Goal: Task Accomplishment & Management: Use online tool/utility

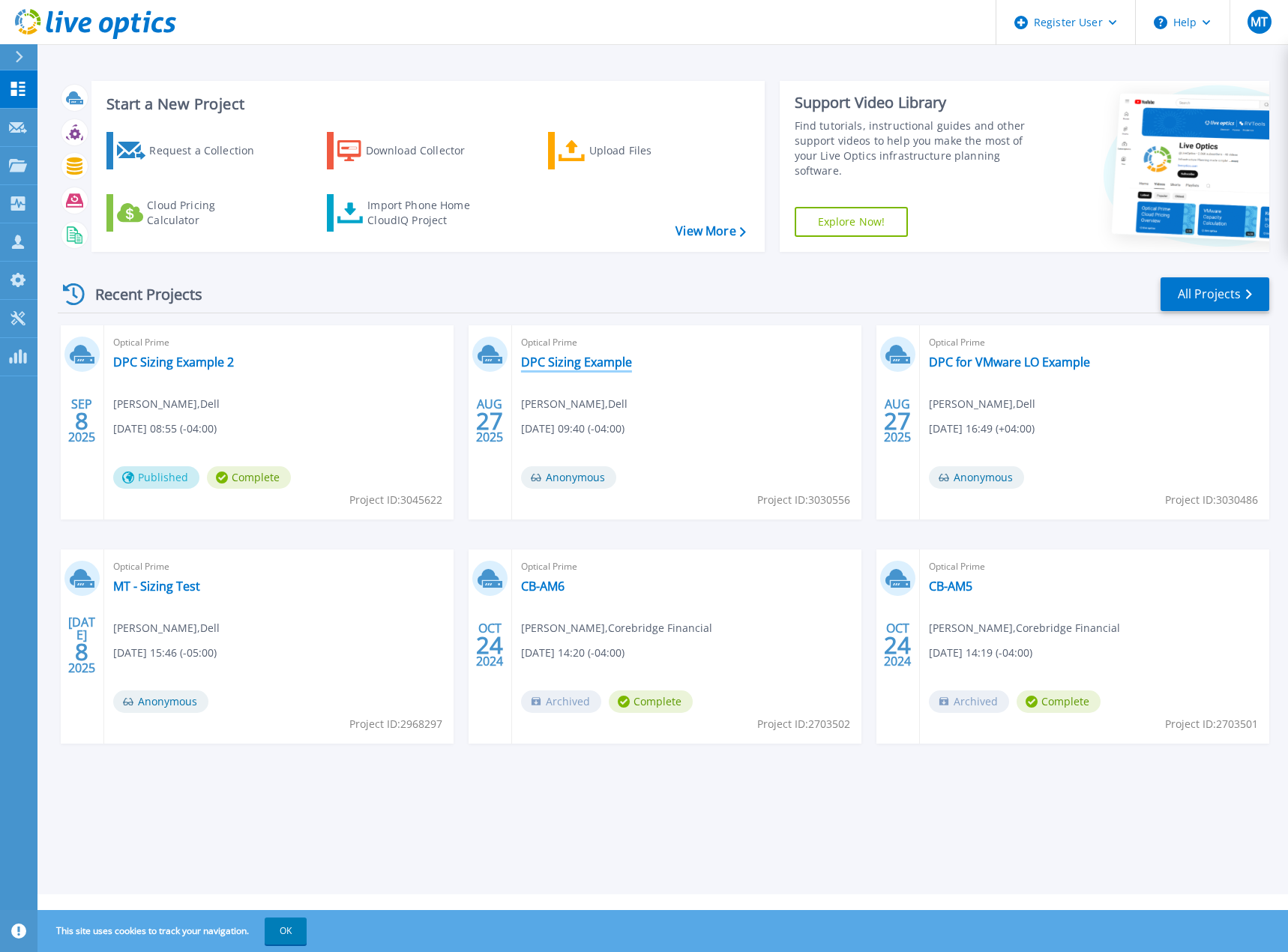
click at [566, 363] on link "DPC Sizing Example" at bounding box center [577, 362] width 111 height 15
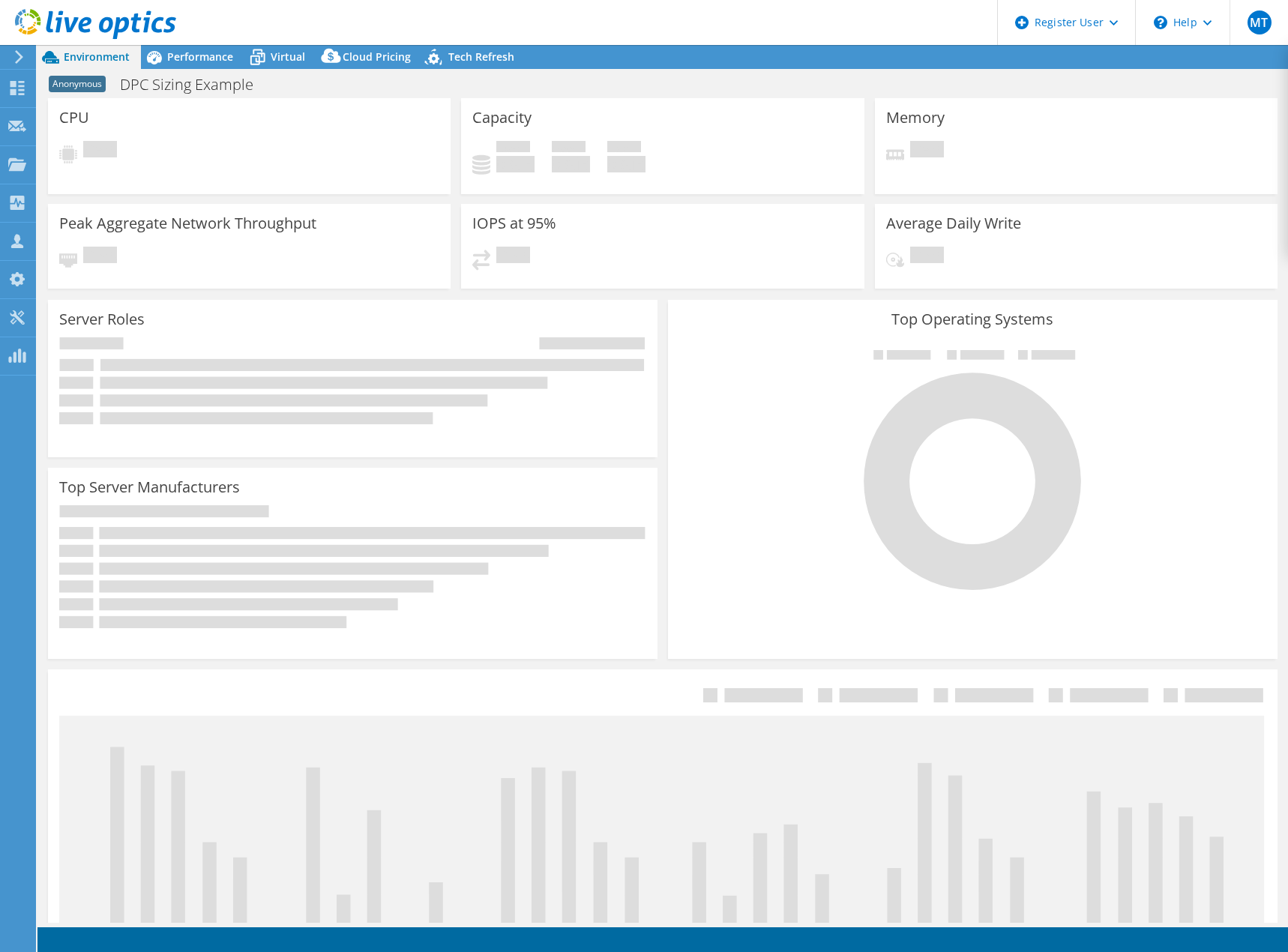
select select "USD"
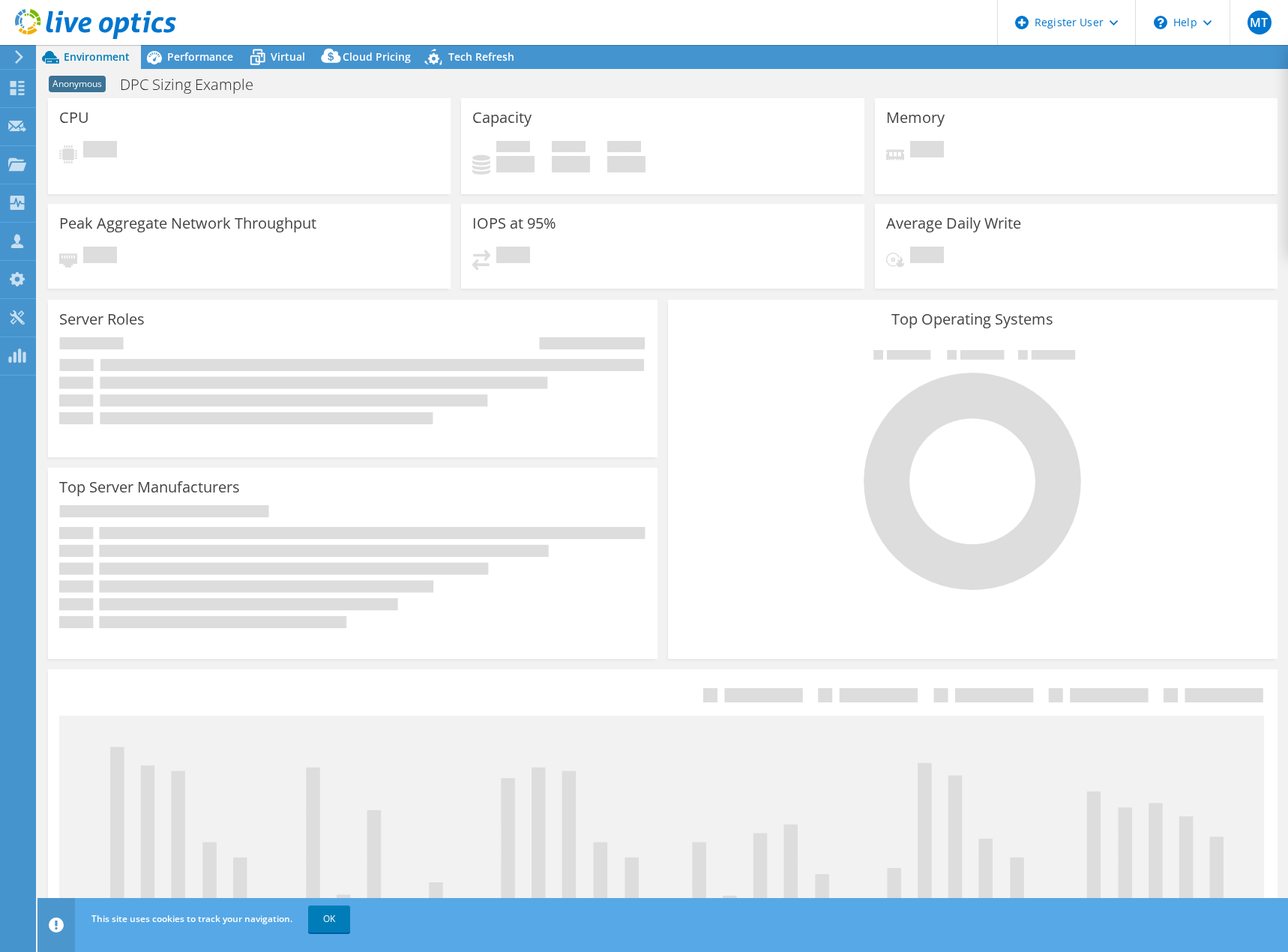
select select "EUFrankfurt"
select select "EUR"
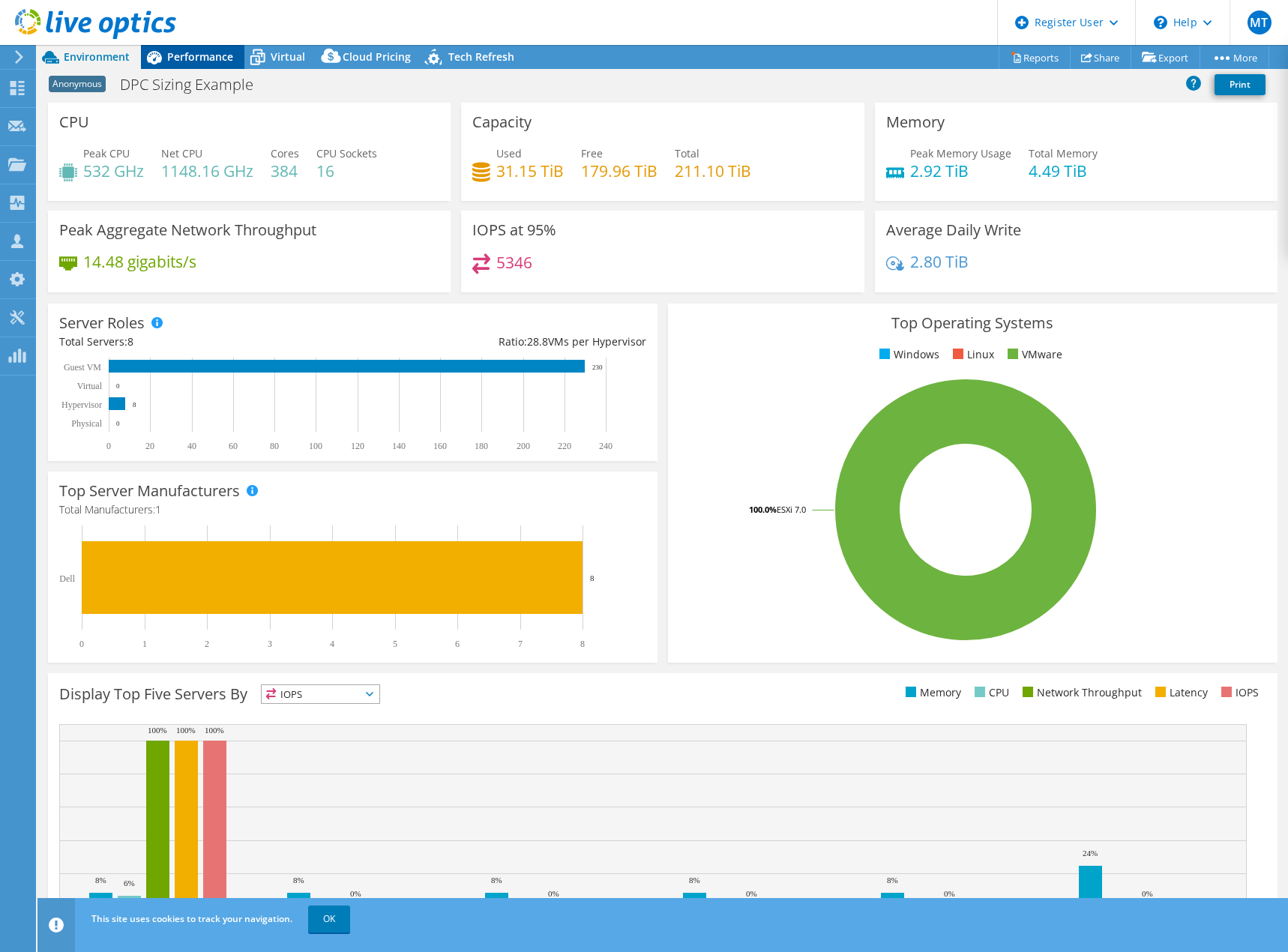
click at [180, 46] on div "Performance" at bounding box center [192, 56] width 104 height 24
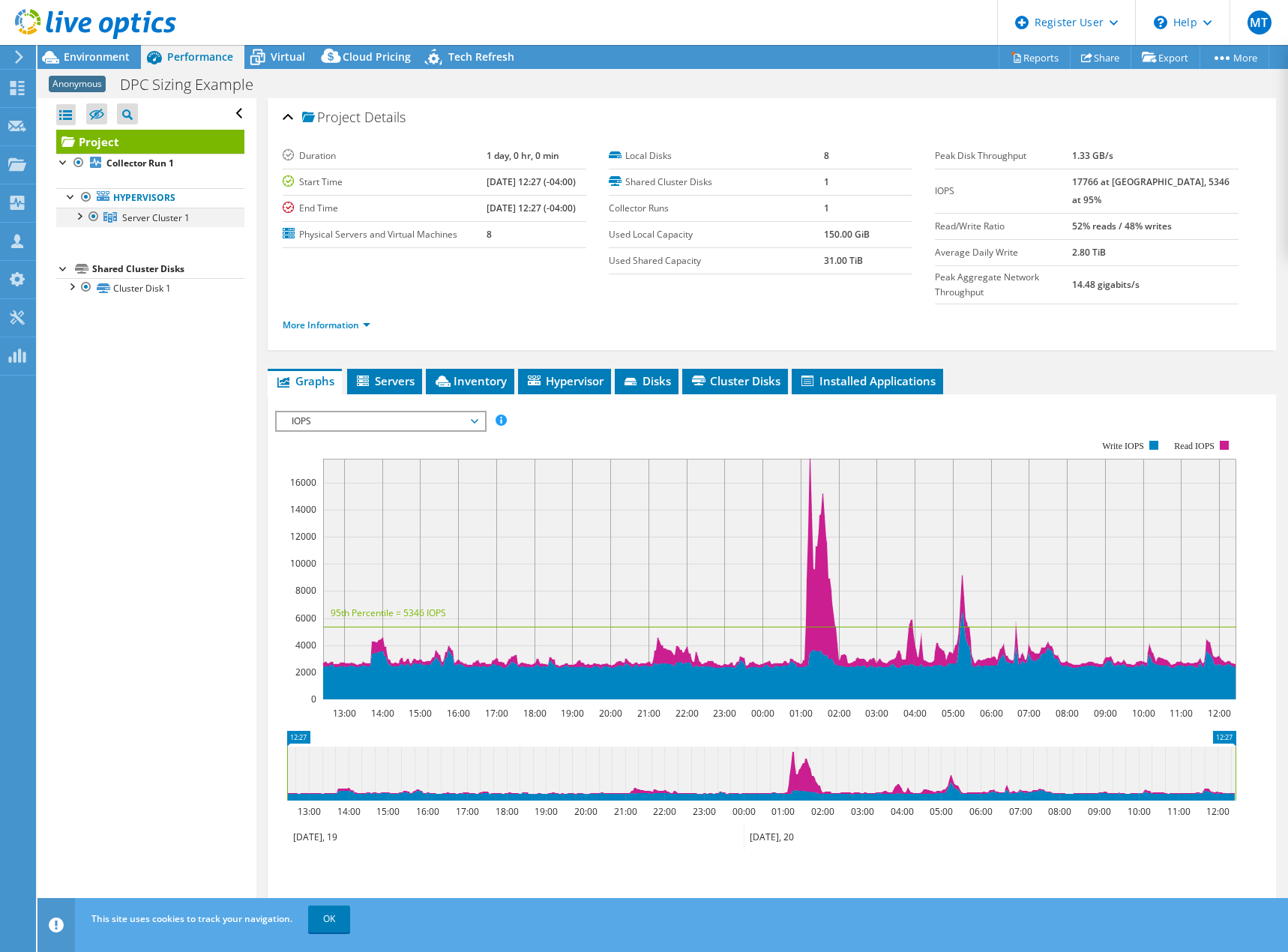
click at [76, 218] on div at bounding box center [78, 215] width 15 height 15
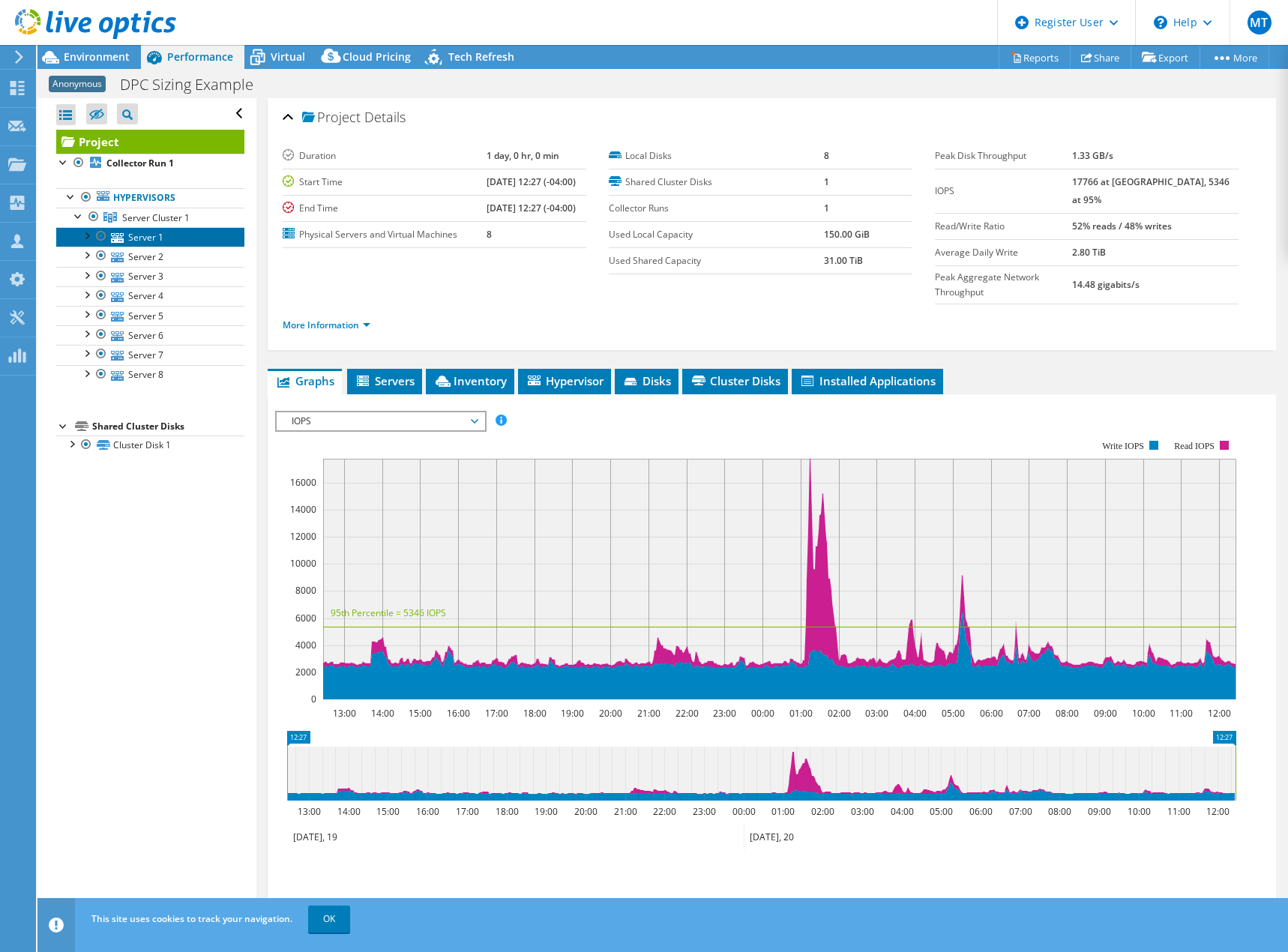
click at [147, 242] on link "Server 1" at bounding box center [150, 236] width 188 height 19
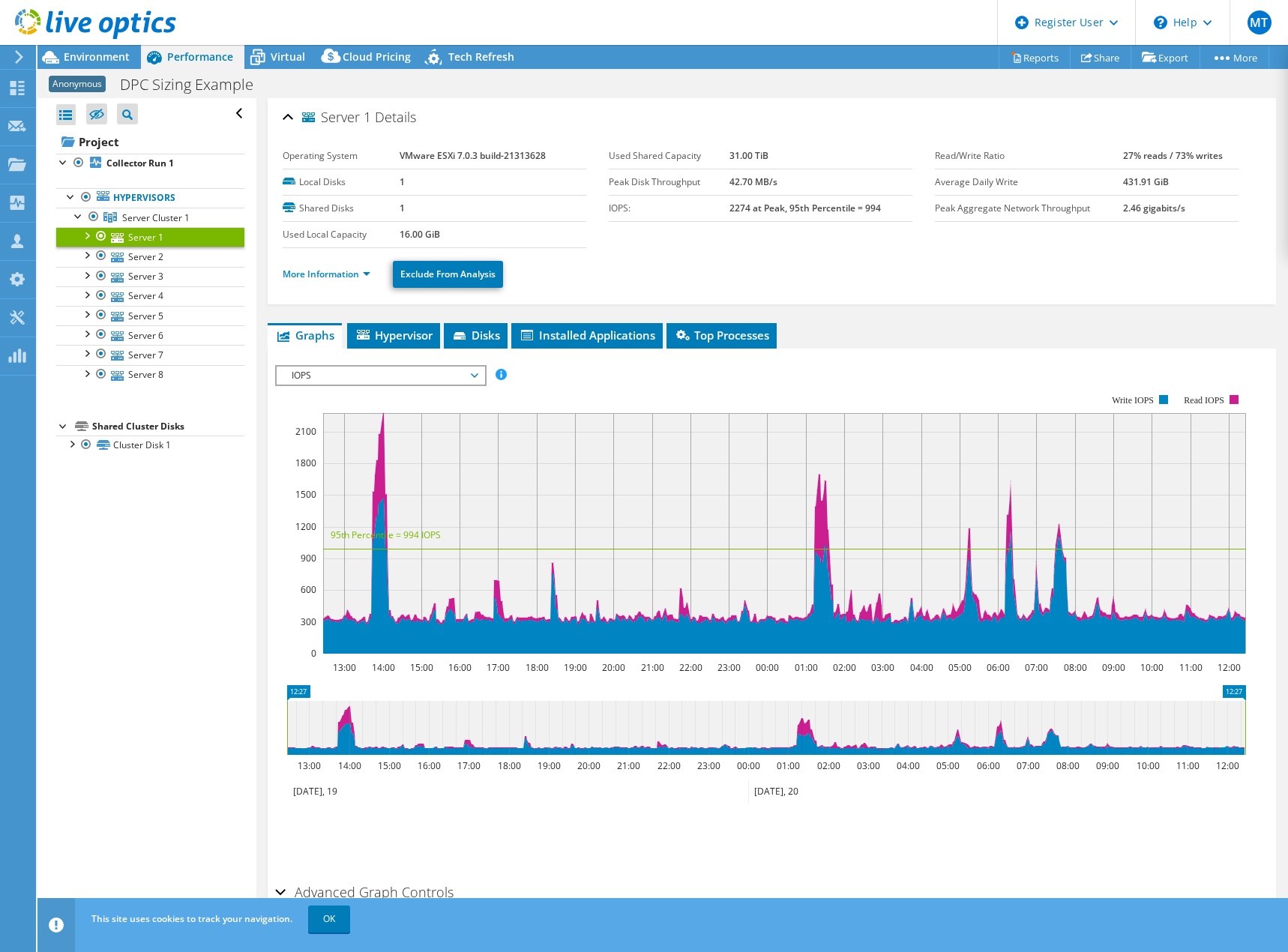
click at [349, 280] on li "More Information" at bounding box center [331, 274] width 97 height 17
click at [355, 278] on link "More Information" at bounding box center [326, 273] width 88 height 13
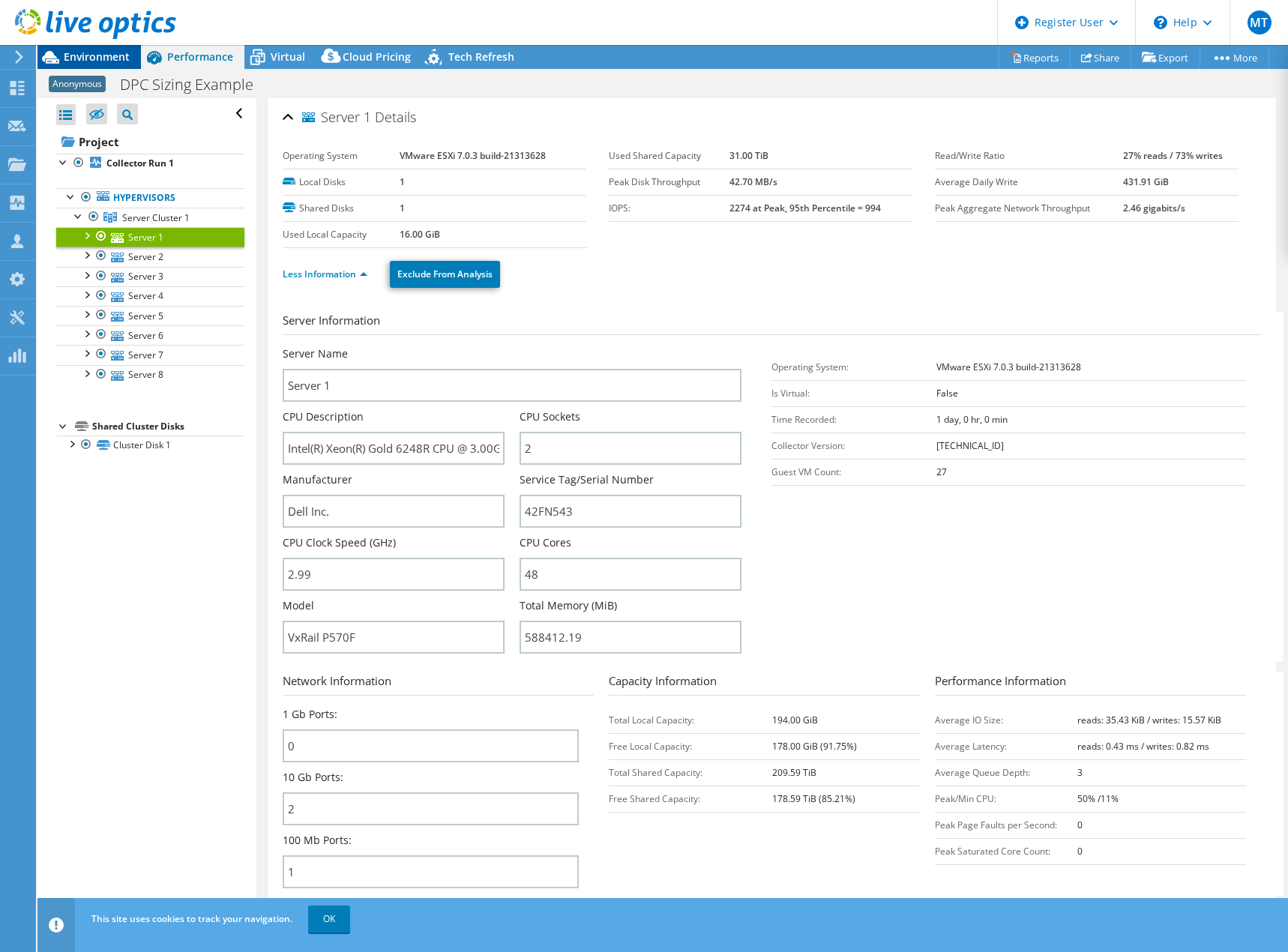
click at [70, 62] on span "Environment" at bounding box center [97, 56] width 66 height 14
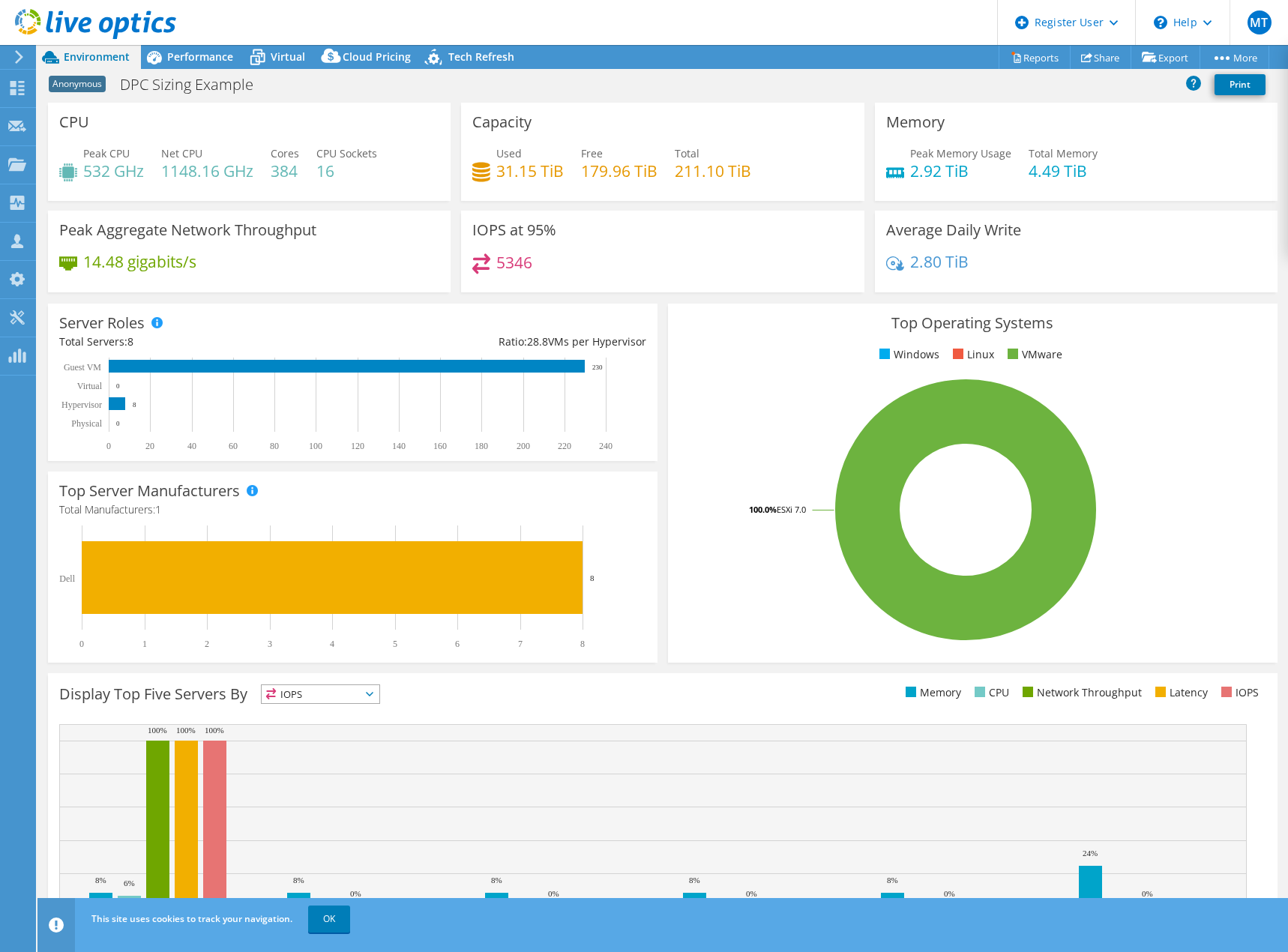
click at [343, 24] on header "MT Dell User Matt Thompson Matt.Thompson3@Dell.com Dell My Profile Log Out \n H…" at bounding box center [644, 22] width 1288 height 45
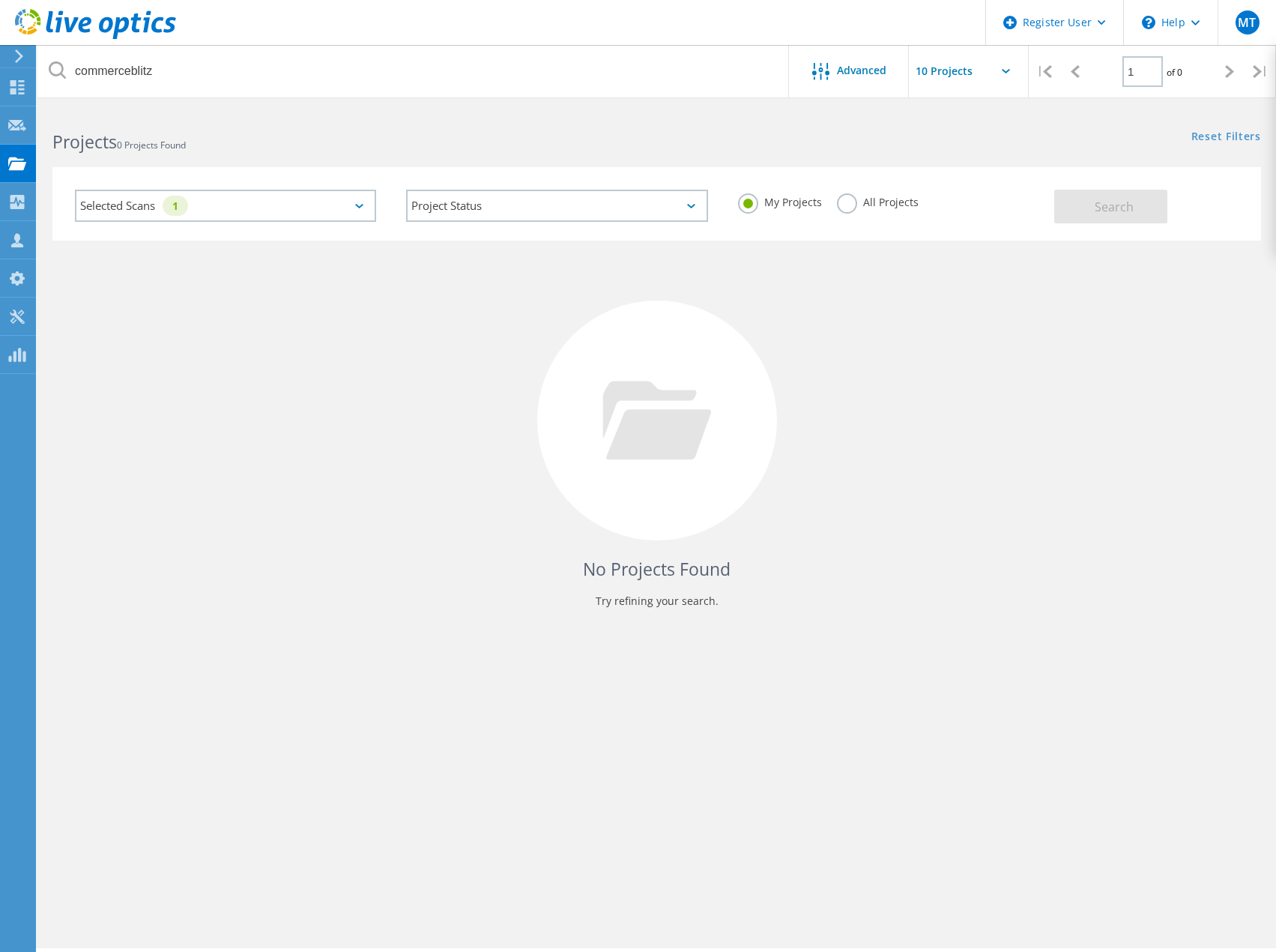
click at [843, 202] on label "All Projects" at bounding box center [878, 200] width 82 height 14
click at [0, 0] on input "All Projects" at bounding box center [0, 0] width 0 height 0
click at [1069, 205] on button "Search" at bounding box center [1111, 207] width 113 height 34
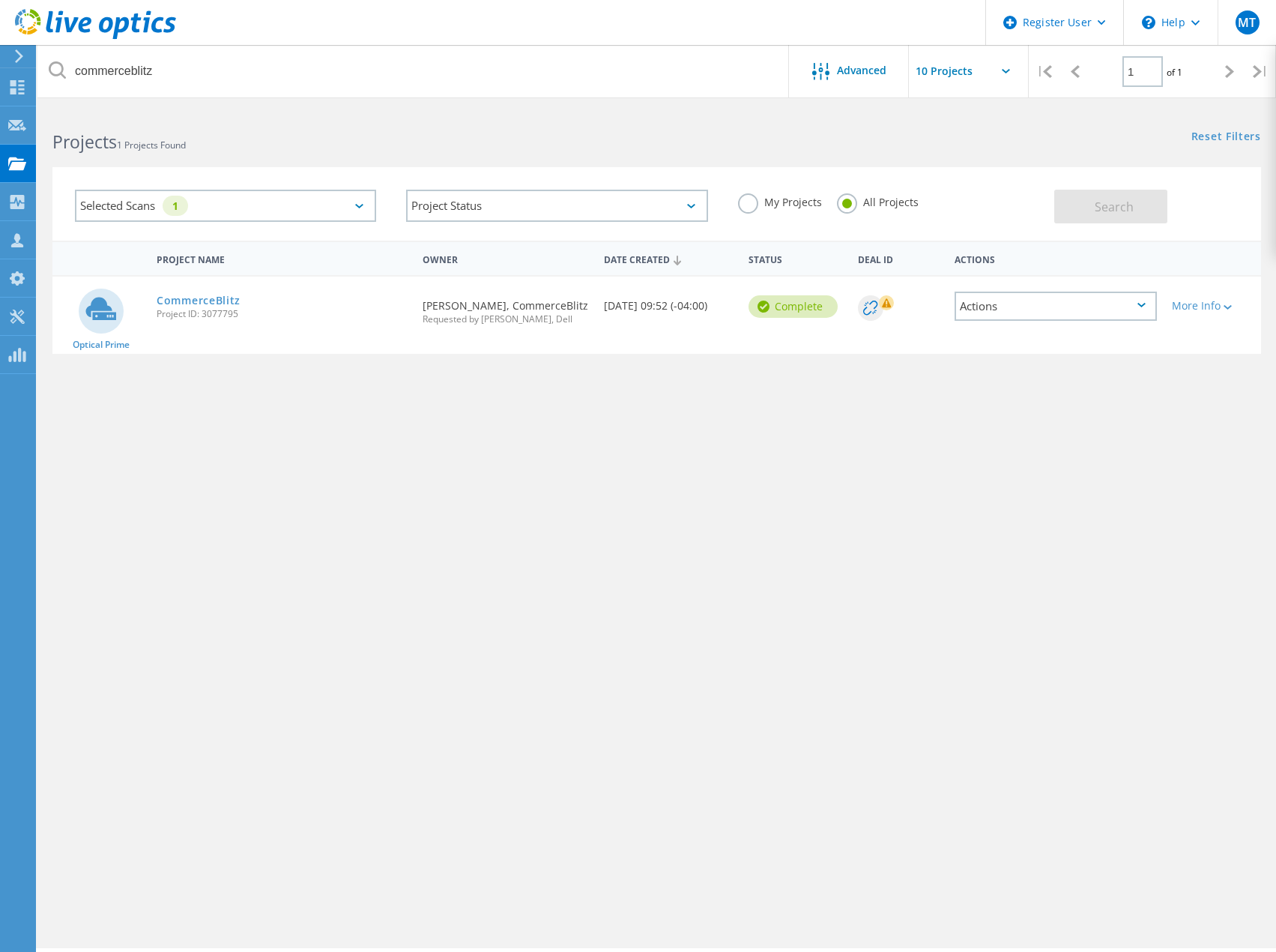
click at [359, 207] on icon at bounding box center [359, 206] width 8 height 4
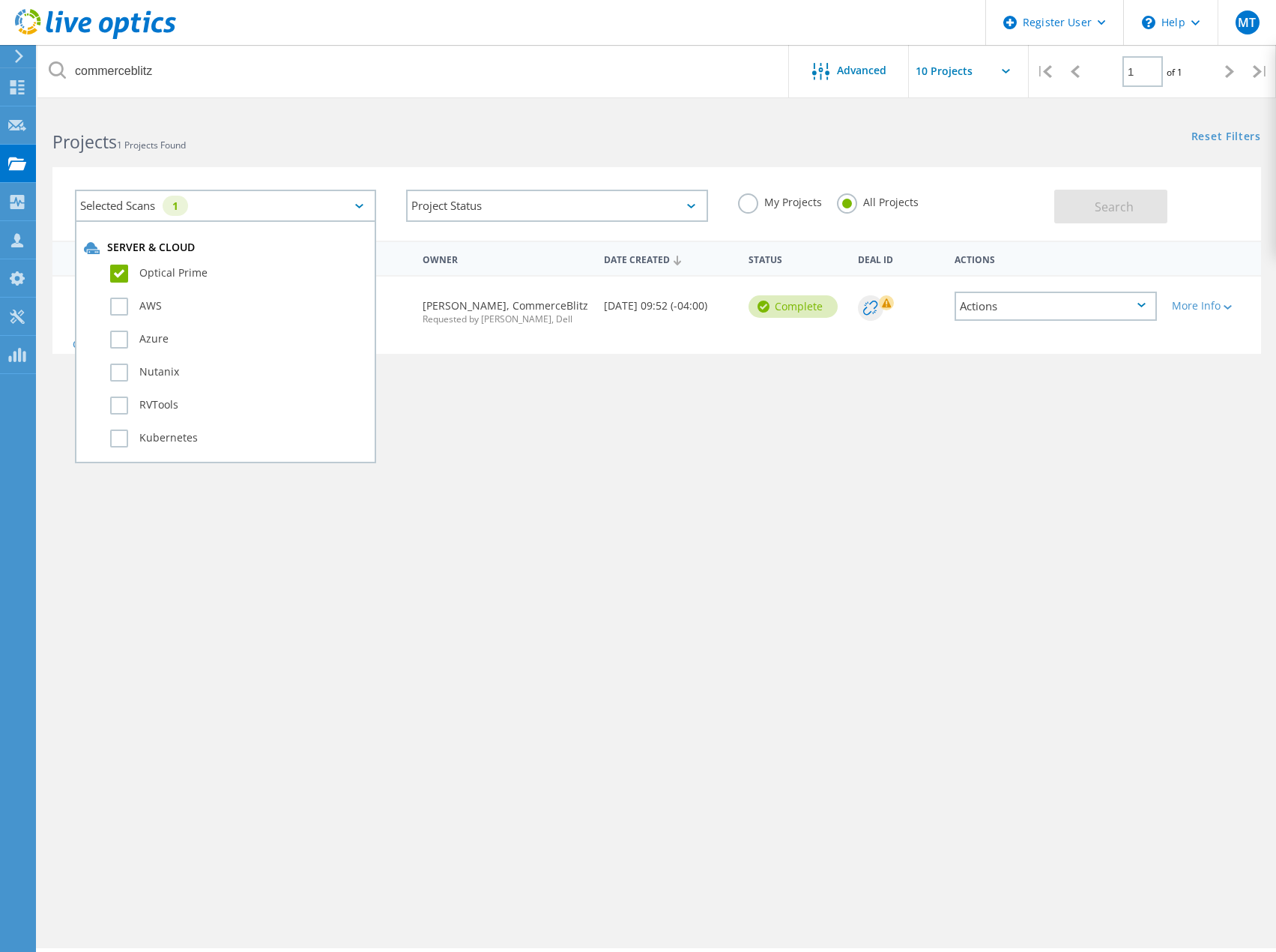
click at [124, 272] on label "Optical Prime" at bounding box center [239, 273] width 257 height 18
click at [0, 0] on input "Optical Prime" at bounding box center [0, 0] width 0 height 0
click at [123, 272] on label "Optical Prime" at bounding box center [239, 273] width 257 height 18
click at [0, 0] on input "Optical Prime" at bounding box center [0, 0] width 0 height 0
click at [353, 617] on div "Project Name Owner Date Created Status Deal Id Actions Optical Prime CommerceBl…" at bounding box center [656, 435] width 1209 height 390
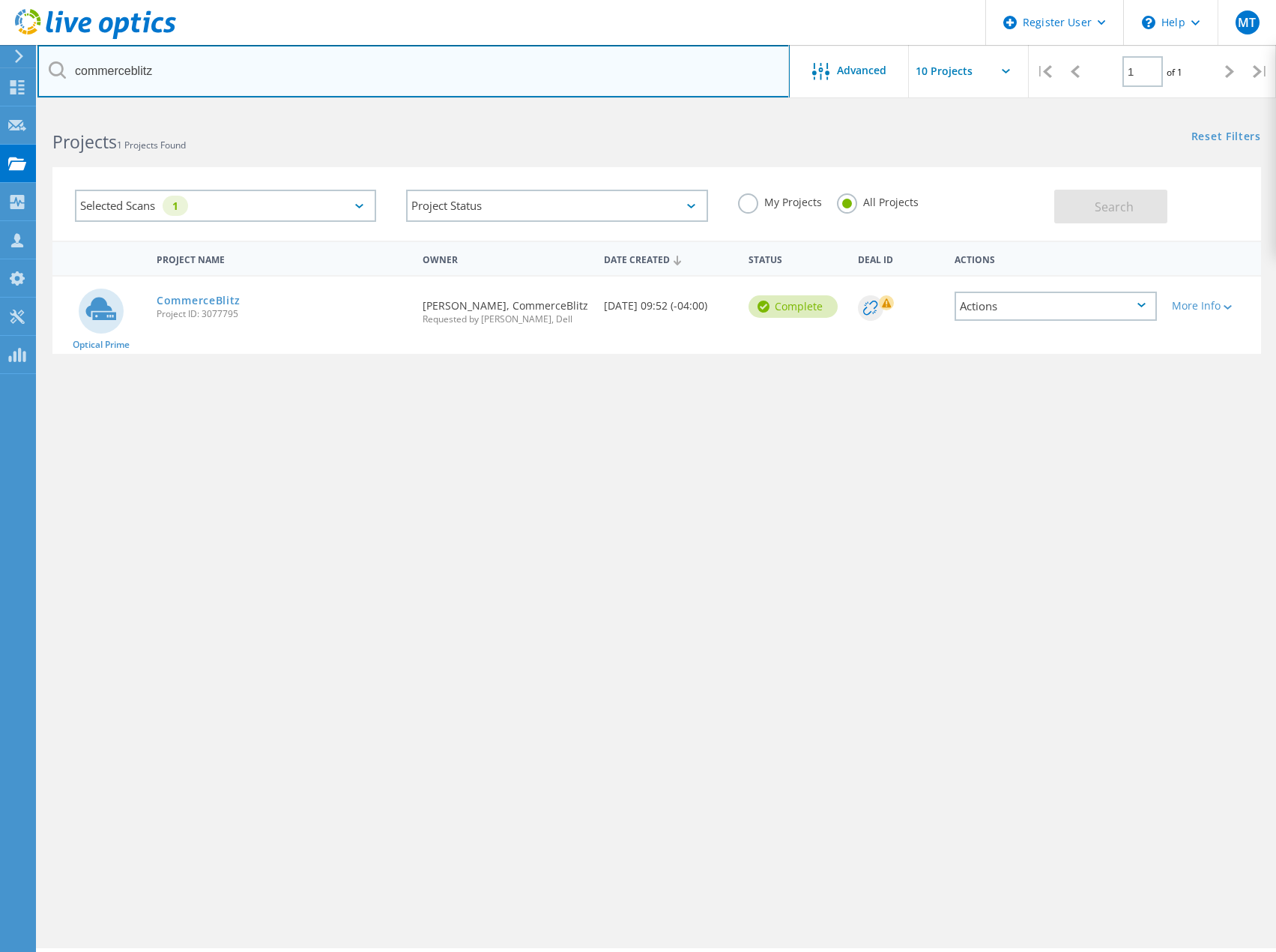
drag, startPoint x: 230, startPoint y: 71, endPoint x: -22, endPoint y: 60, distance: 252.2
click at [0, 60] on html "Register User \n Help Explore Helpful Articles Contact Support MT Dell User Mat…" at bounding box center [638, 496] width 1276 height 992
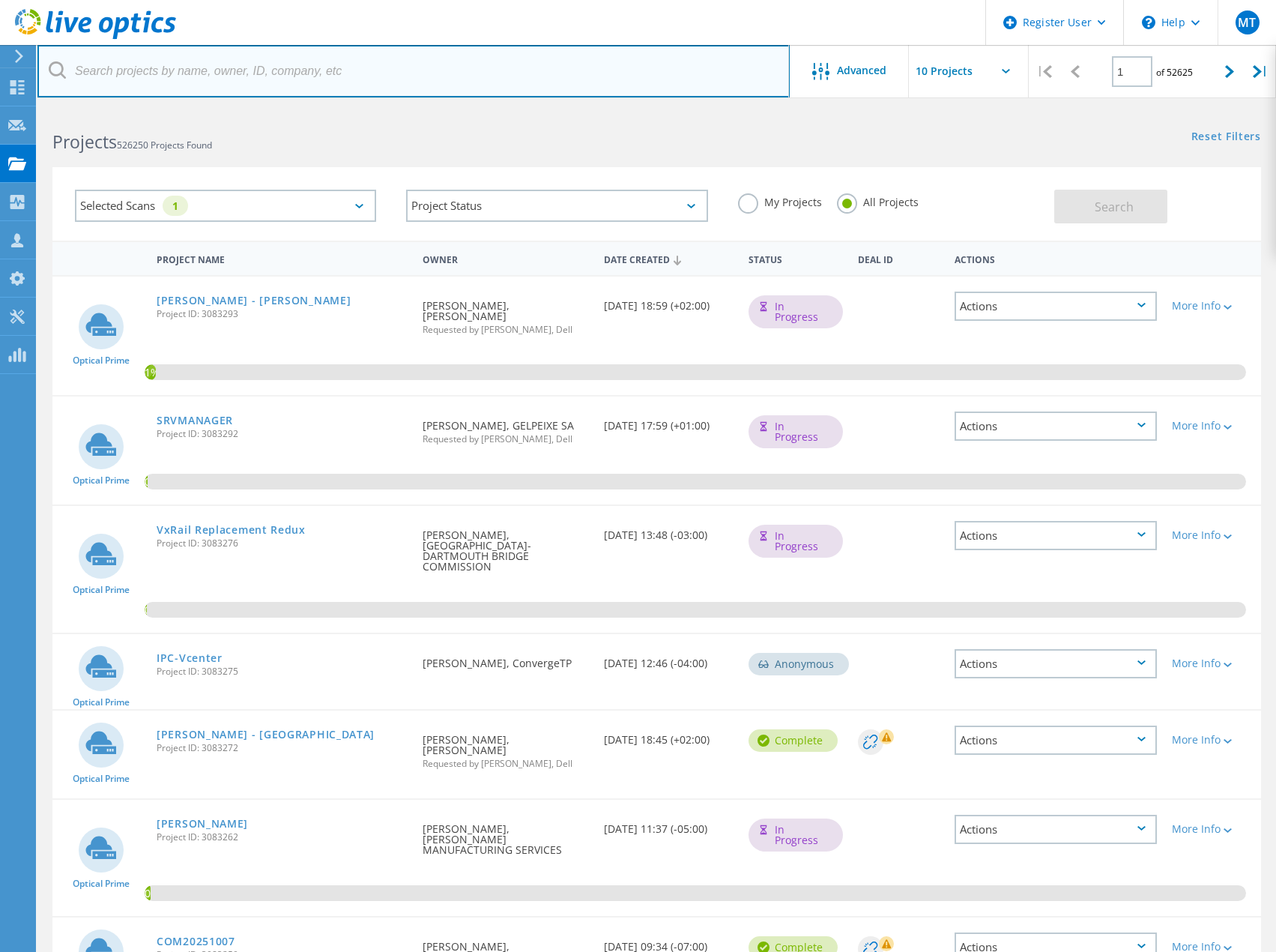
scroll to position [75, 0]
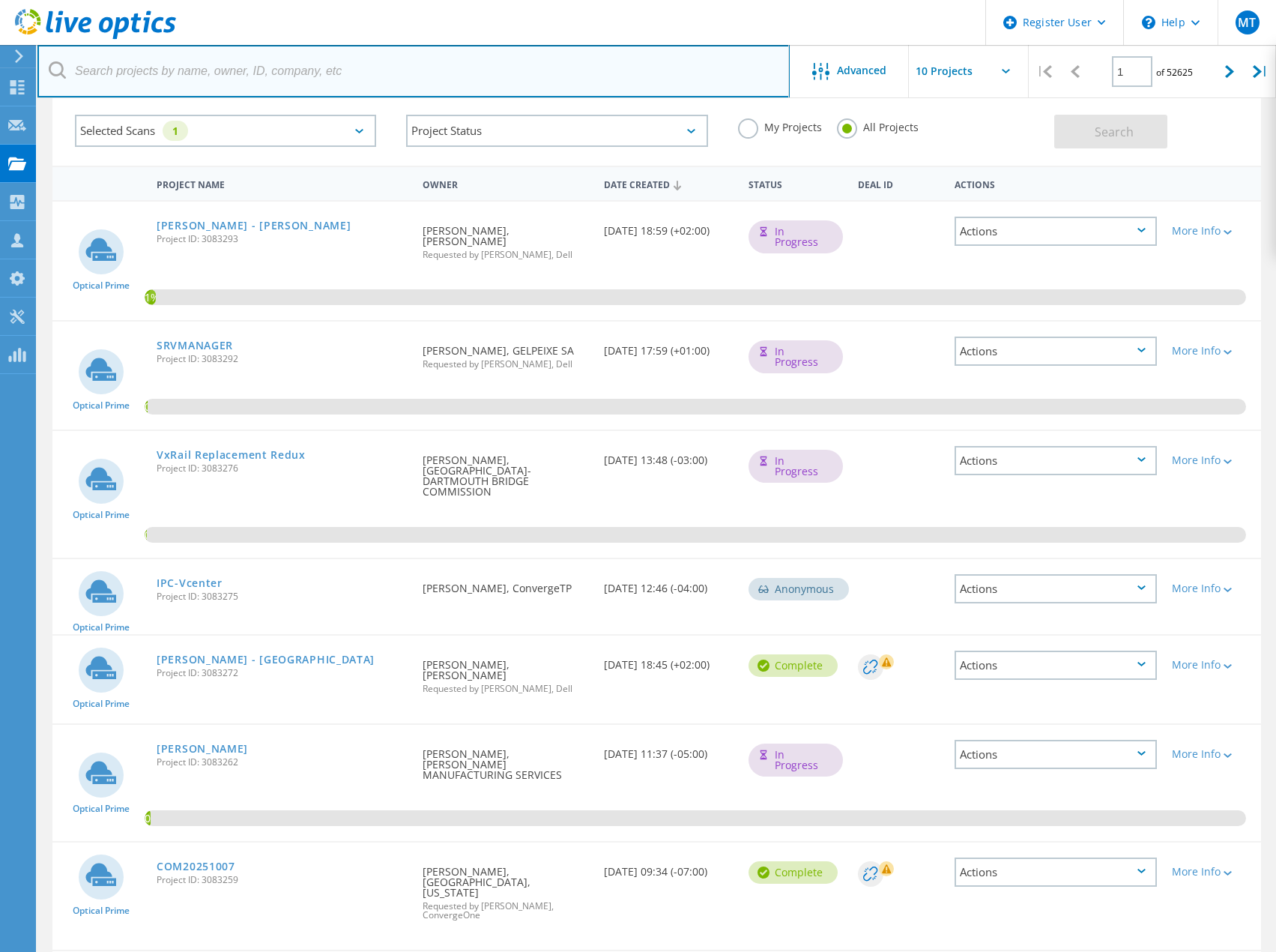
click at [191, 72] on input "text" at bounding box center [413, 71] width 752 height 52
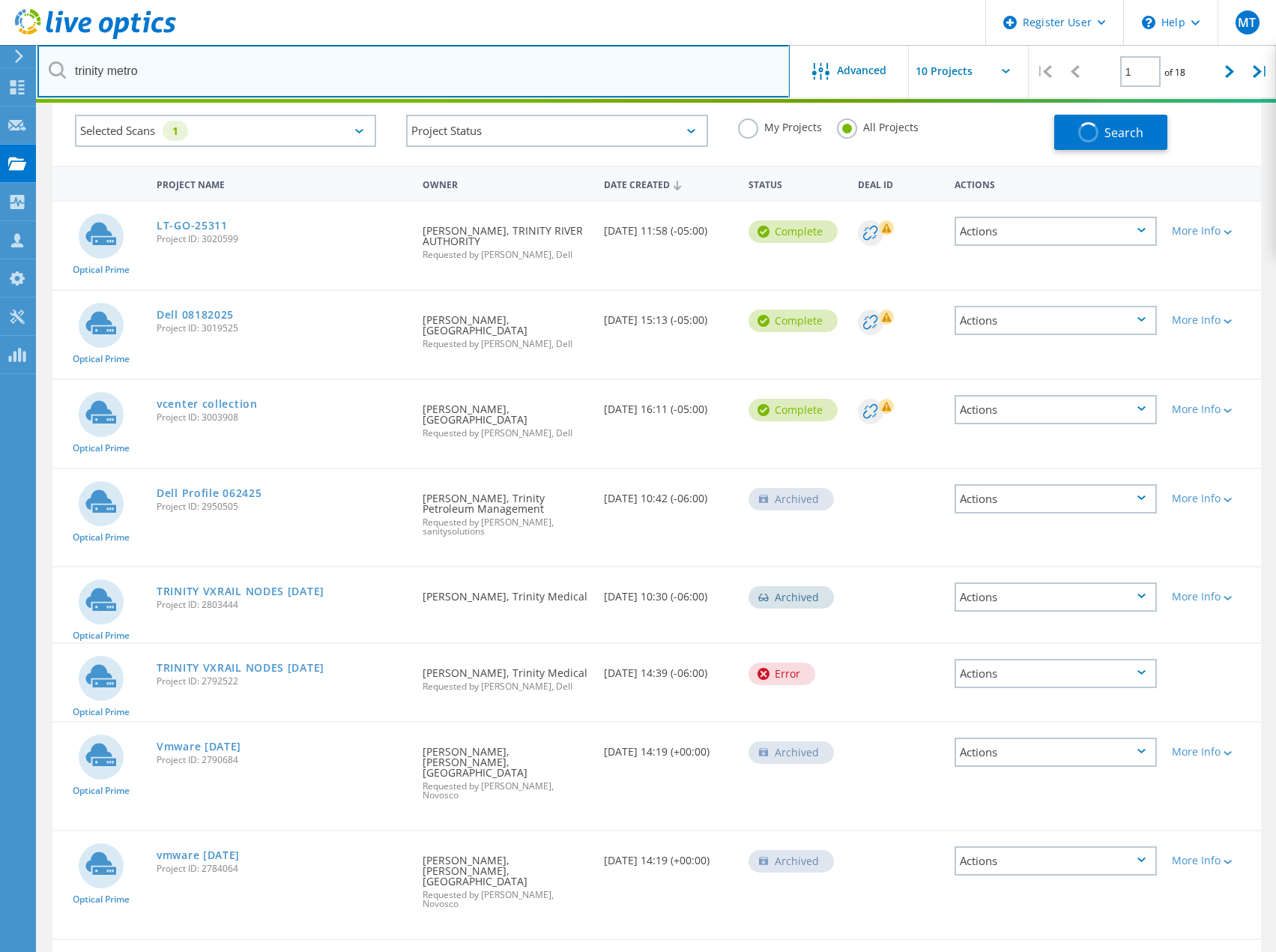
scroll to position [41, 0]
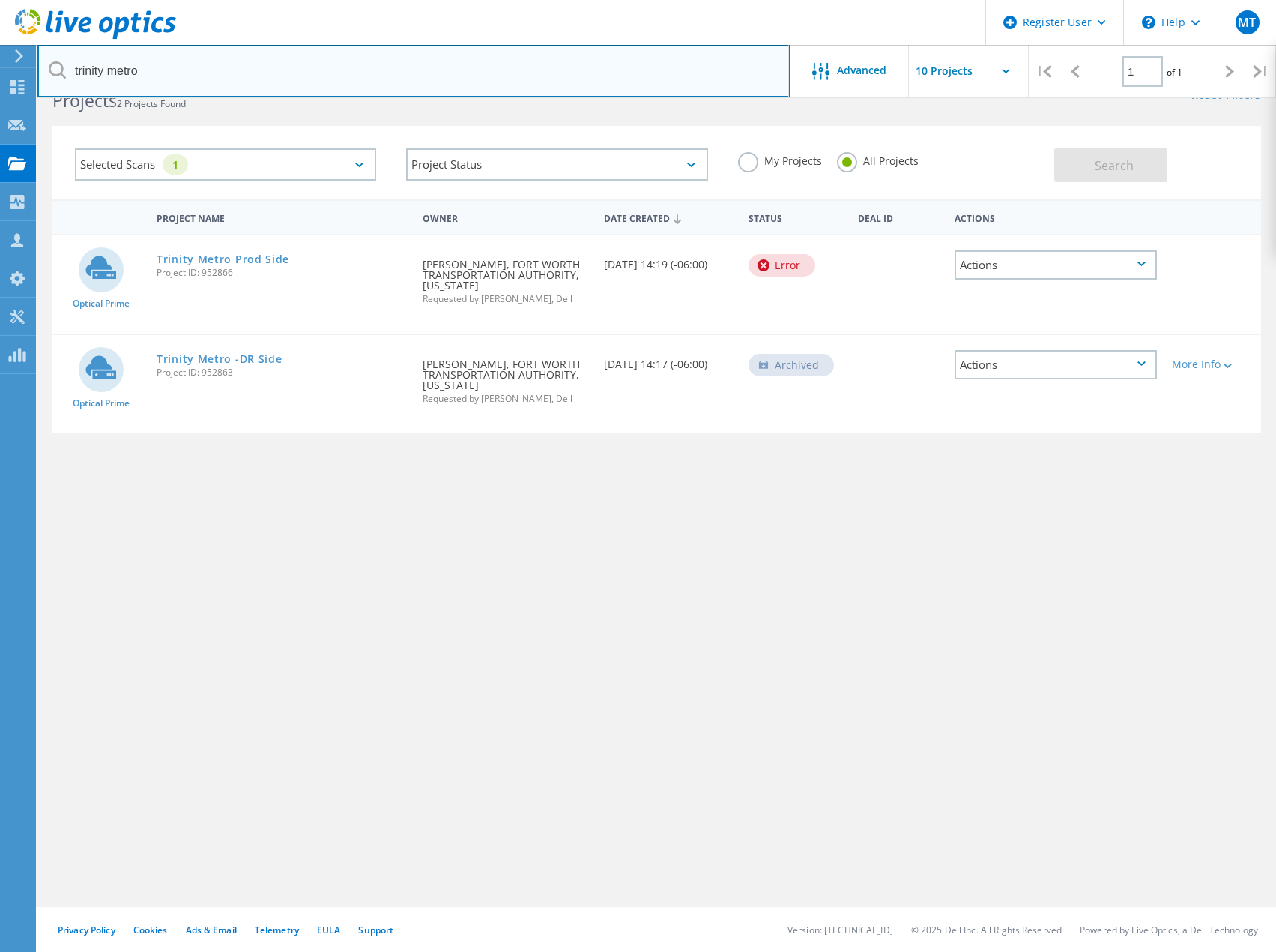
drag, startPoint x: 110, startPoint y: 75, endPoint x: 234, endPoint y: 75, distance: 124.0
click at [234, 75] on input "trinity metro" at bounding box center [413, 71] width 752 height 52
type input "trinity"
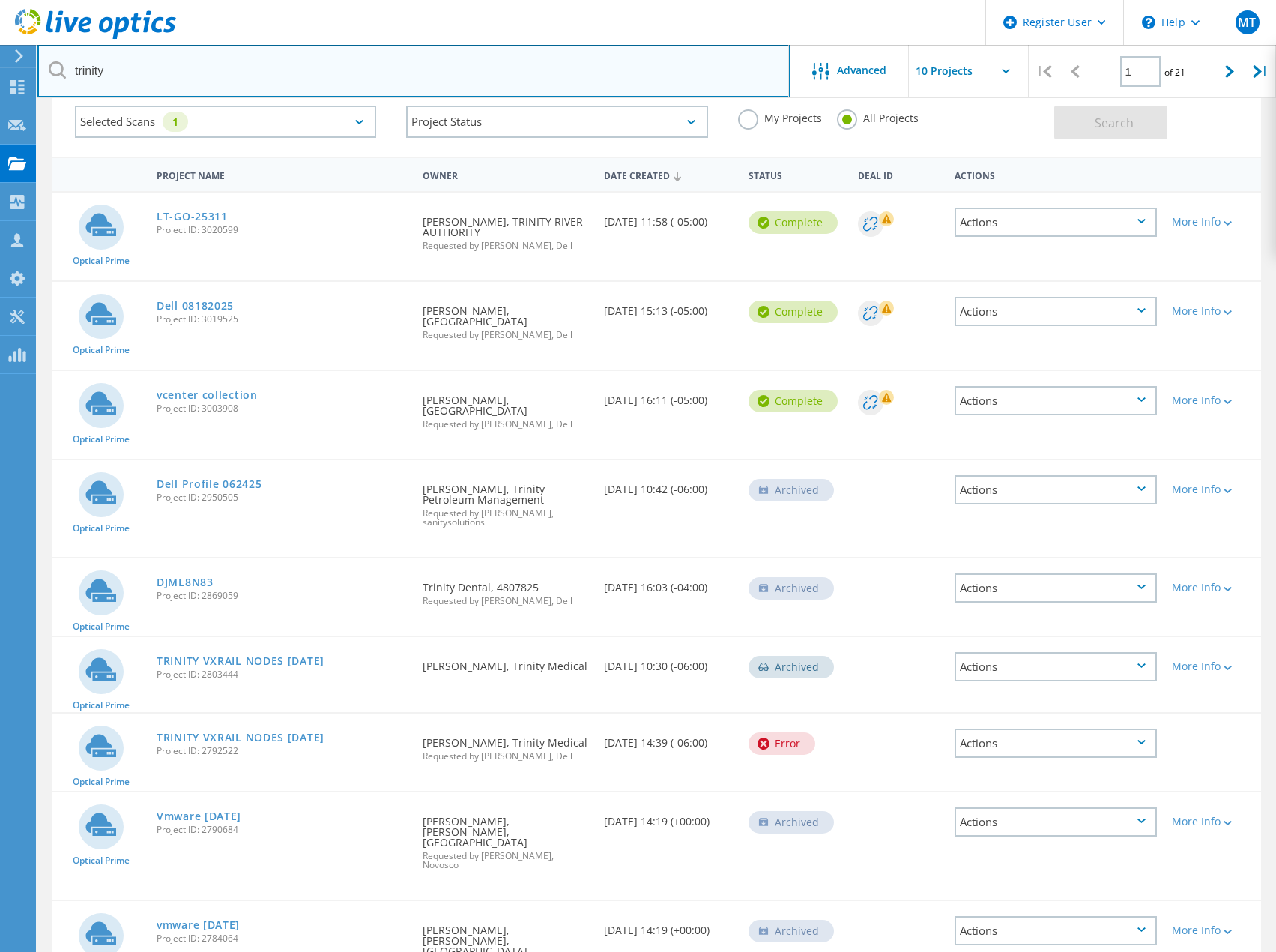
scroll to position [0, 0]
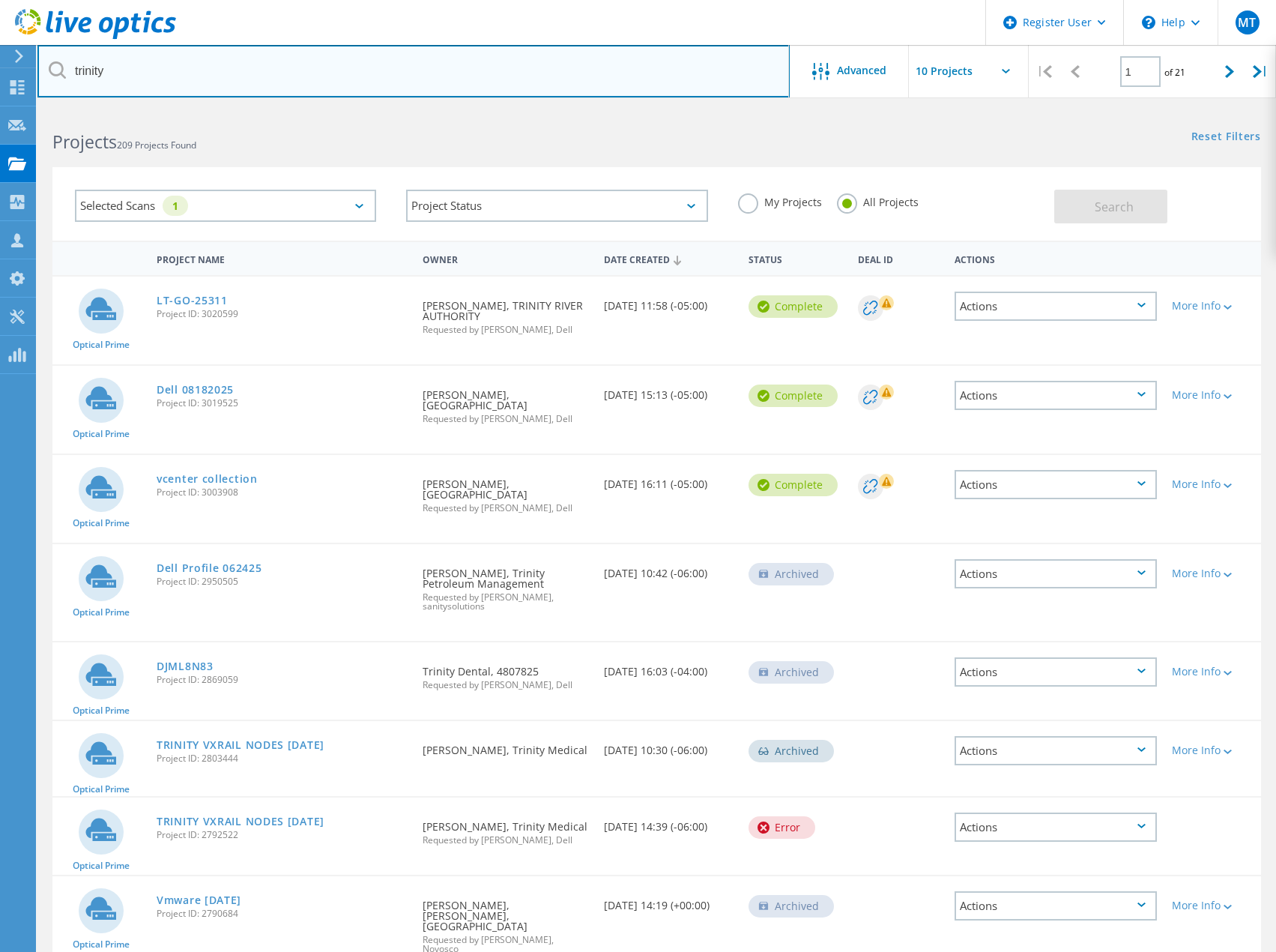
drag, startPoint x: 141, startPoint y: 64, endPoint x: -141, endPoint y: 37, distance: 283.3
click at [0, 37] on html "Register User \n Help Explore Helpful Articles Contact Support MT Dell User Mat…" at bounding box center [638, 630] width 1276 height 1261
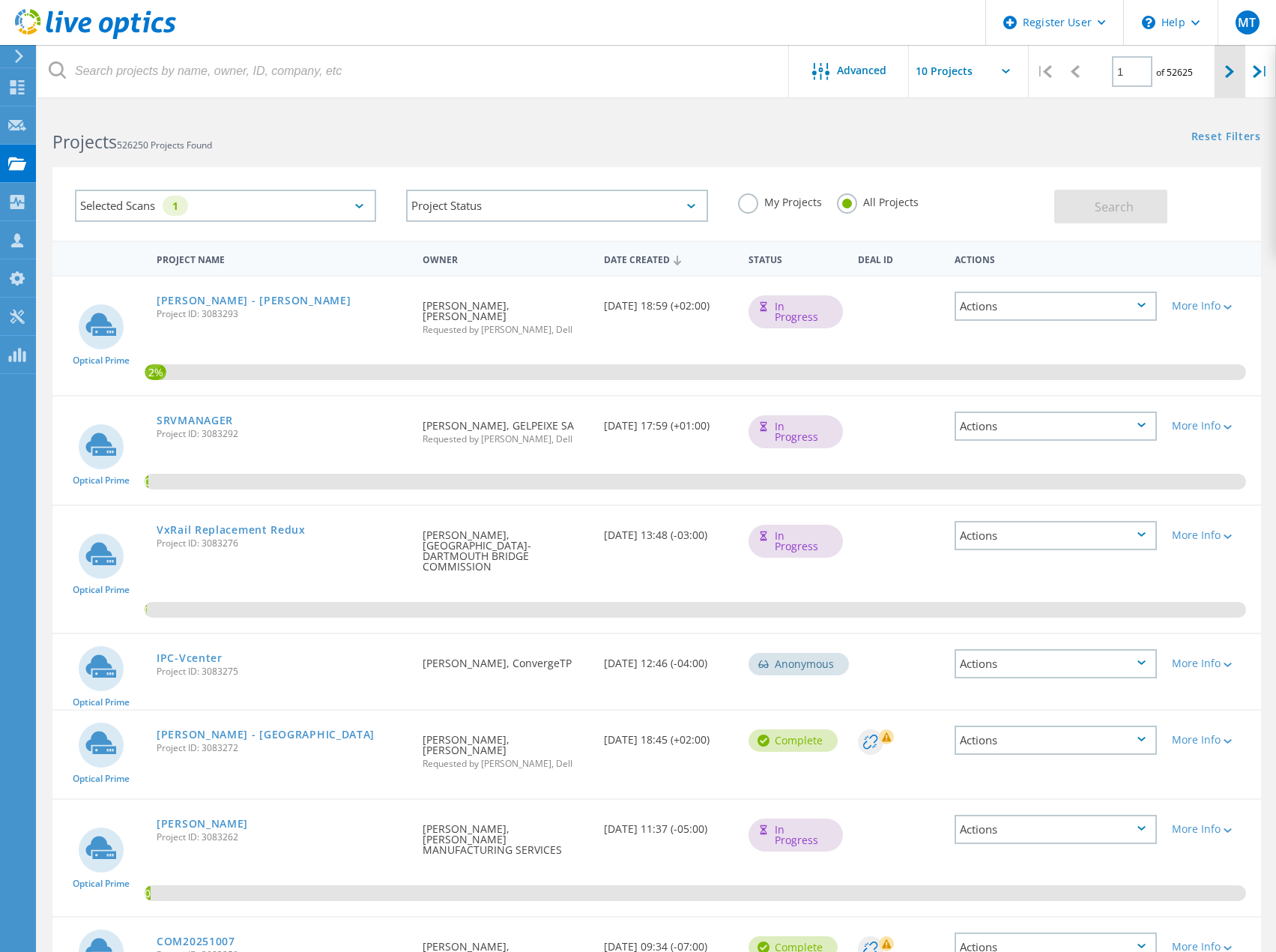
click at [1229, 64] on div at bounding box center [1230, 71] width 30 height 53
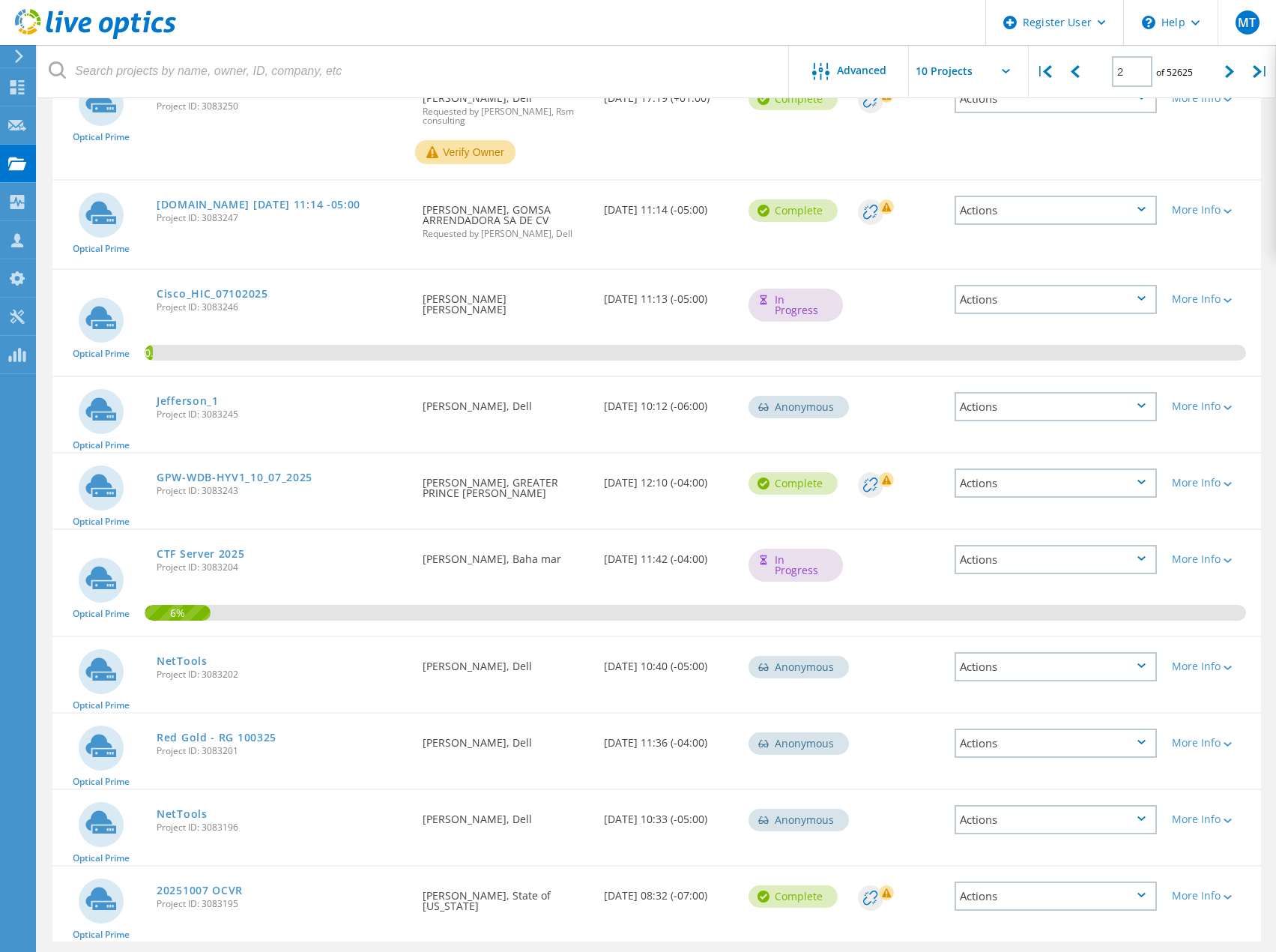
scroll to position [257, 0]
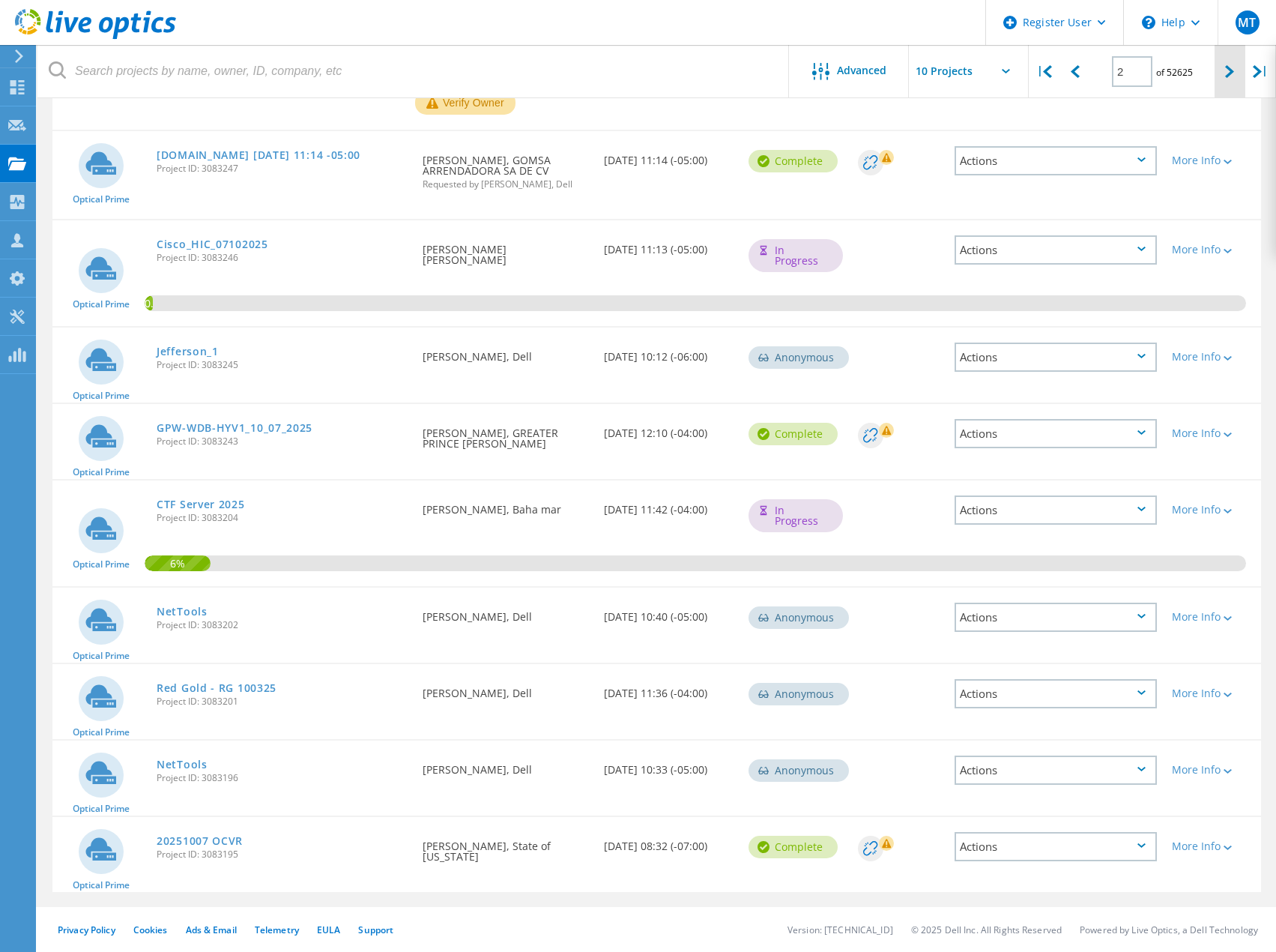
click at [1232, 67] on icon at bounding box center [1230, 71] width 9 height 13
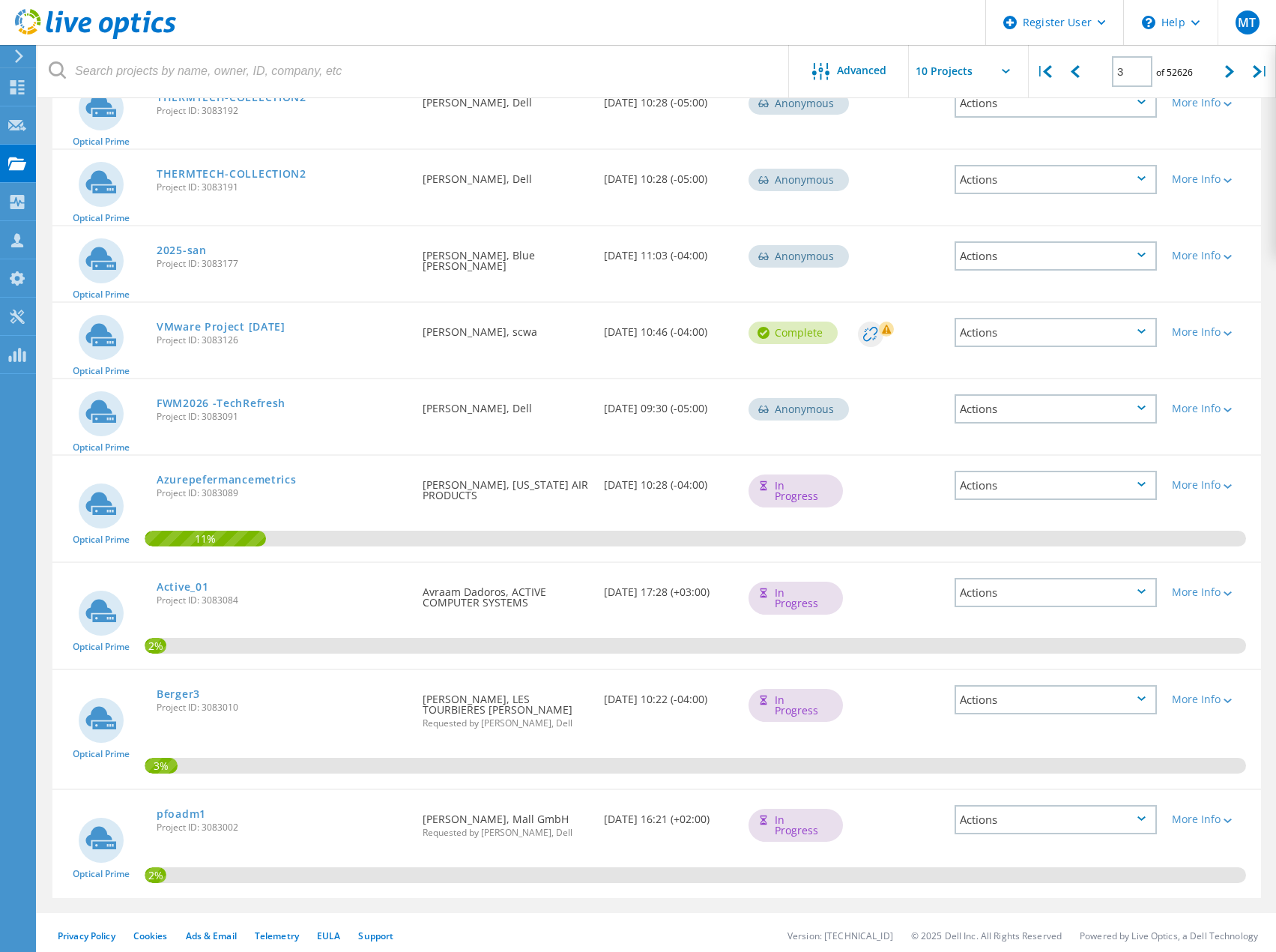
scroll to position [316, 0]
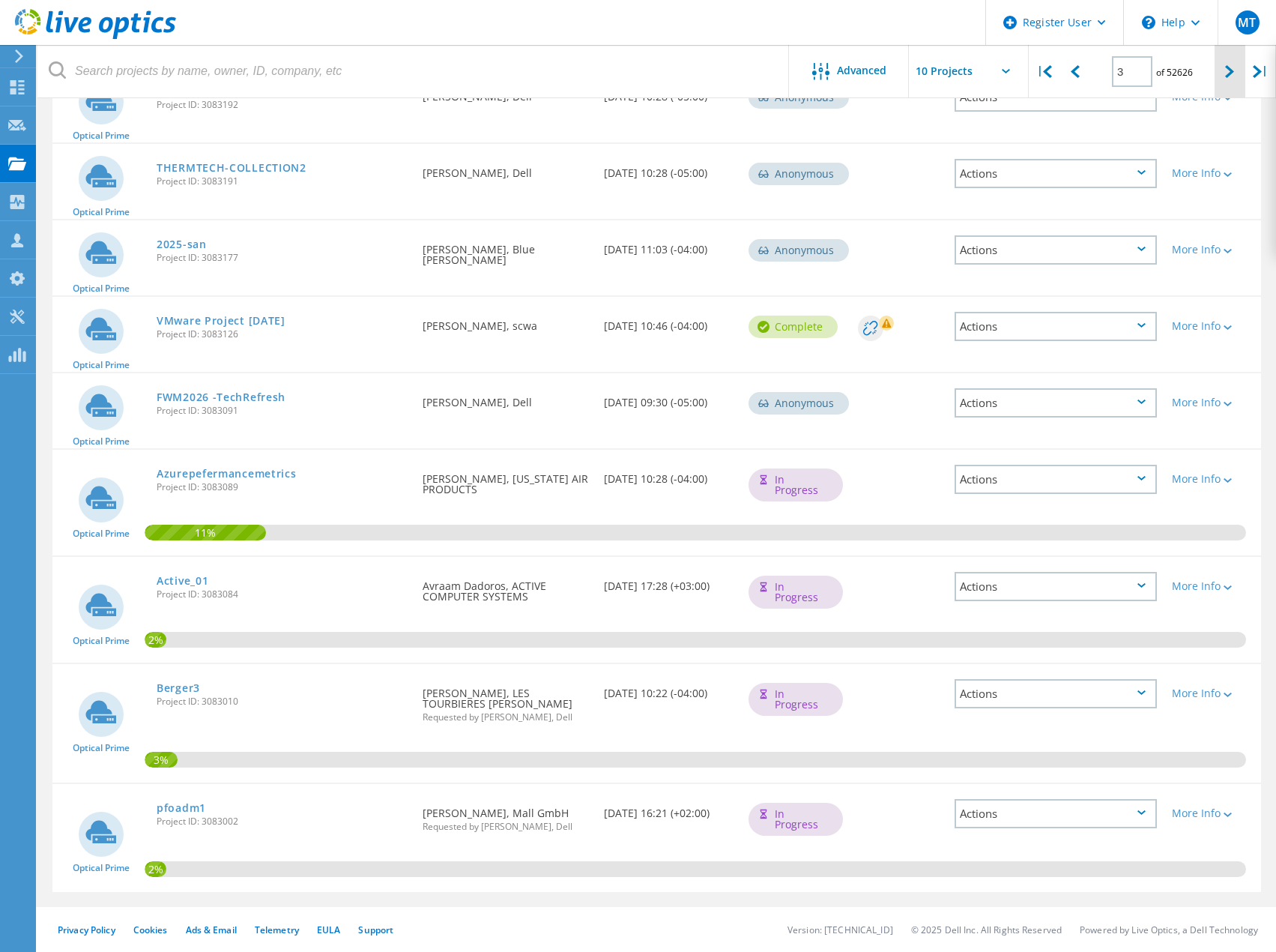
click at [1235, 69] on icon at bounding box center [1230, 71] width 9 height 13
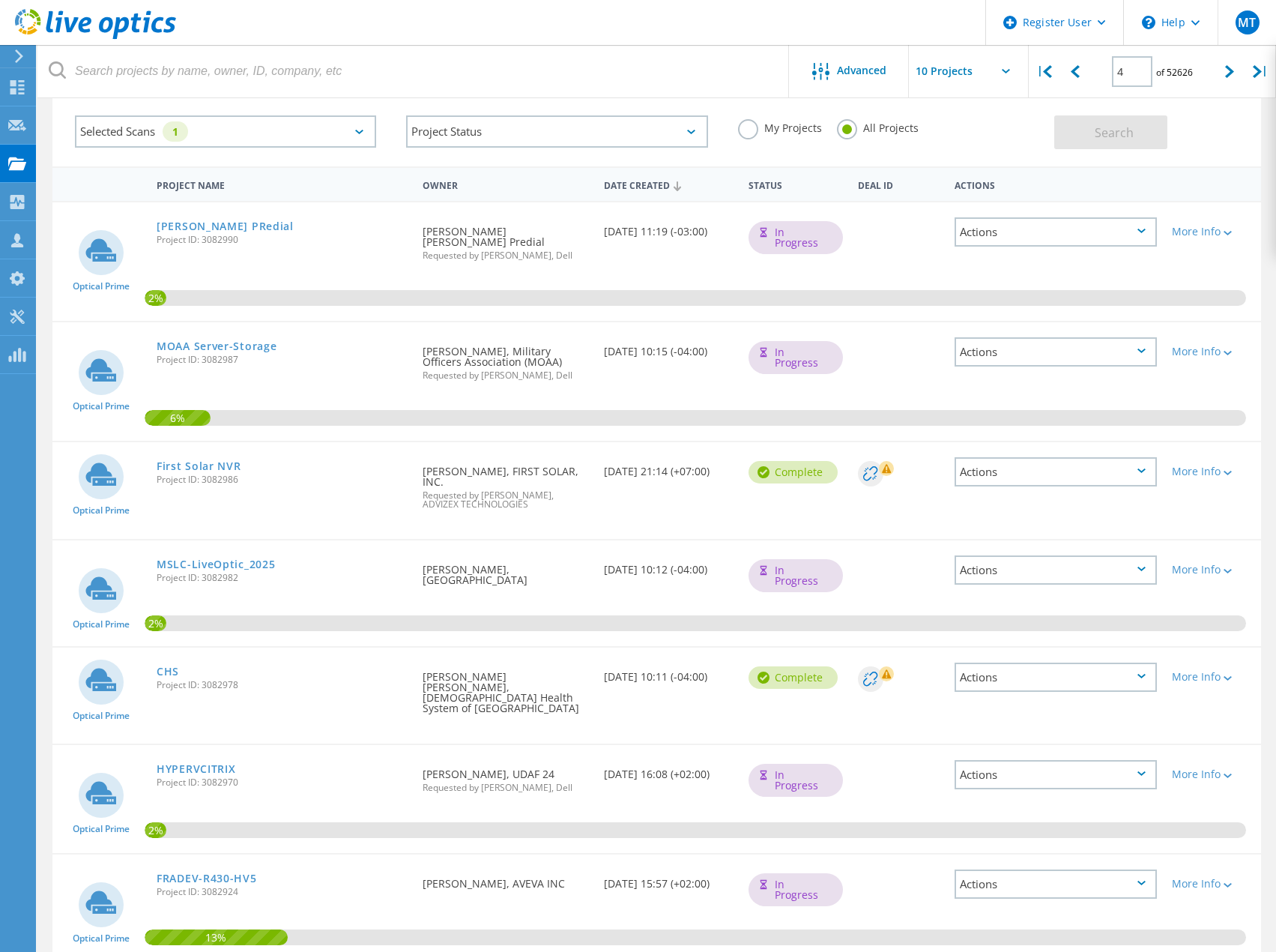
scroll to position [0, 0]
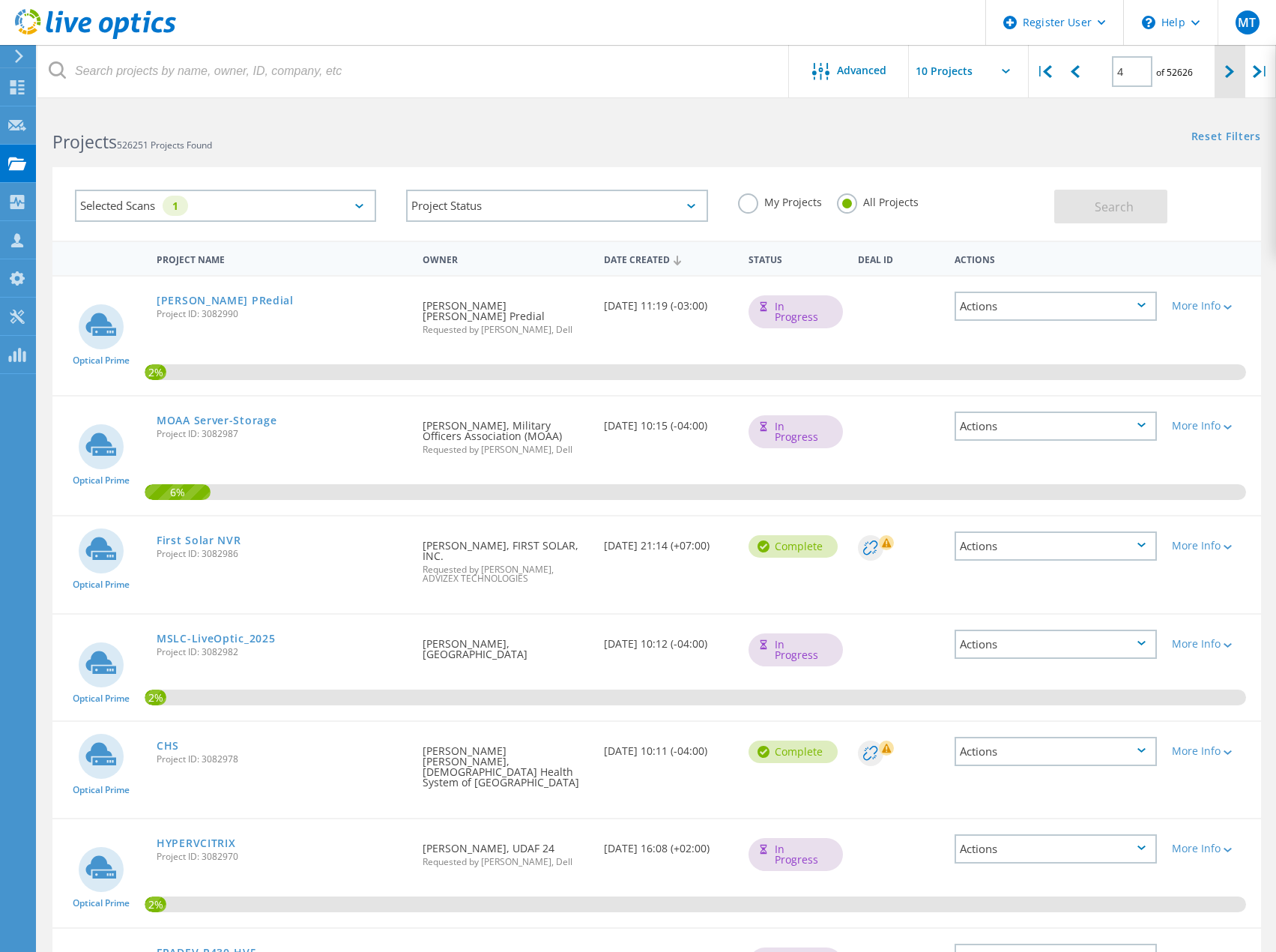
click at [1236, 77] on div at bounding box center [1230, 71] width 30 height 53
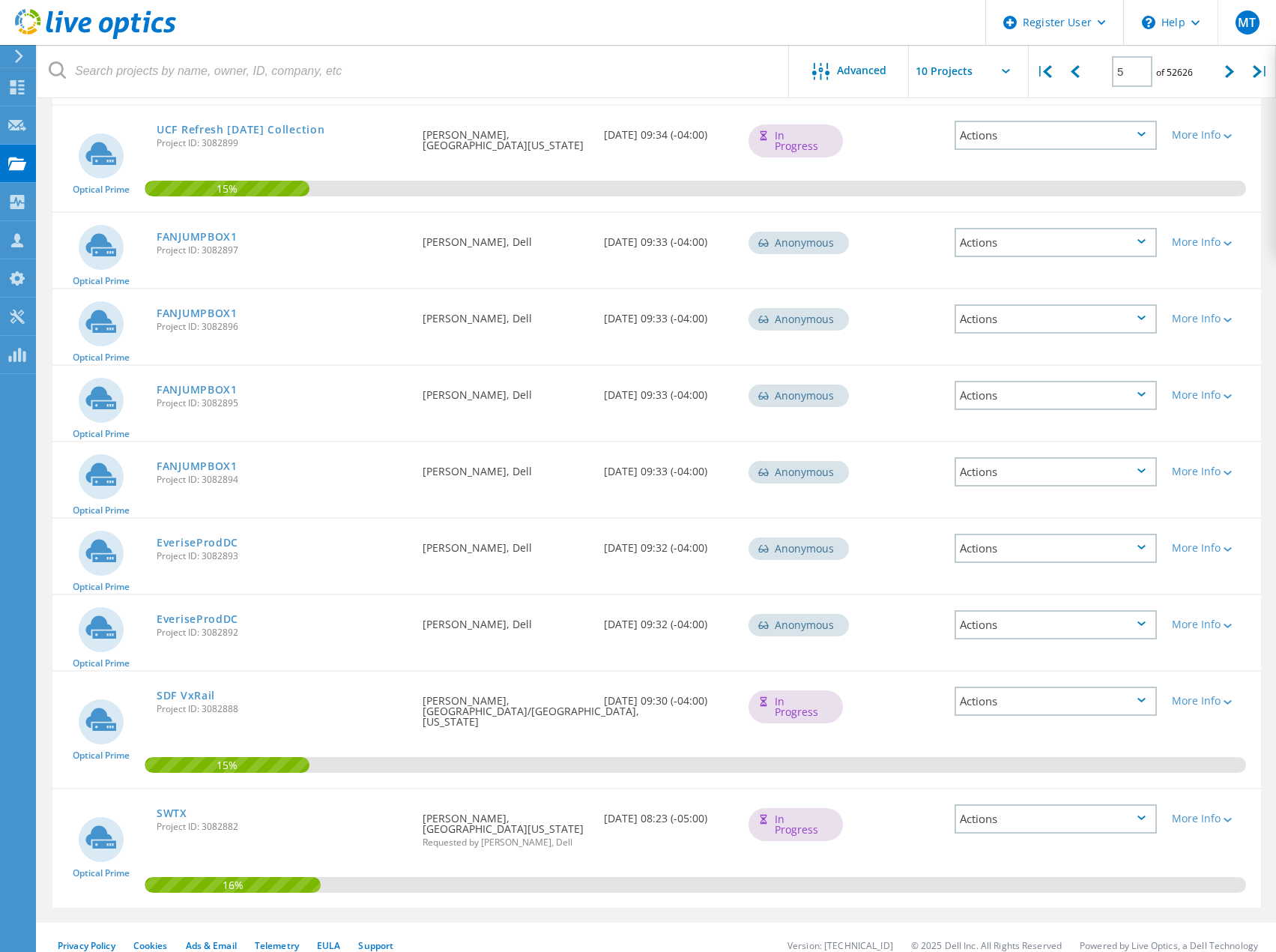
scroll to position [293, 0]
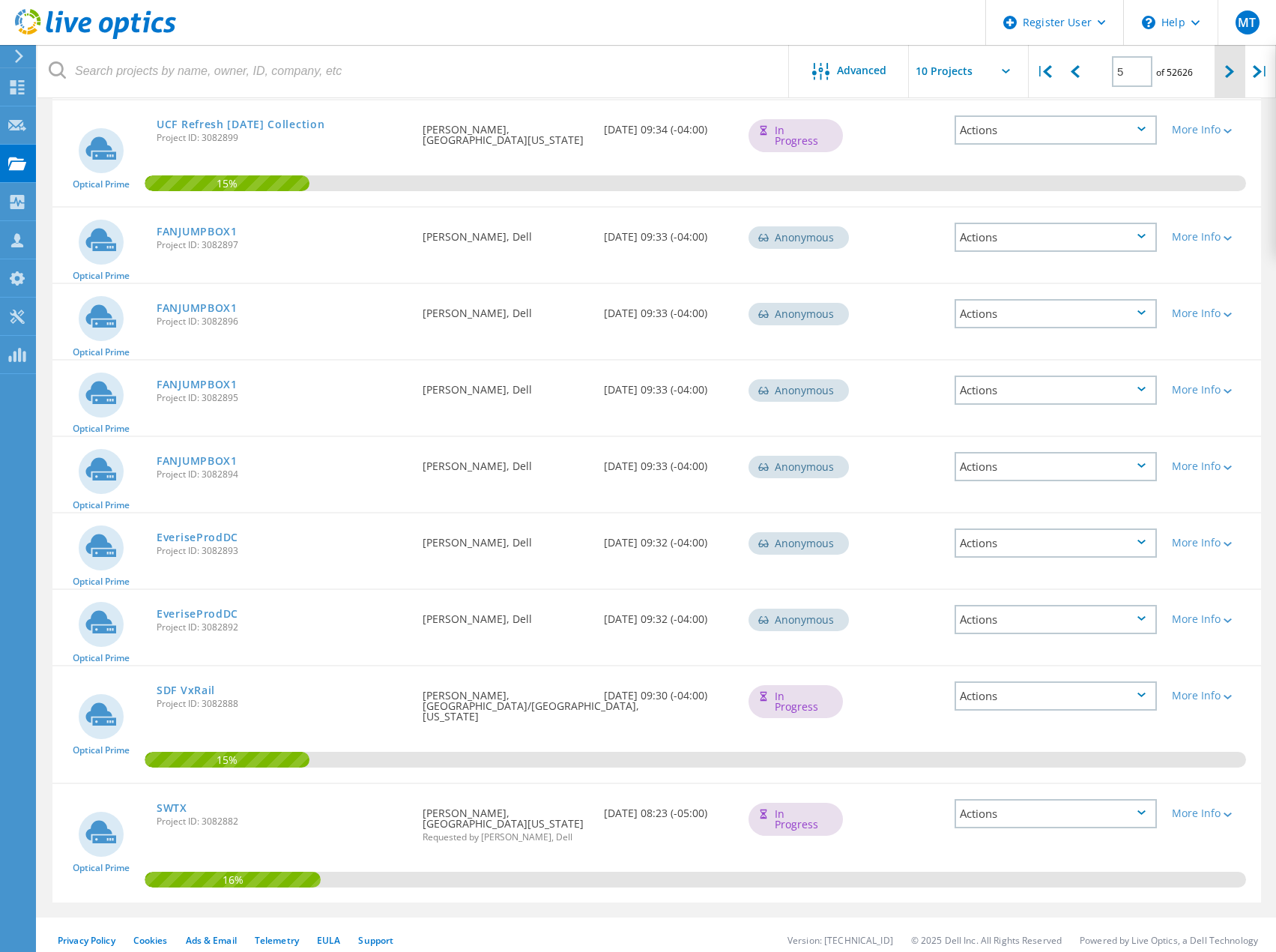
click at [1228, 62] on div at bounding box center [1230, 71] width 30 height 53
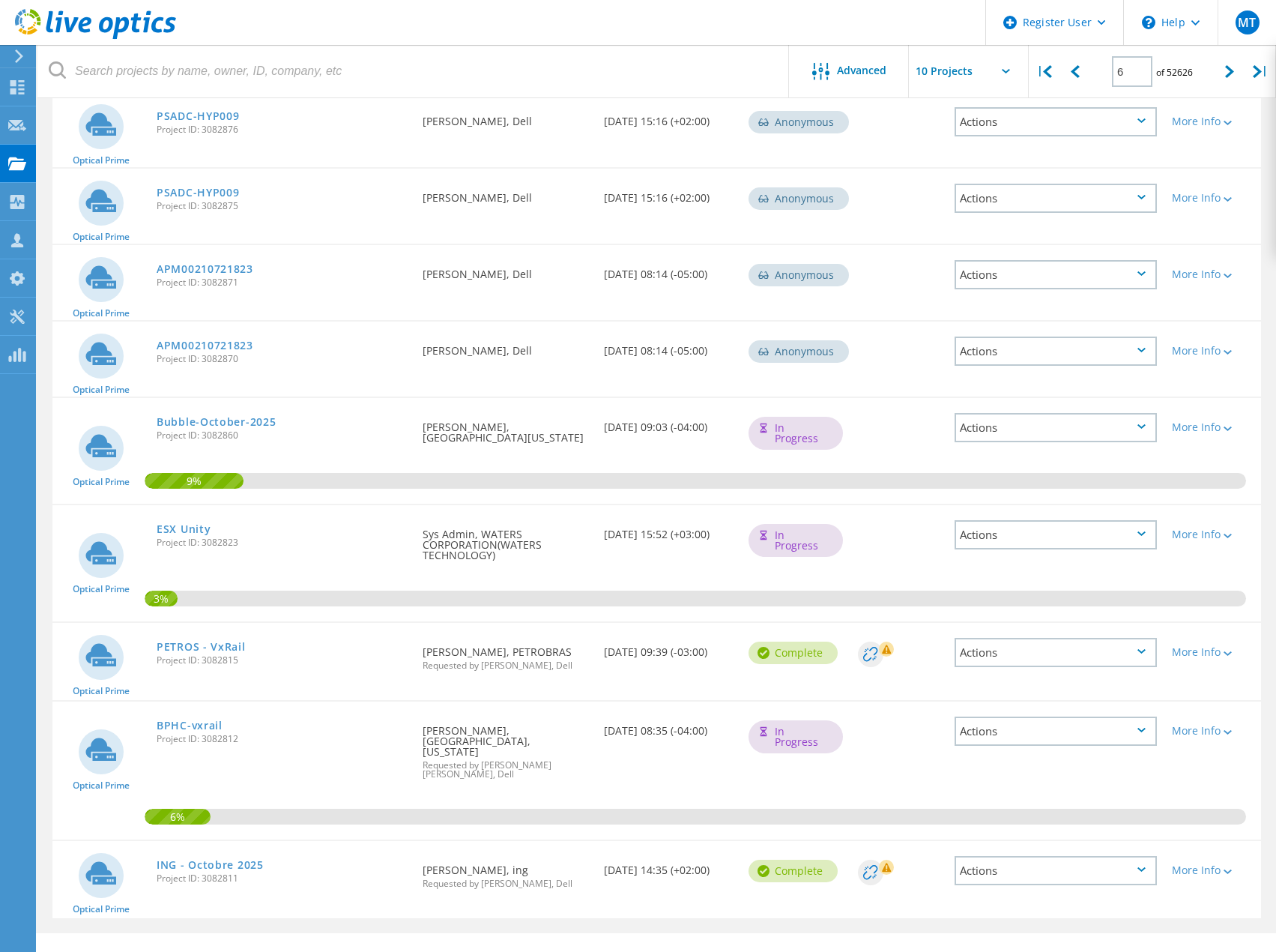
scroll to position [267, 0]
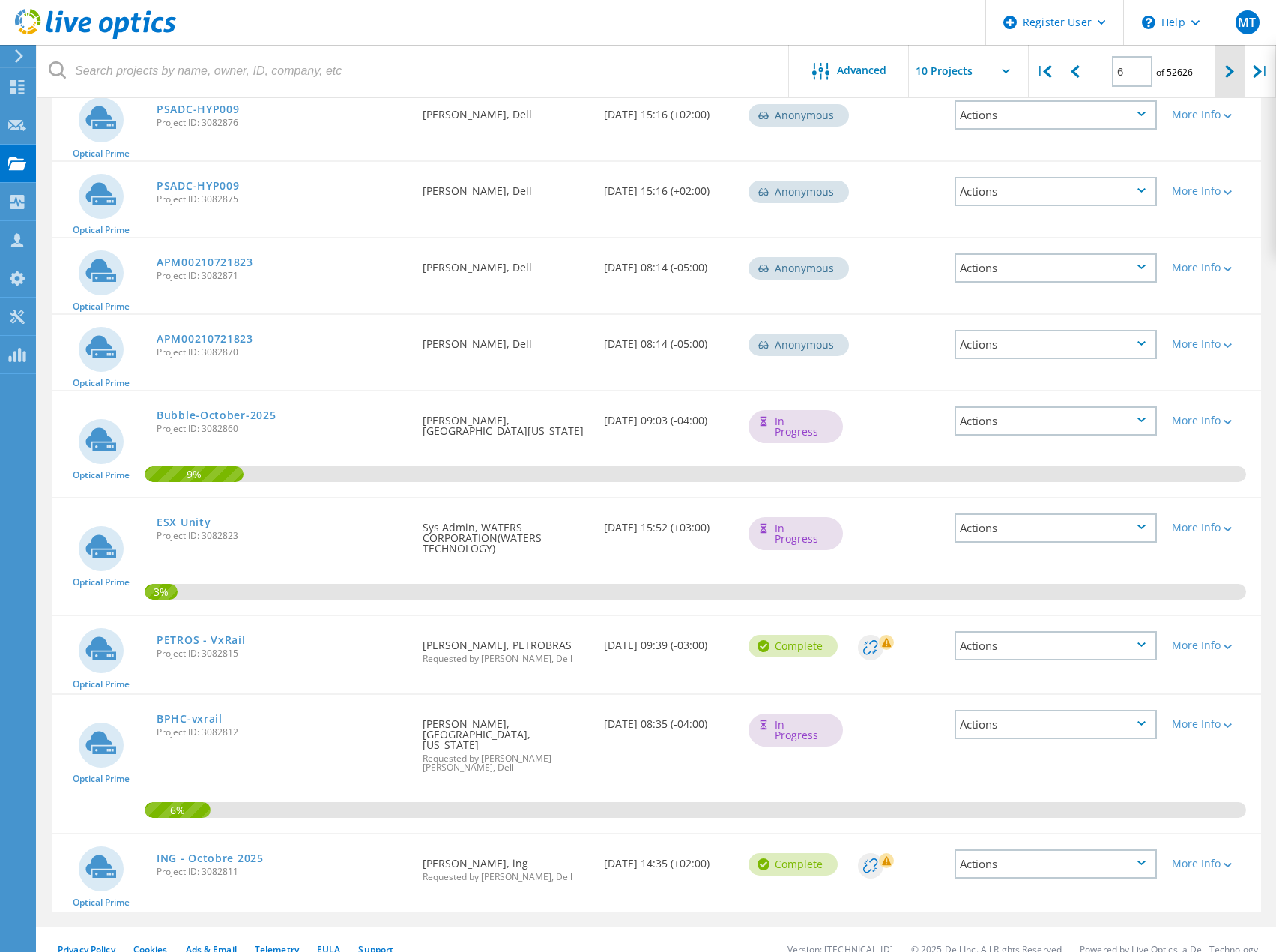
click at [1226, 77] on icon at bounding box center [1230, 71] width 9 height 13
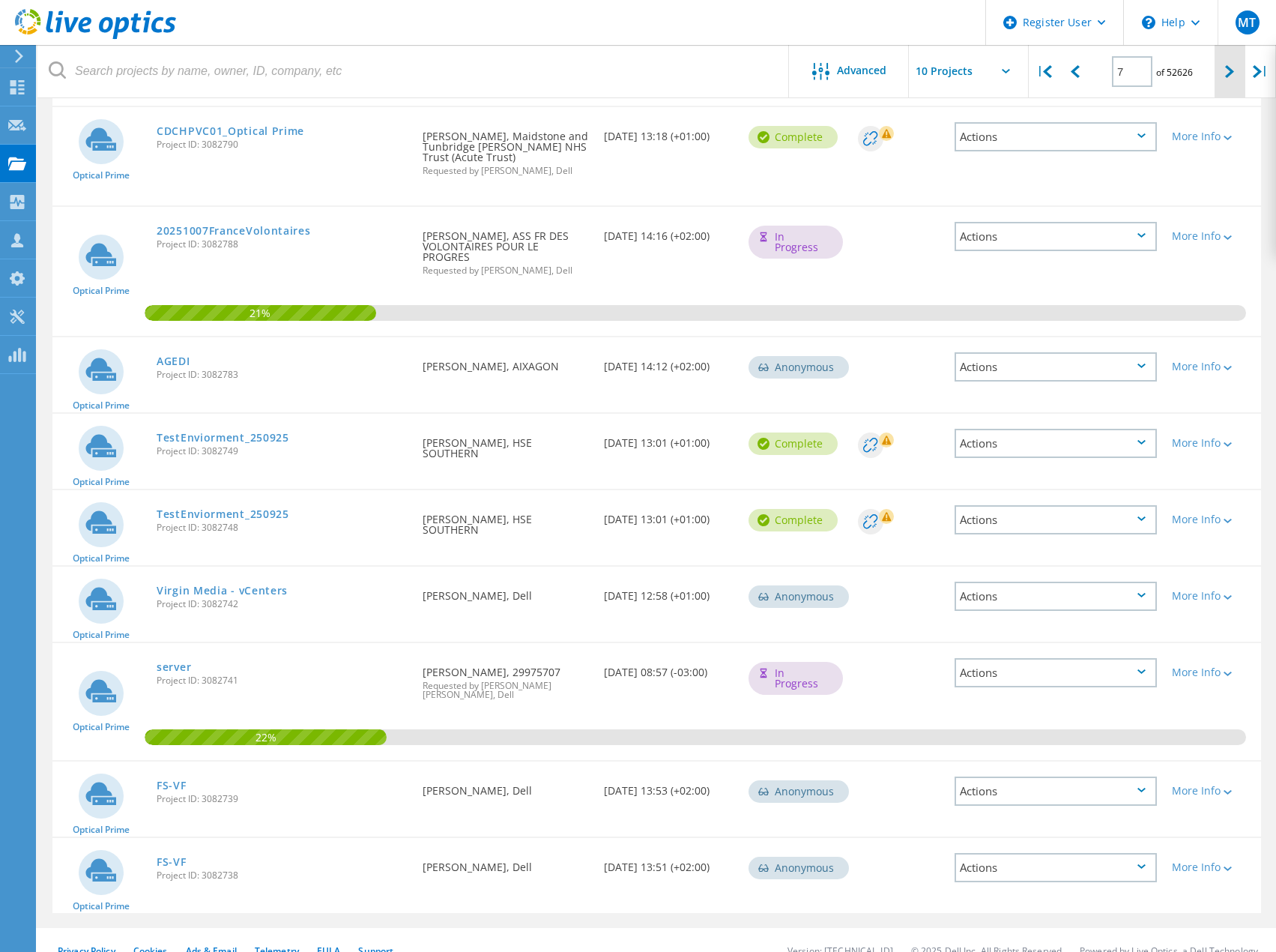
scroll to position [259, 0]
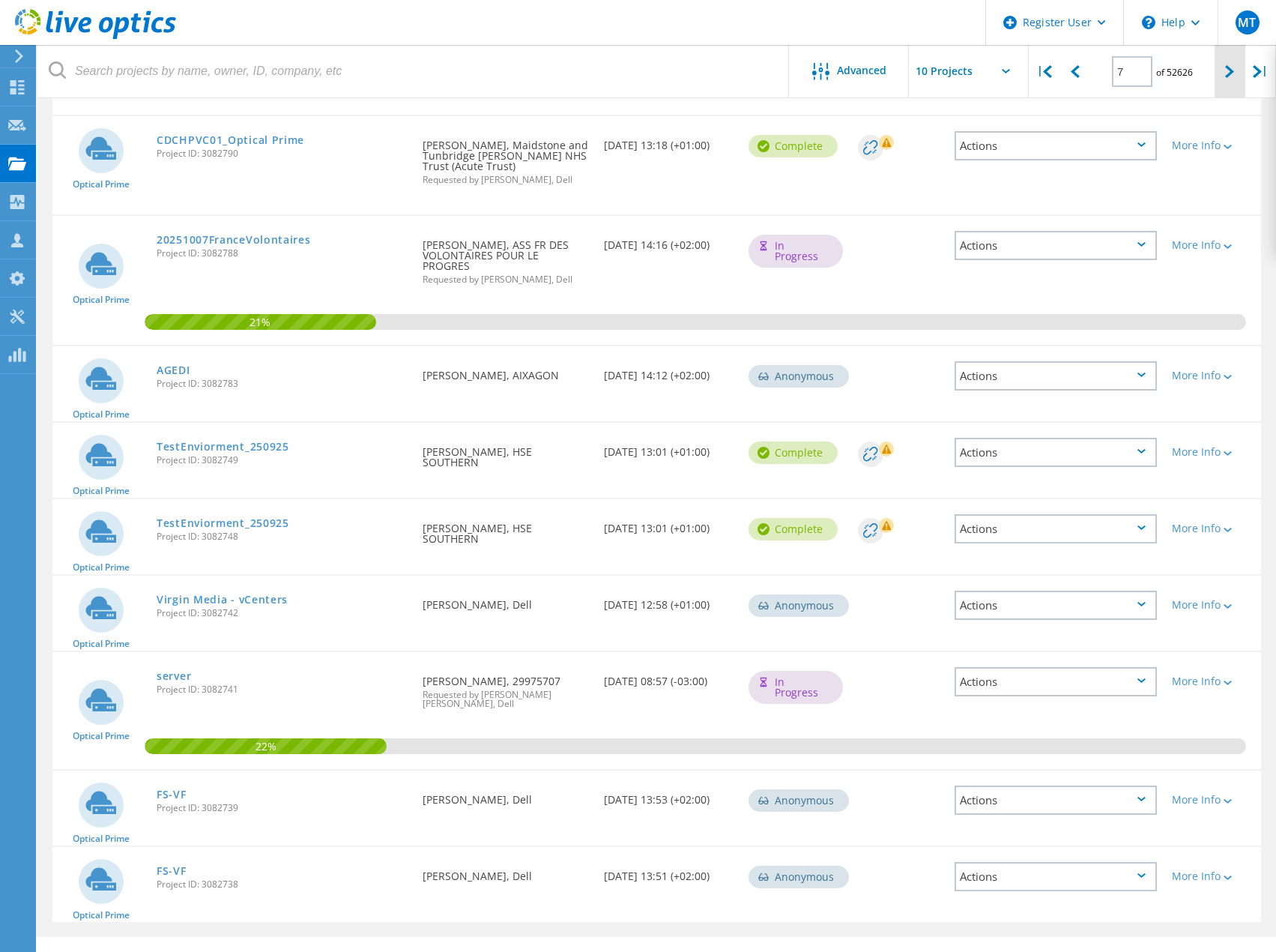
click at [1216, 69] on div at bounding box center [1230, 71] width 30 height 53
type input "8"
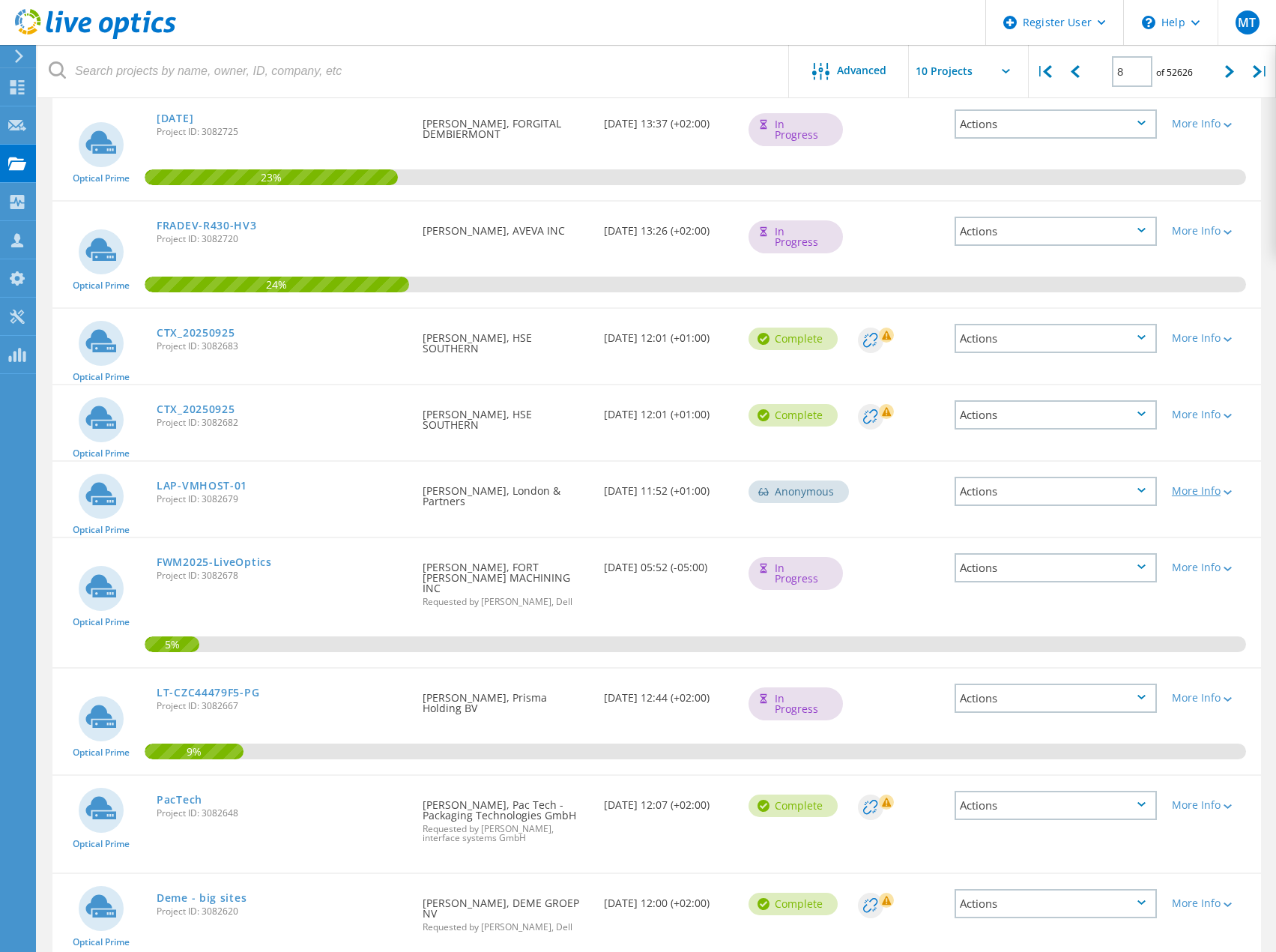
click at [1214, 492] on div "More Info" at bounding box center [1213, 491] width 82 height 10
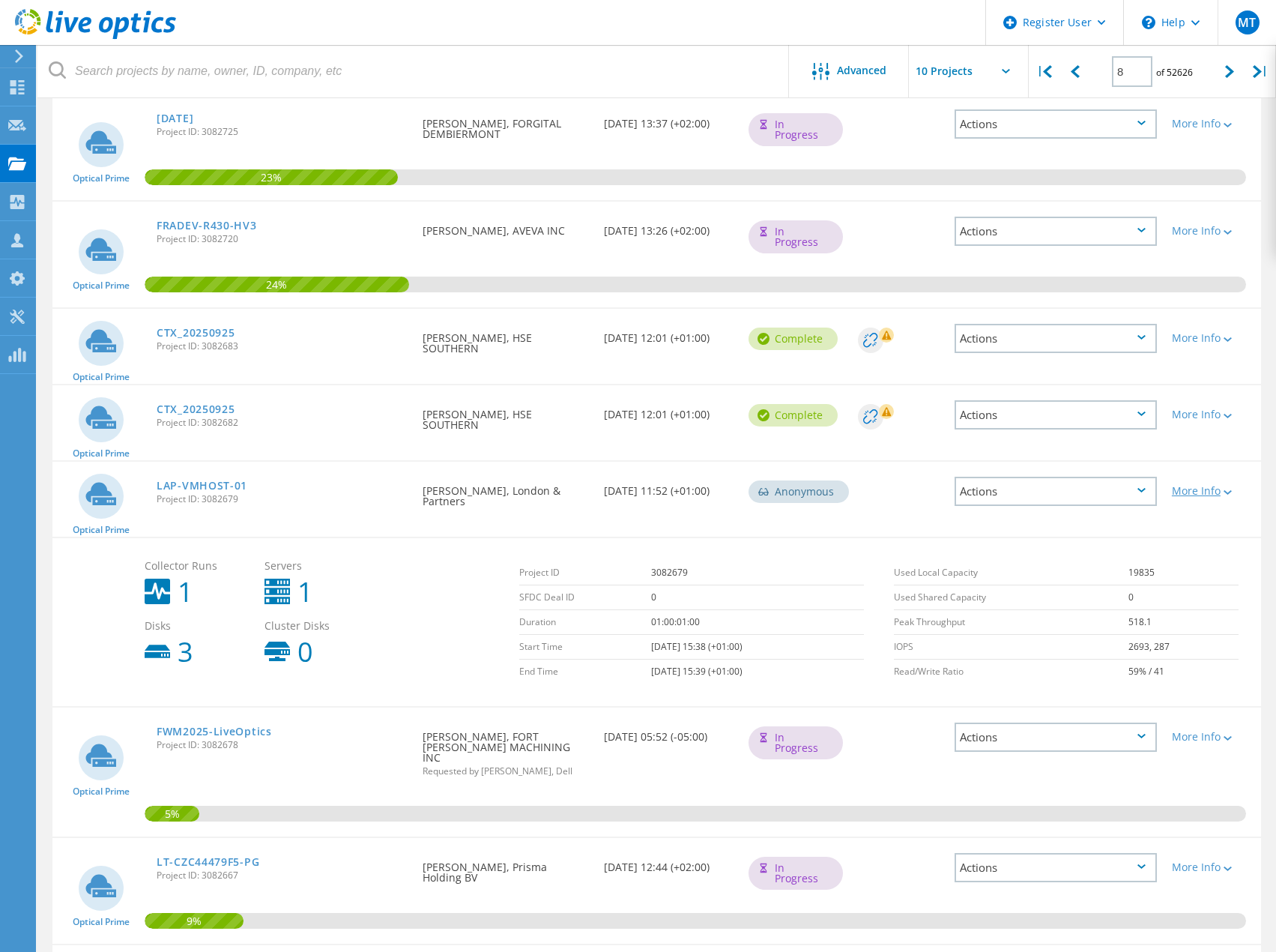
click at [1214, 492] on div "More Info" at bounding box center [1213, 491] width 82 height 10
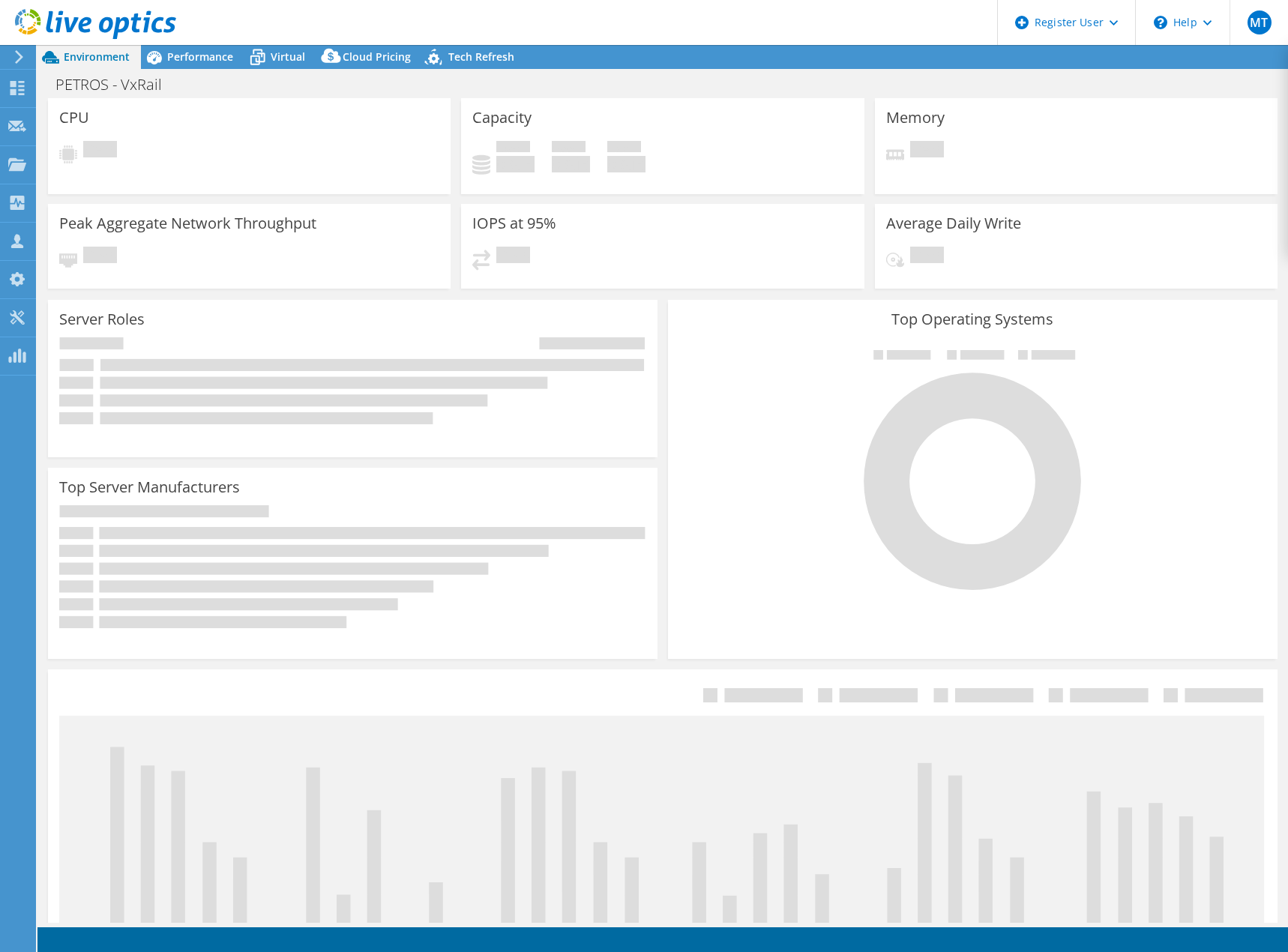
select select "SouthAmerica"
select select "BRL"
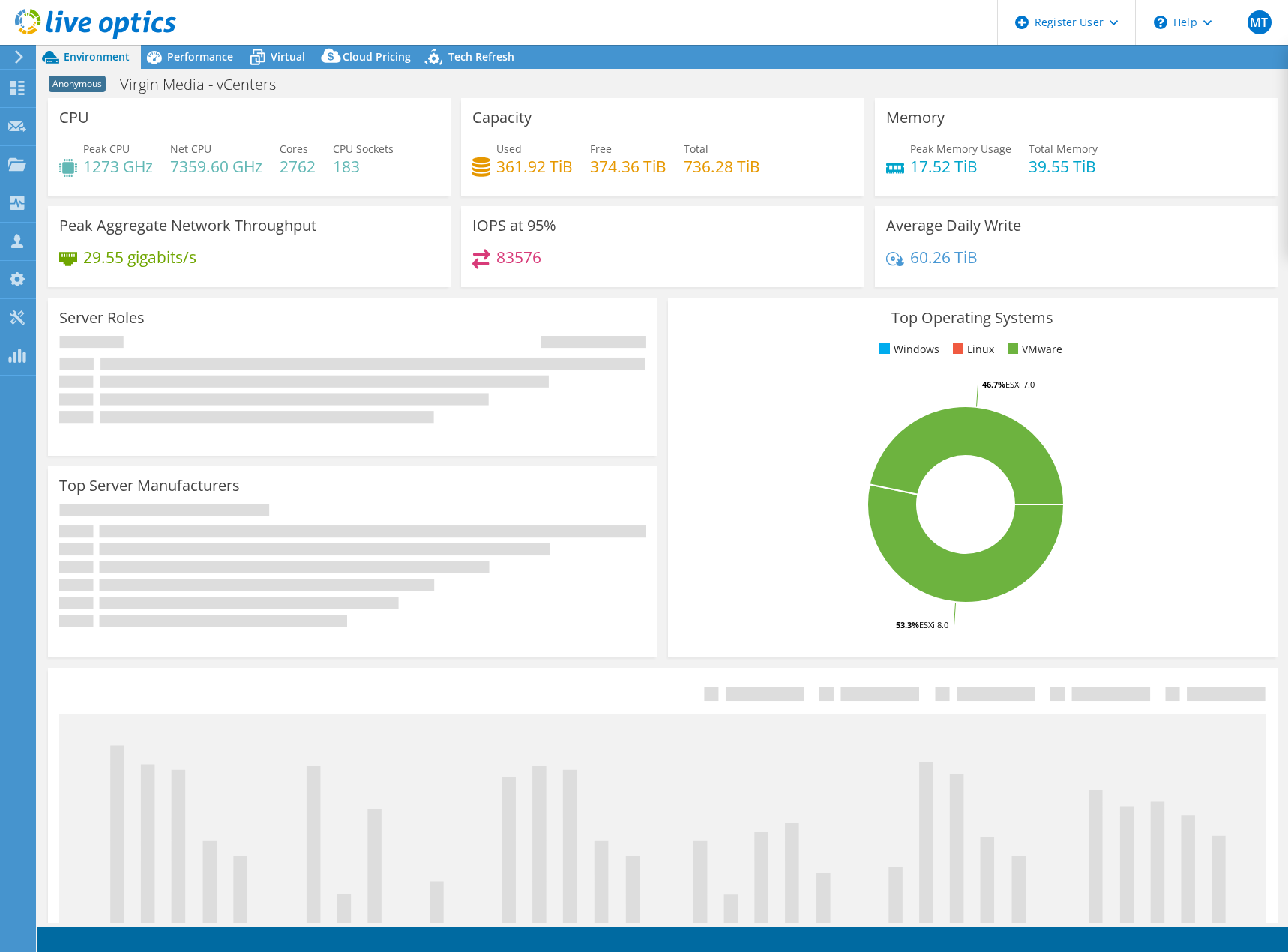
select select "USD"
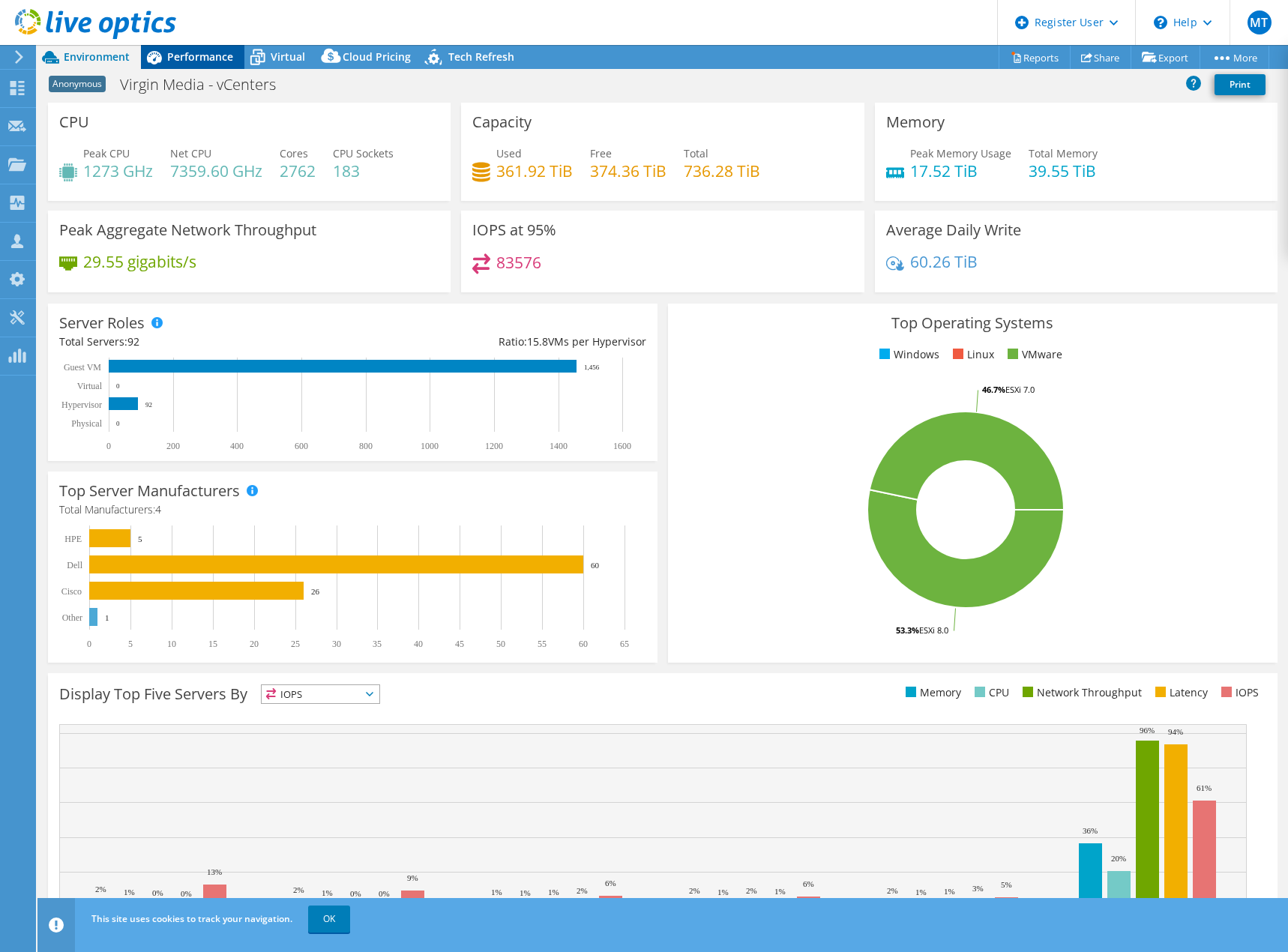
click at [177, 60] on span "Performance" at bounding box center [200, 56] width 66 height 14
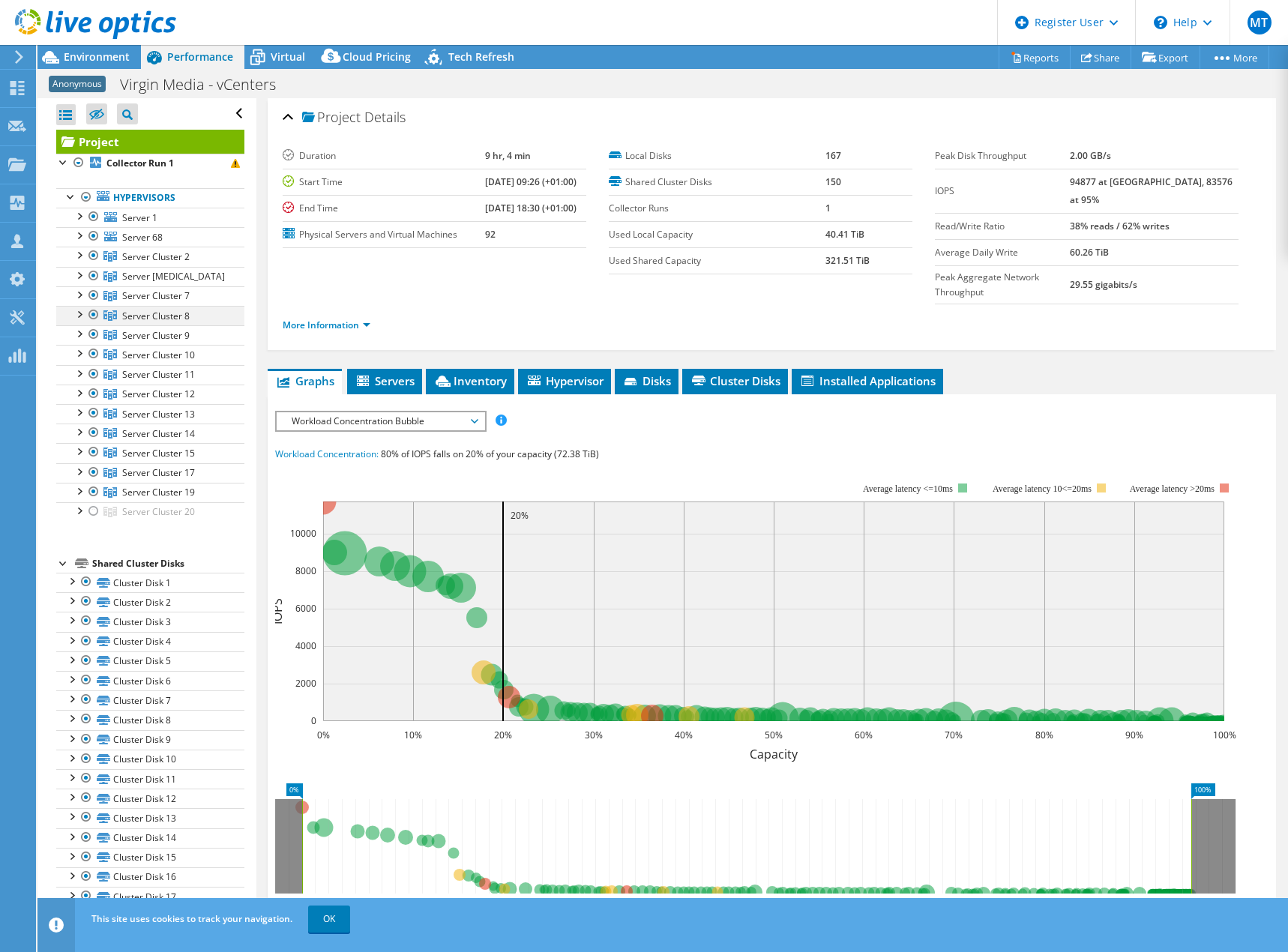
click at [77, 316] on div at bounding box center [78, 314] width 15 height 15
click at [78, 316] on div at bounding box center [78, 314] width 15 height 15
click at [72, 336] on div at bounding box center [78, 333] width 15 height 15
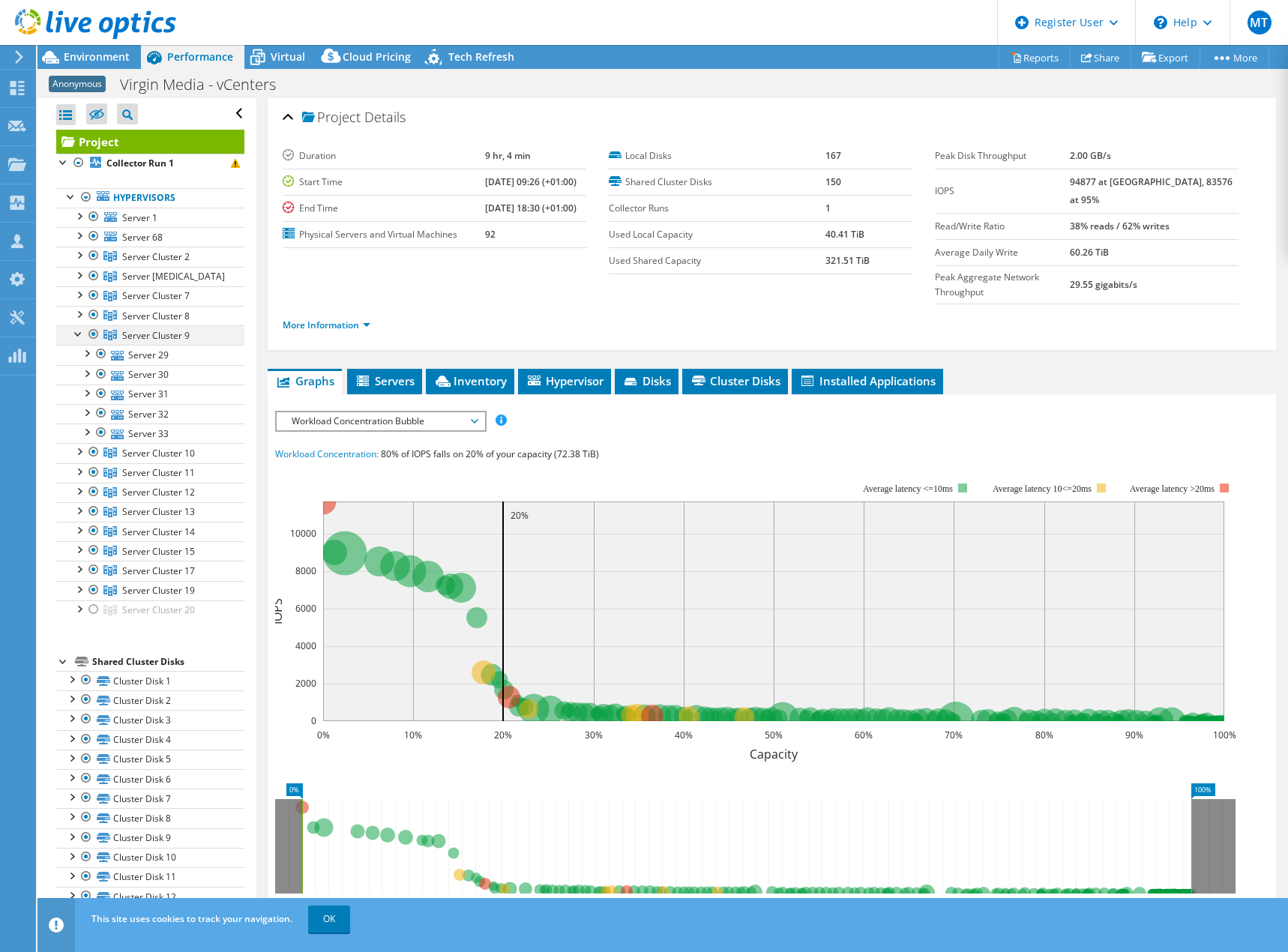
click at [72, 336] on div at bounding box center [78, 333] width 15 height 15
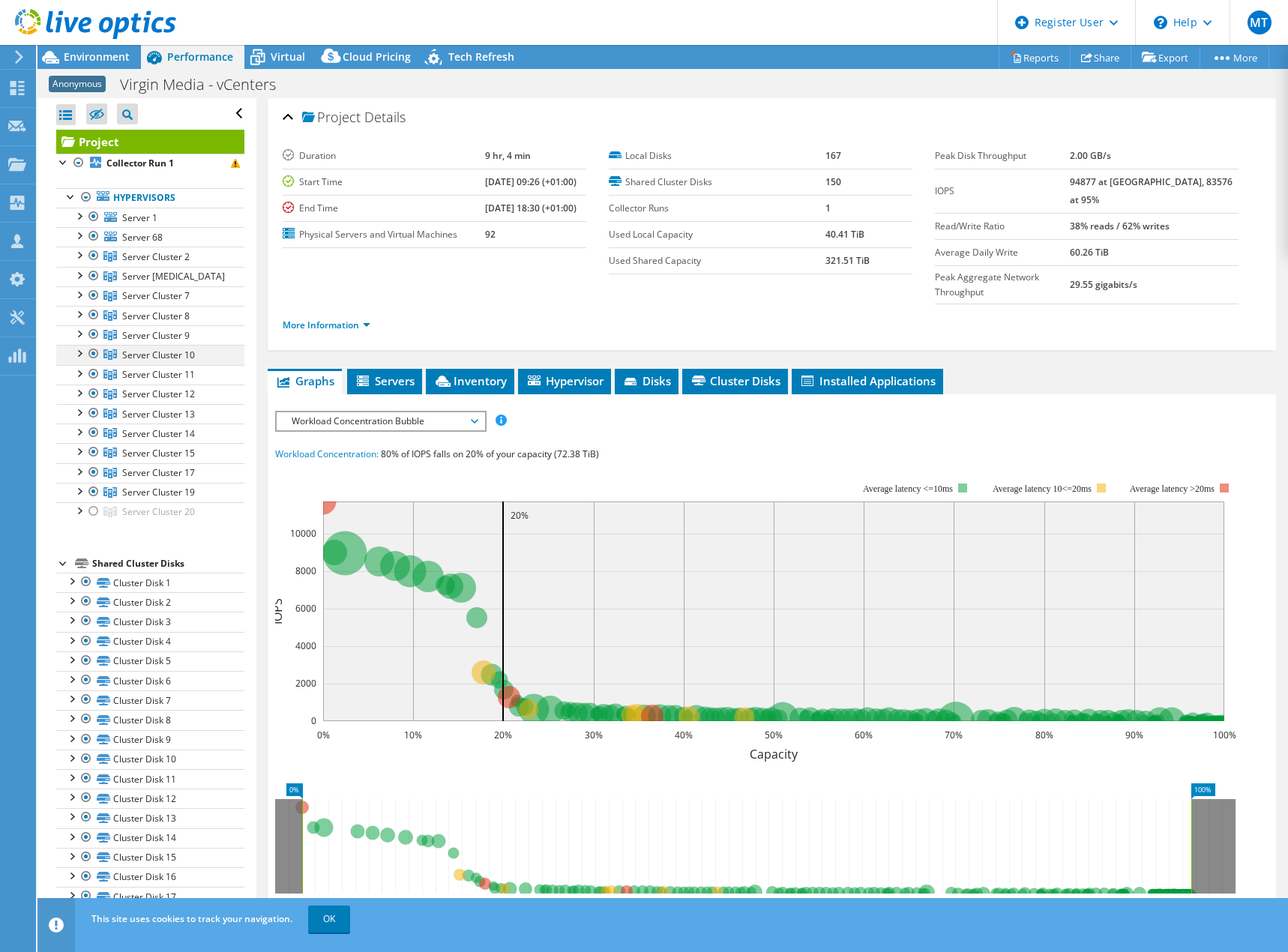
click at [78, 358] on div at bounding box center [78, 352] width 15 height 15
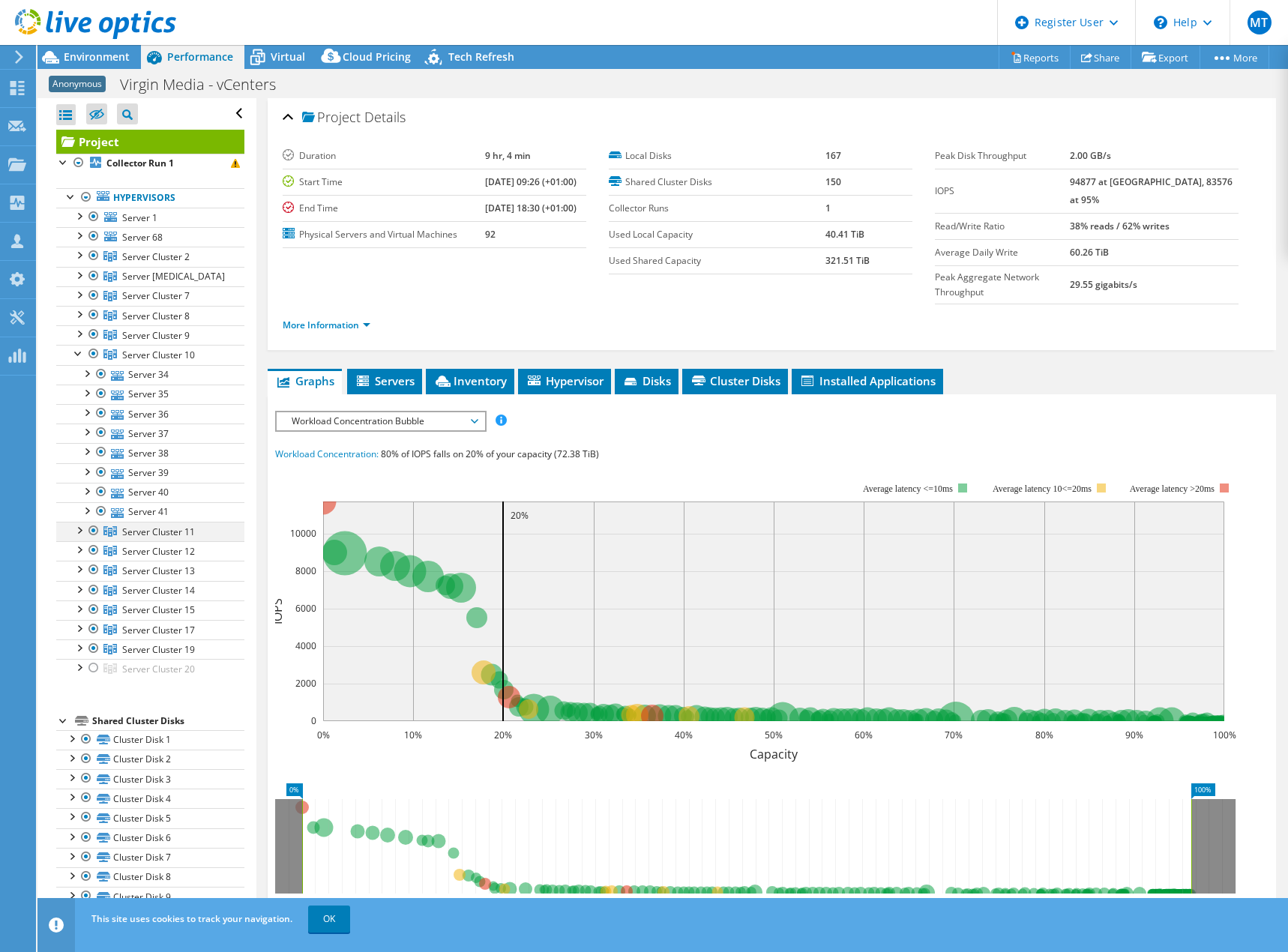
click at [78, 535] on div at bounding box center [78, 530] width 15 height 15
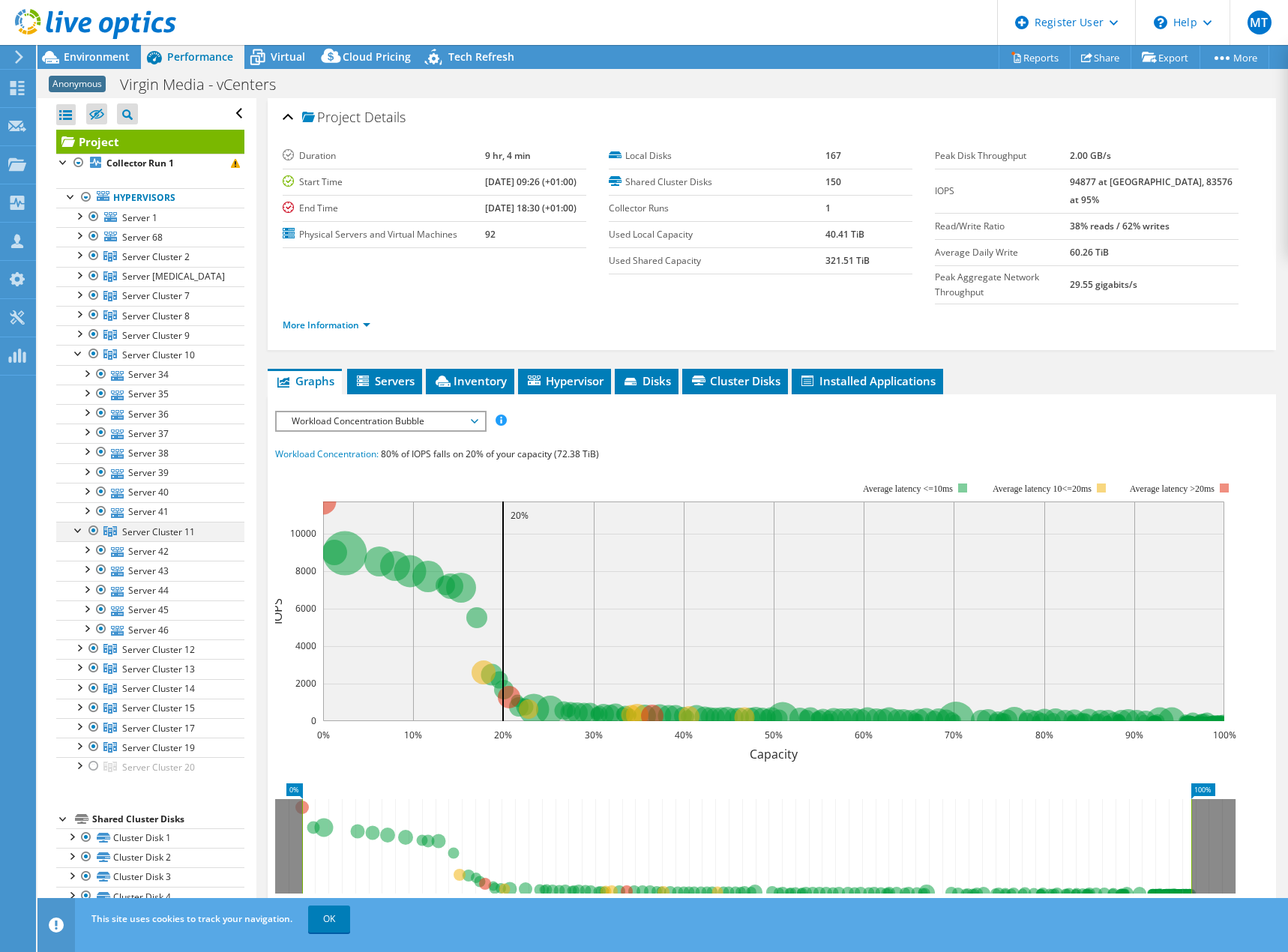
click at [78, 535] on div at bounding box center [78, 530] width 15 height 15
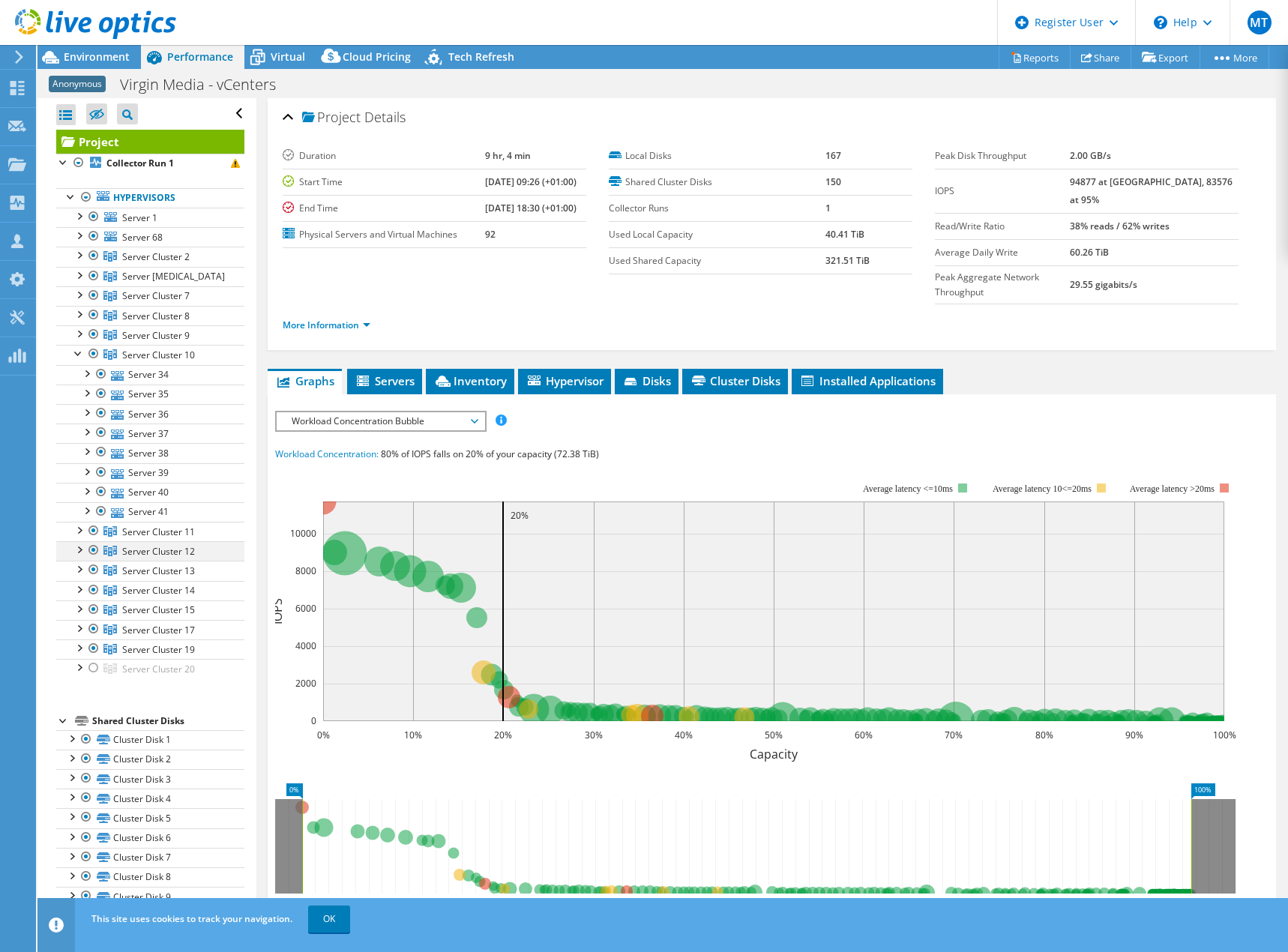
click at [76, 551] on div at bounding box center [78, 549] width 15 height 15
click at [76, 551] on div at bounding box center [78, 549] width 15 height 15
click at [75, 569] on div at bounding box center [78, 568] width 15 height 15
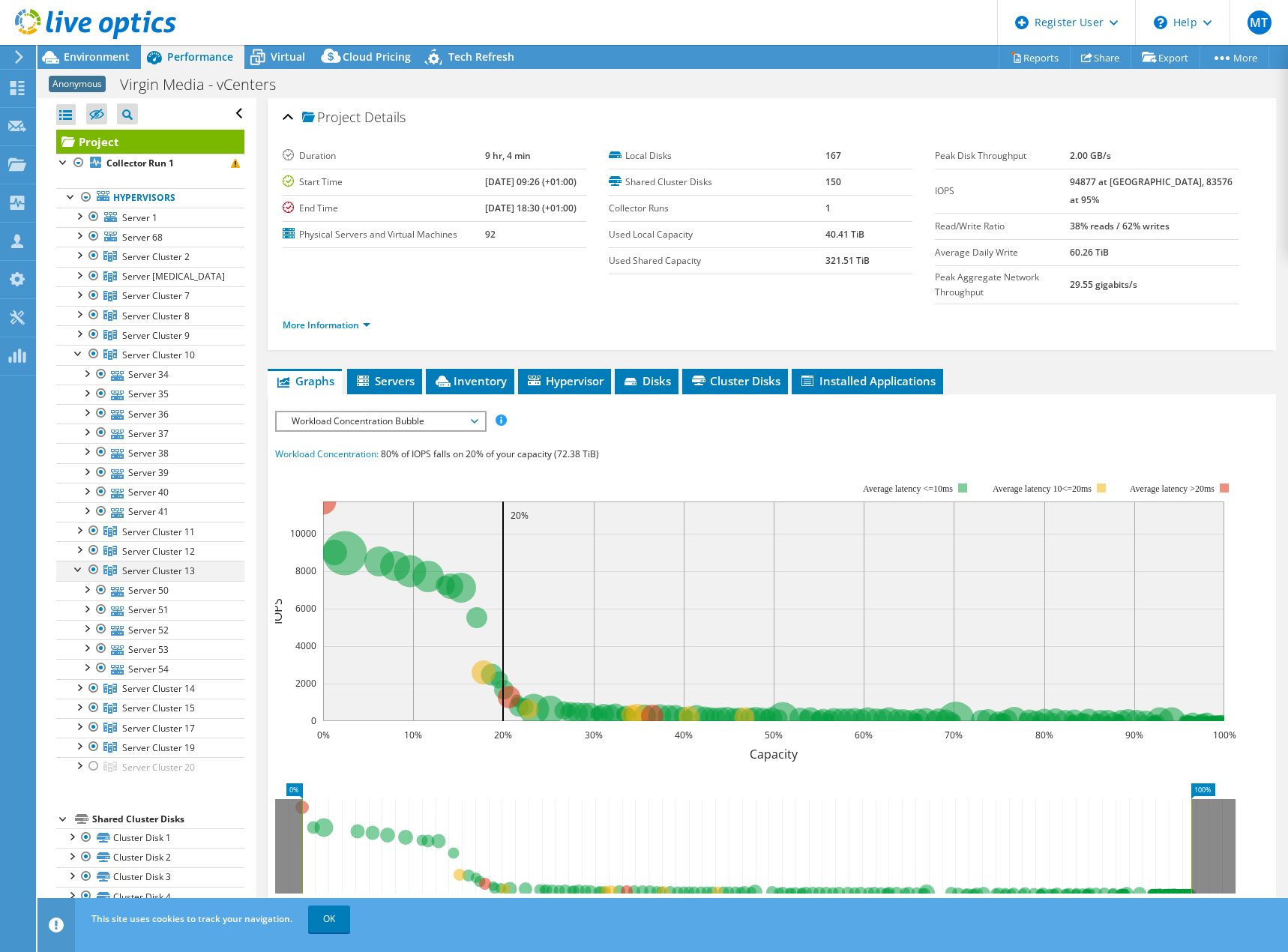
click at [76, 569] on div at bounding box center [78, 568] width 15 height 15
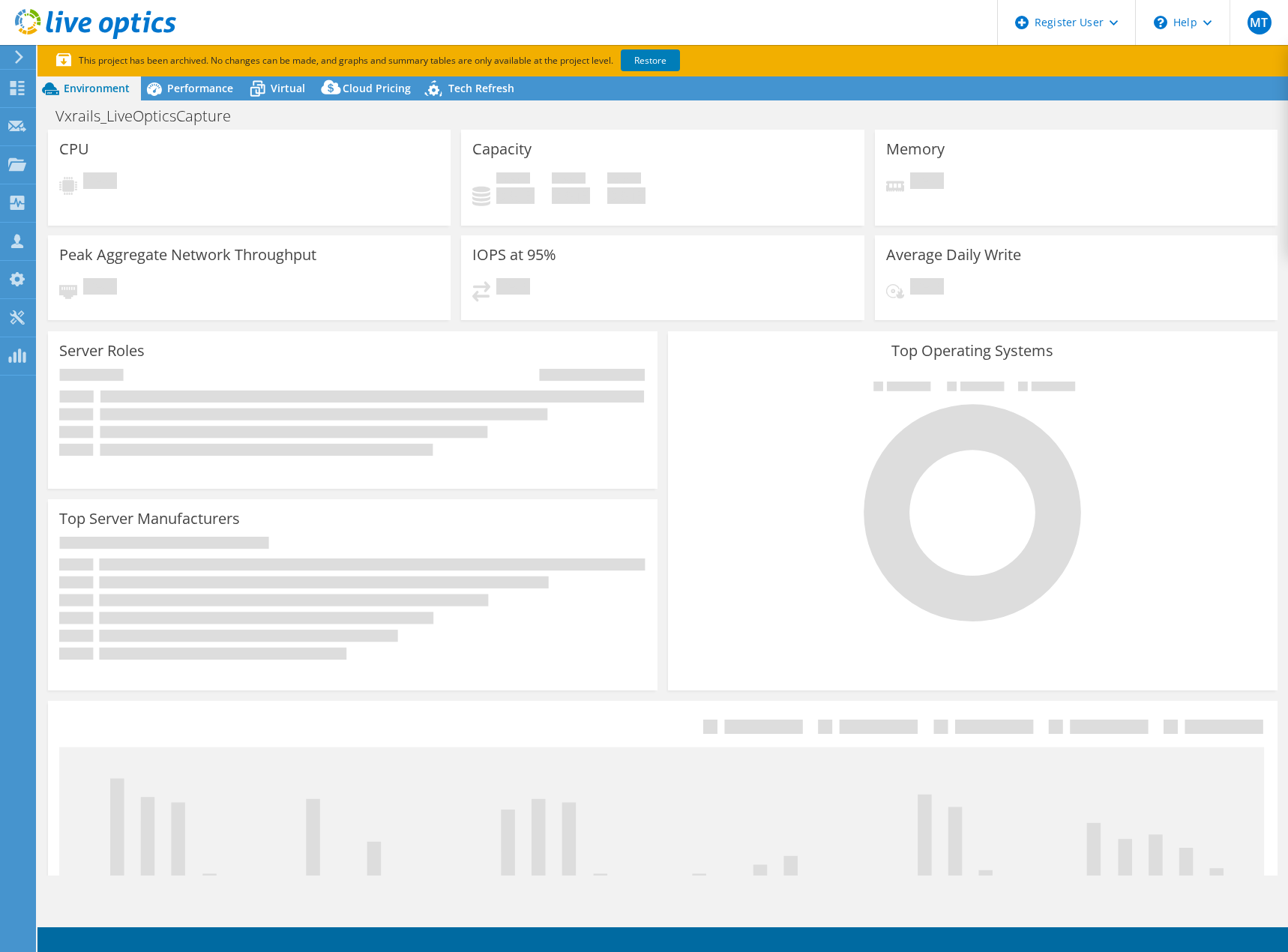
select select "USD"
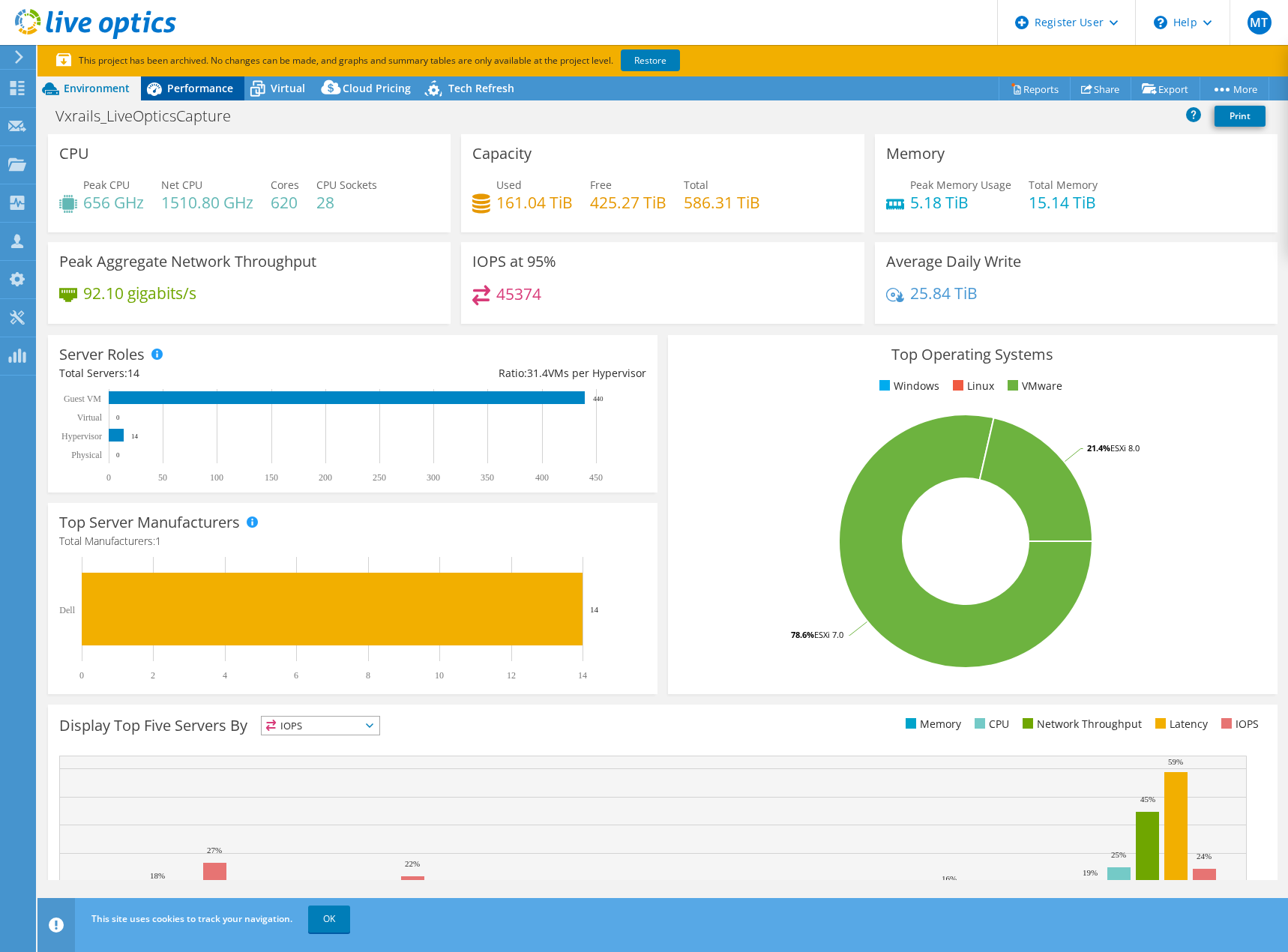
click at [194, 89] on span "Performance" at bounding box center [200, 88] width 66 height 14
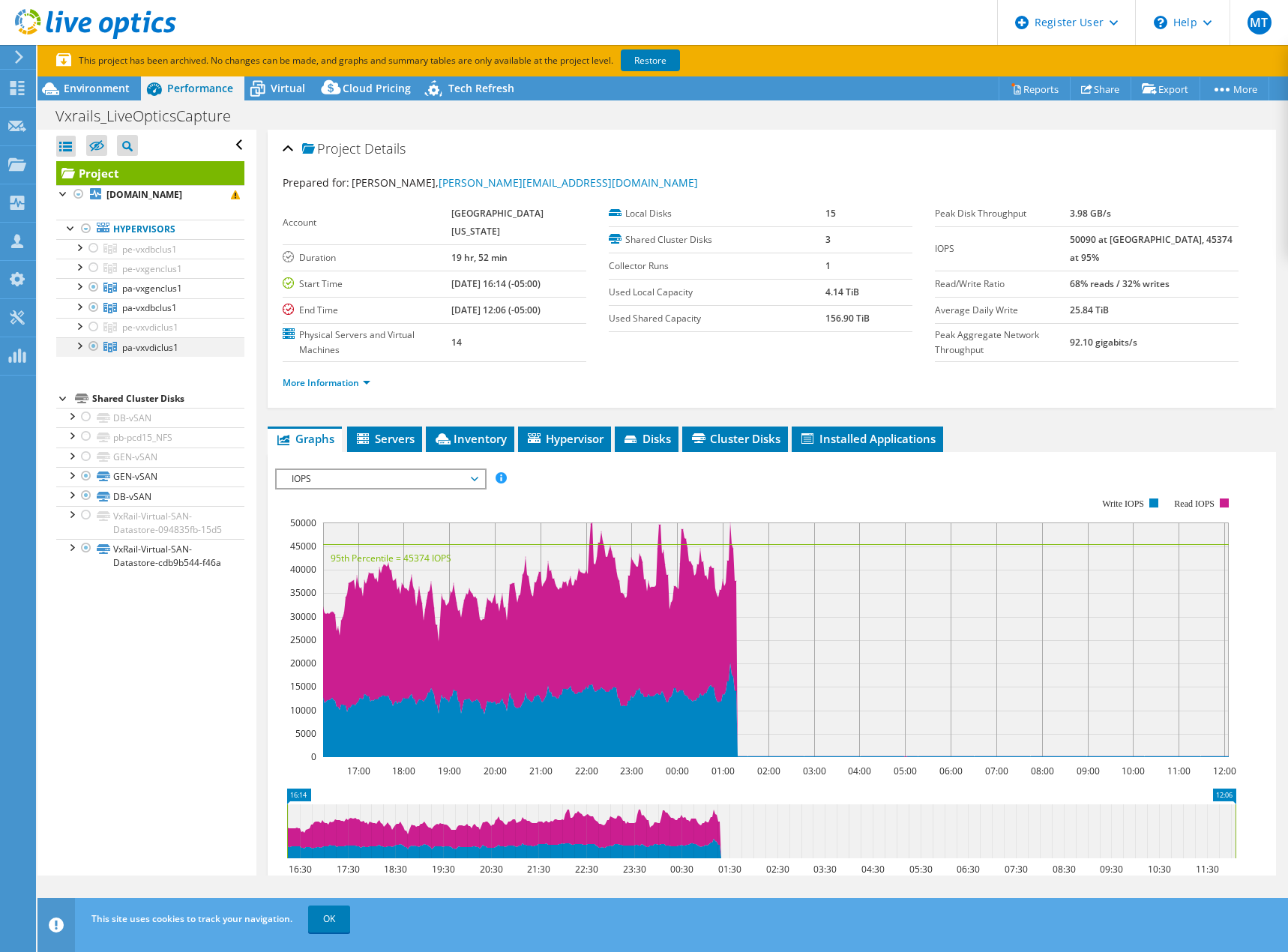
click at [81, 352] on div at bounding box center [78, 345] width 15 height 15
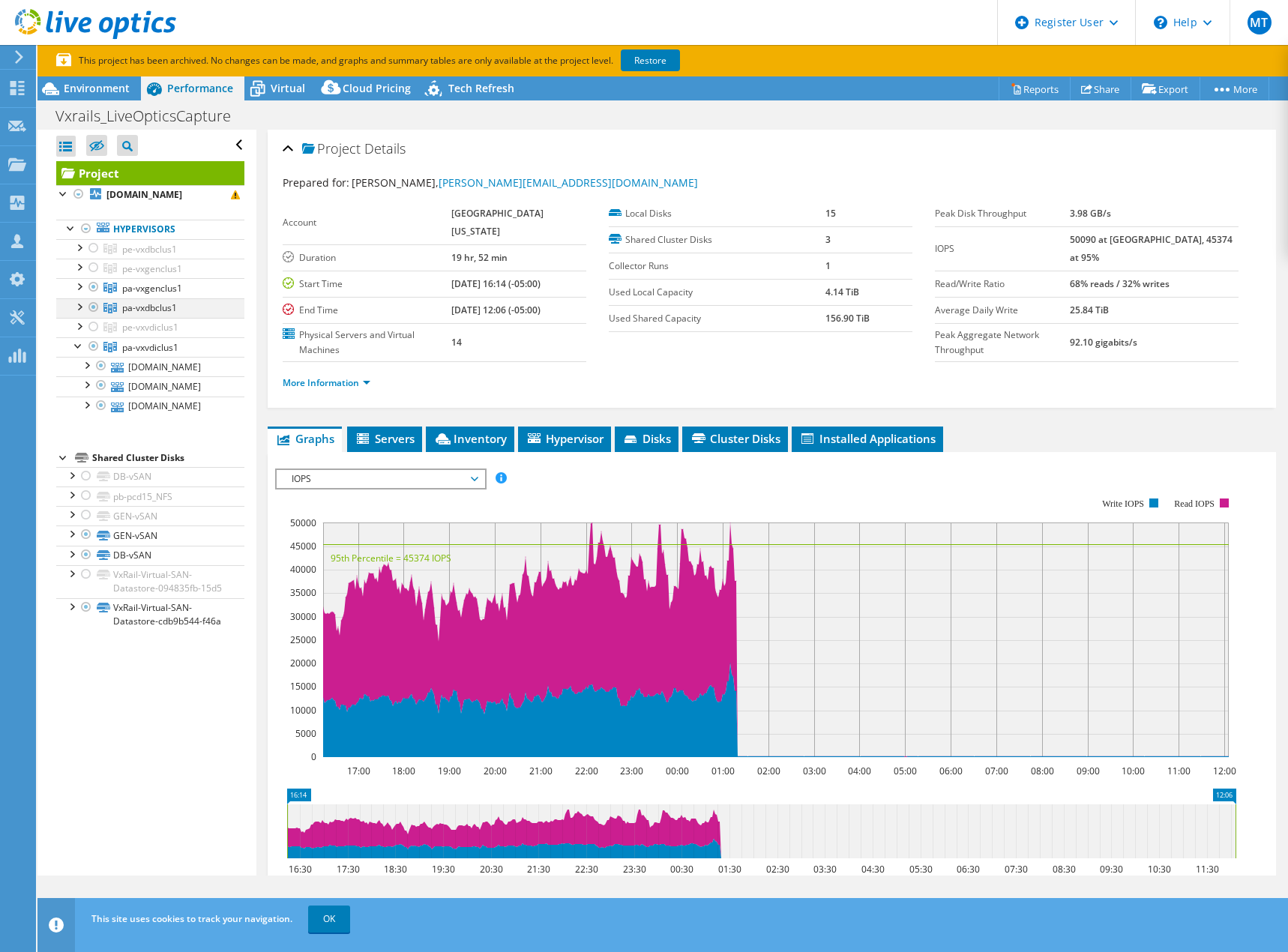
click at [78, 313] on div at bounding box center [78, 306] width 15 height 15
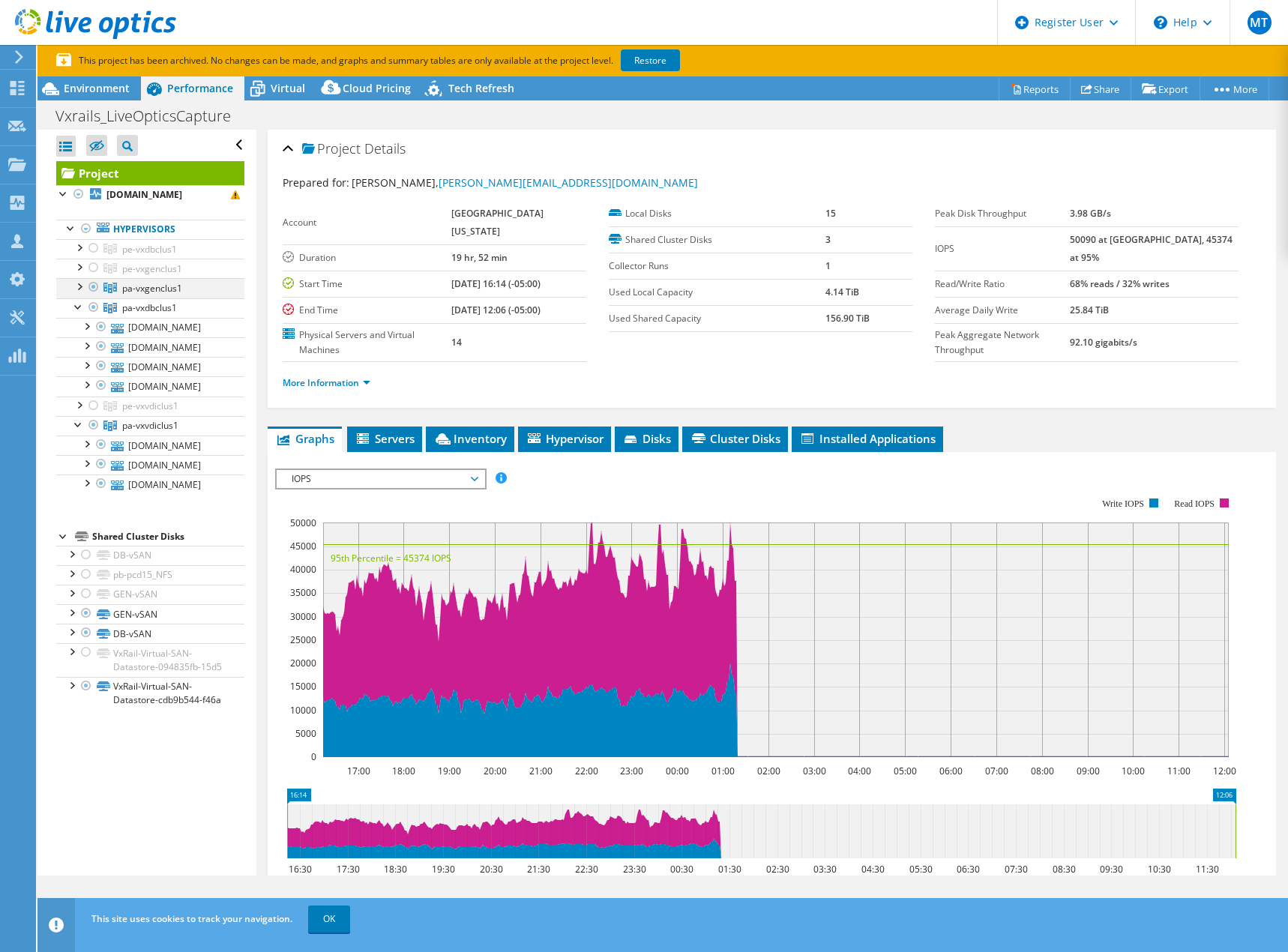
click at [78, 293] on div at bounding box center [78, 286] width 15 height 15
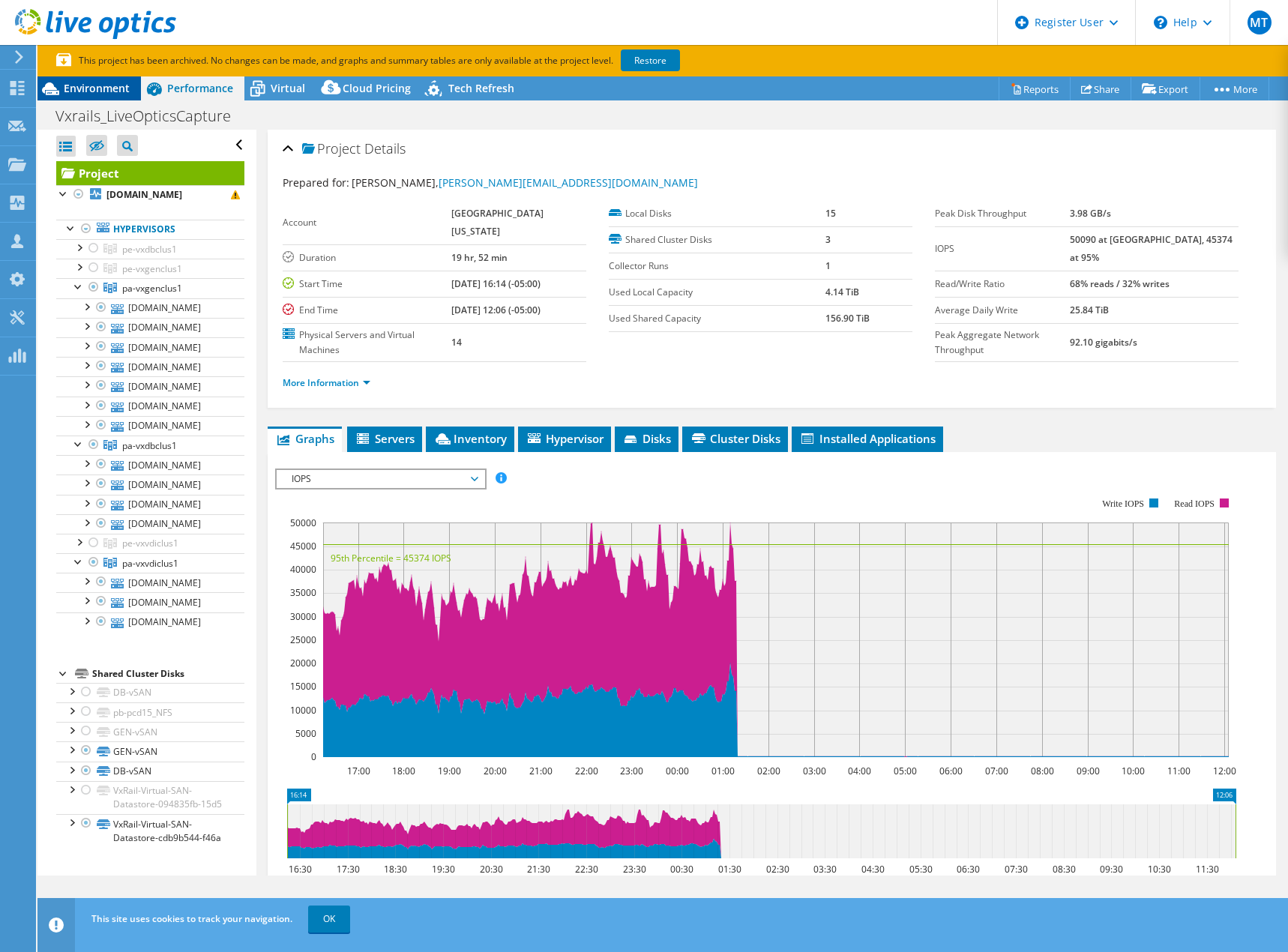
click at [102, 89] on span "Environment" at bounding box center [97, 88] width 66 height 14
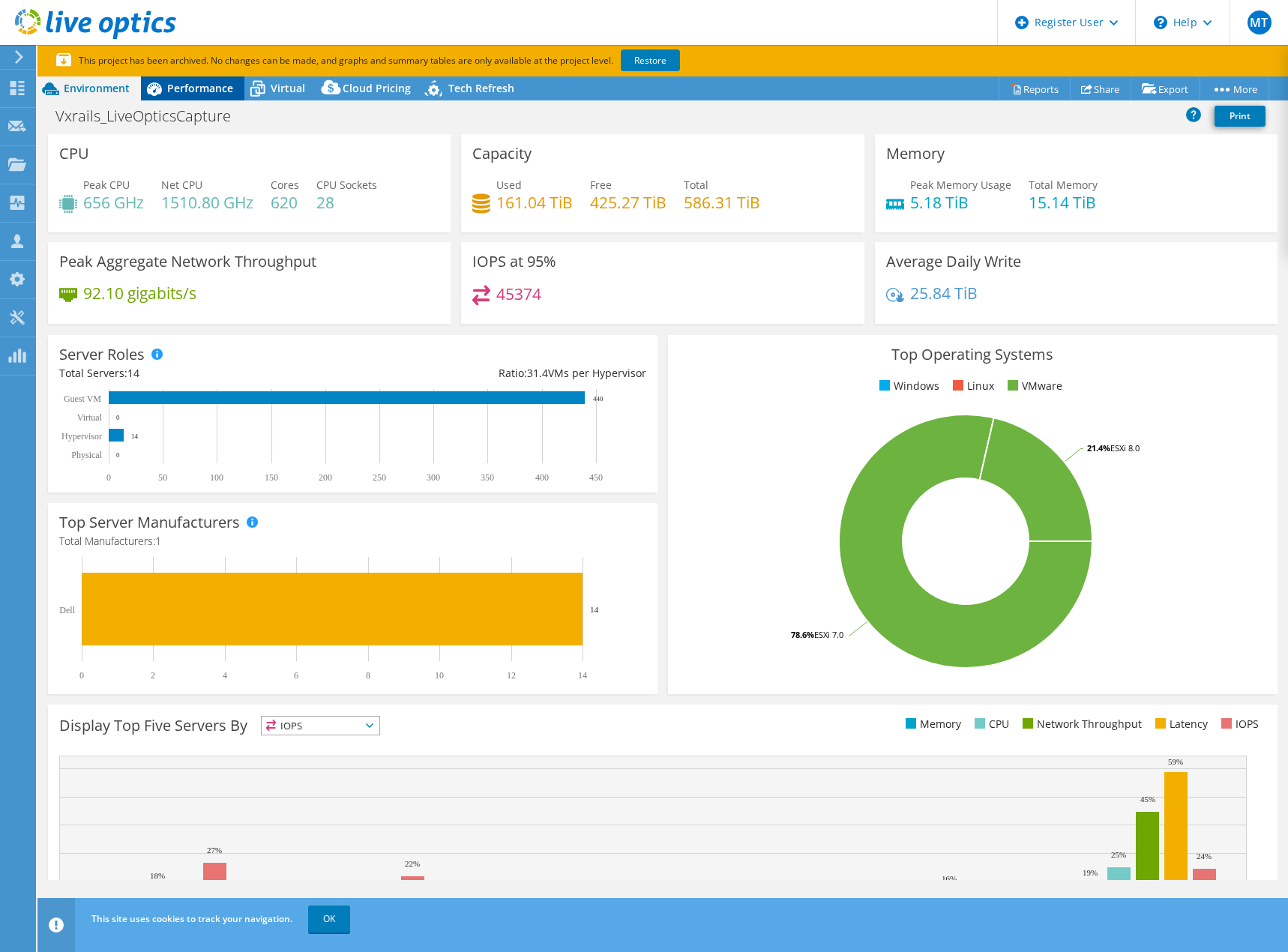
click at [194, 79] on div "Performance" at bounding box center [192, 89] width 104 height 24
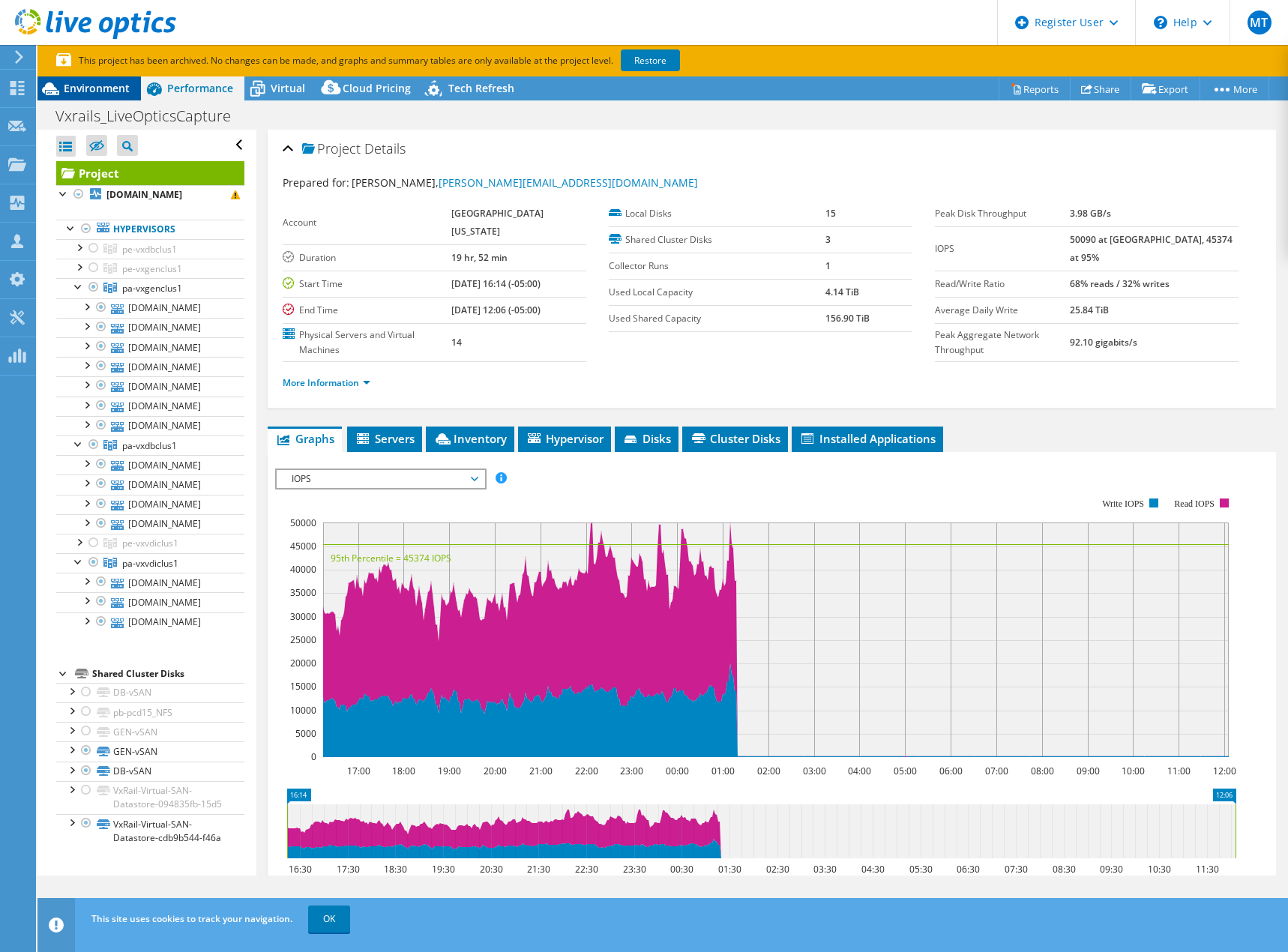
click at [93, 86] on span "Environment" at bounding box center [97, 88] width 66 height 14
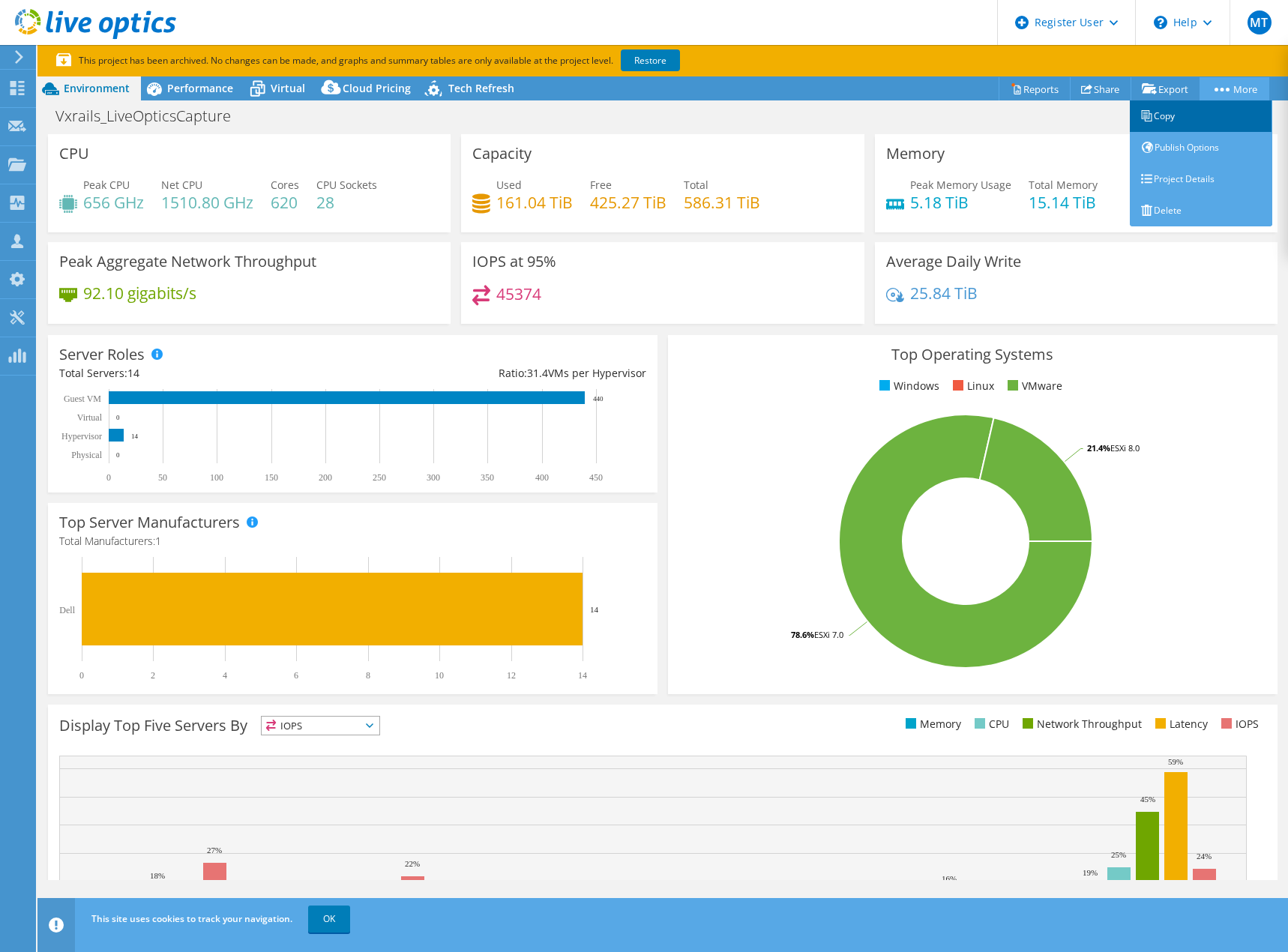
click at [1192, 109] on link "Copy" at bounding box center [1200, 116] width 143 height 31
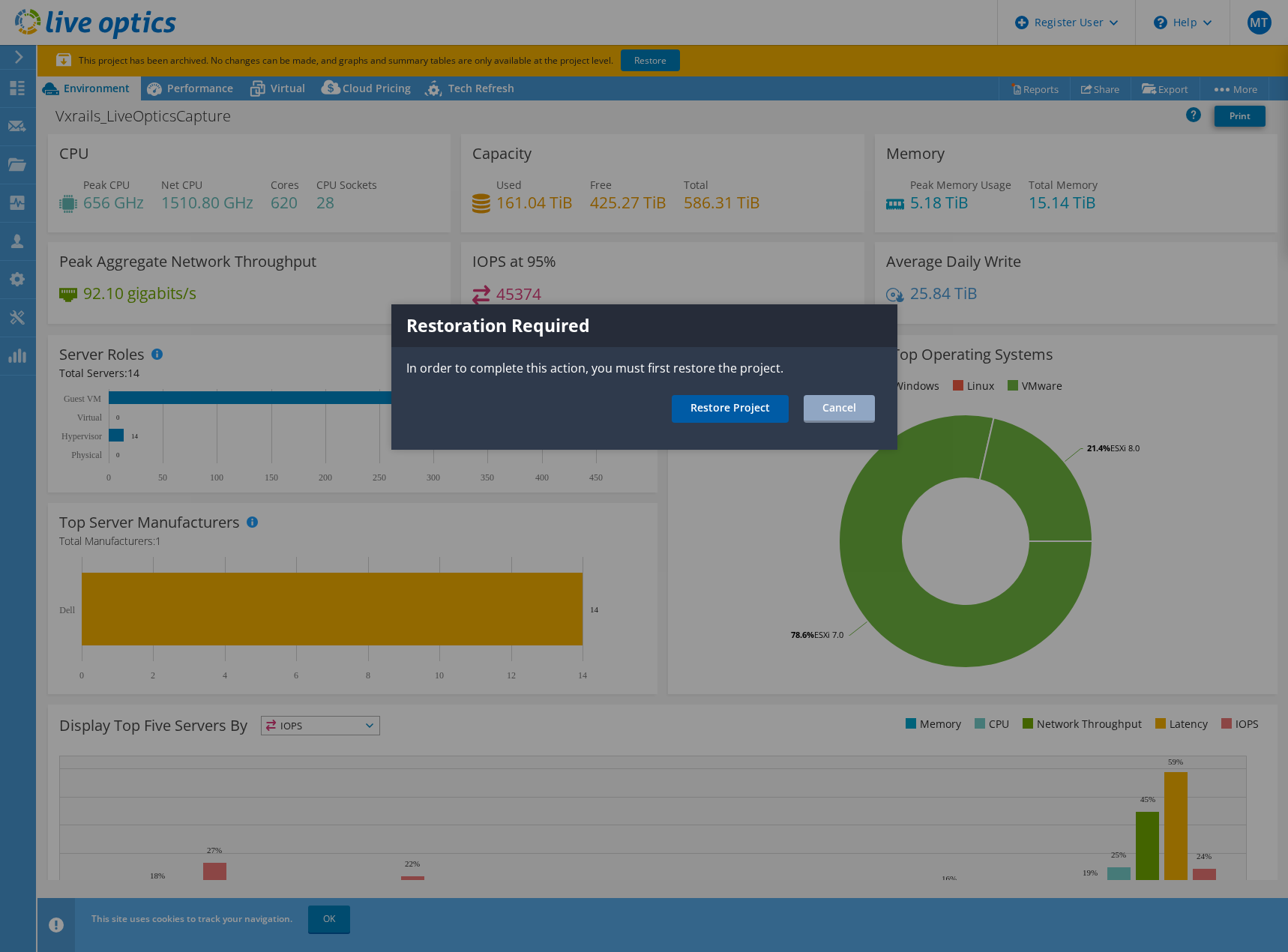
click at [703, 410] on link "Restore Project" at bounding box center [730, 408] width 117 height 28
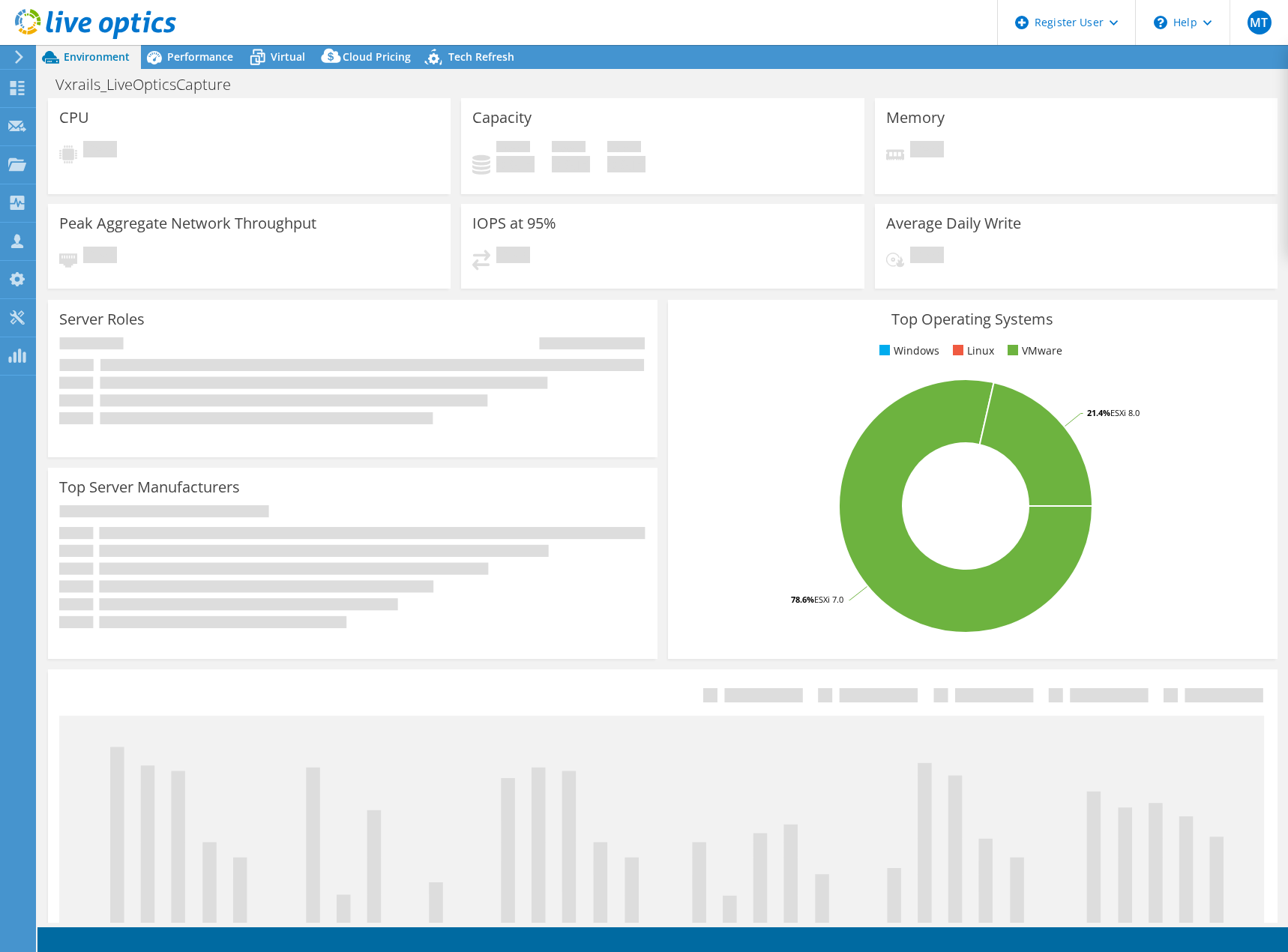
select select "USD"
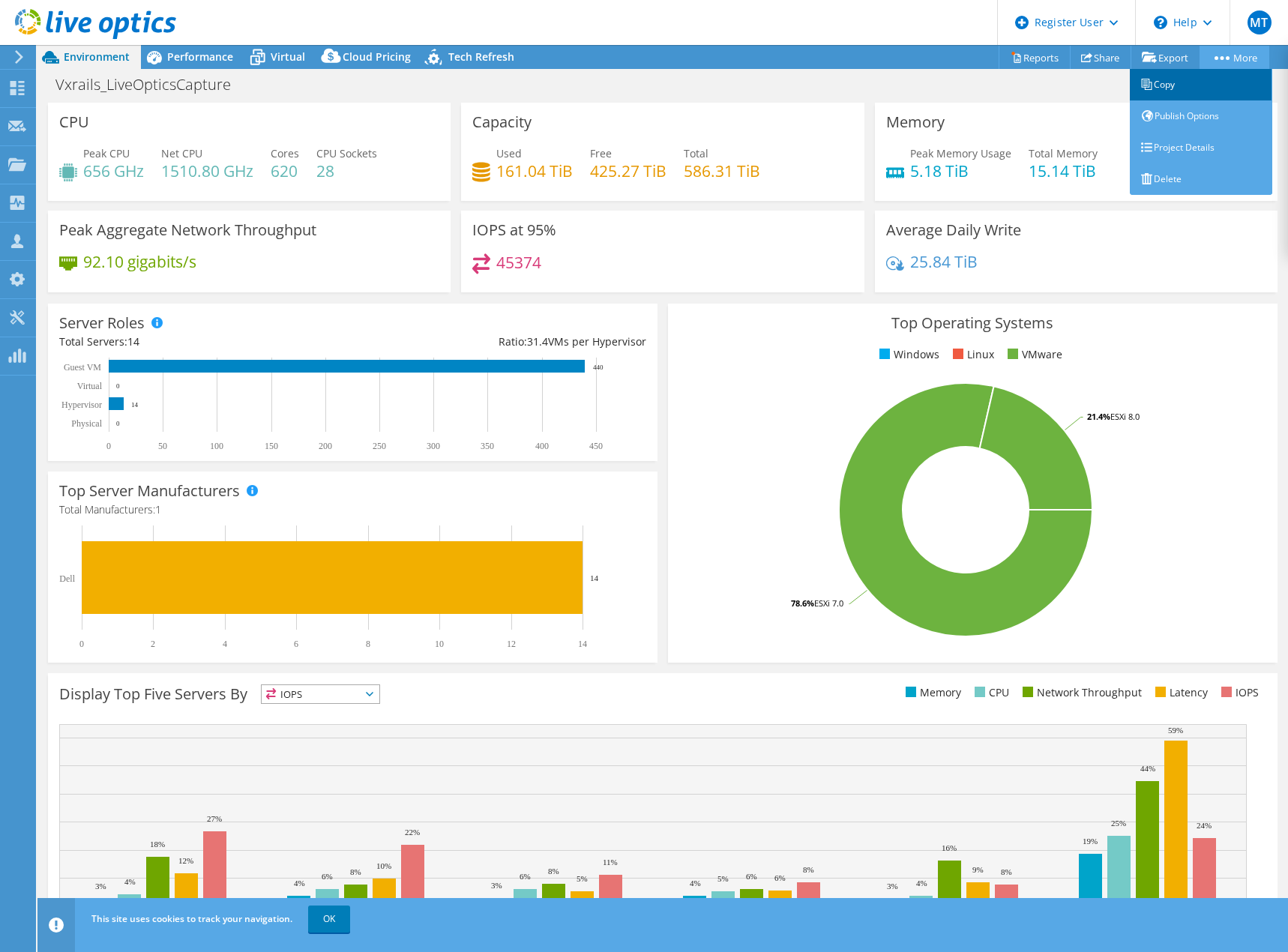
click at [1182, 91] on link "Copy" at bounding box center [1200, 84] width 143 height 31
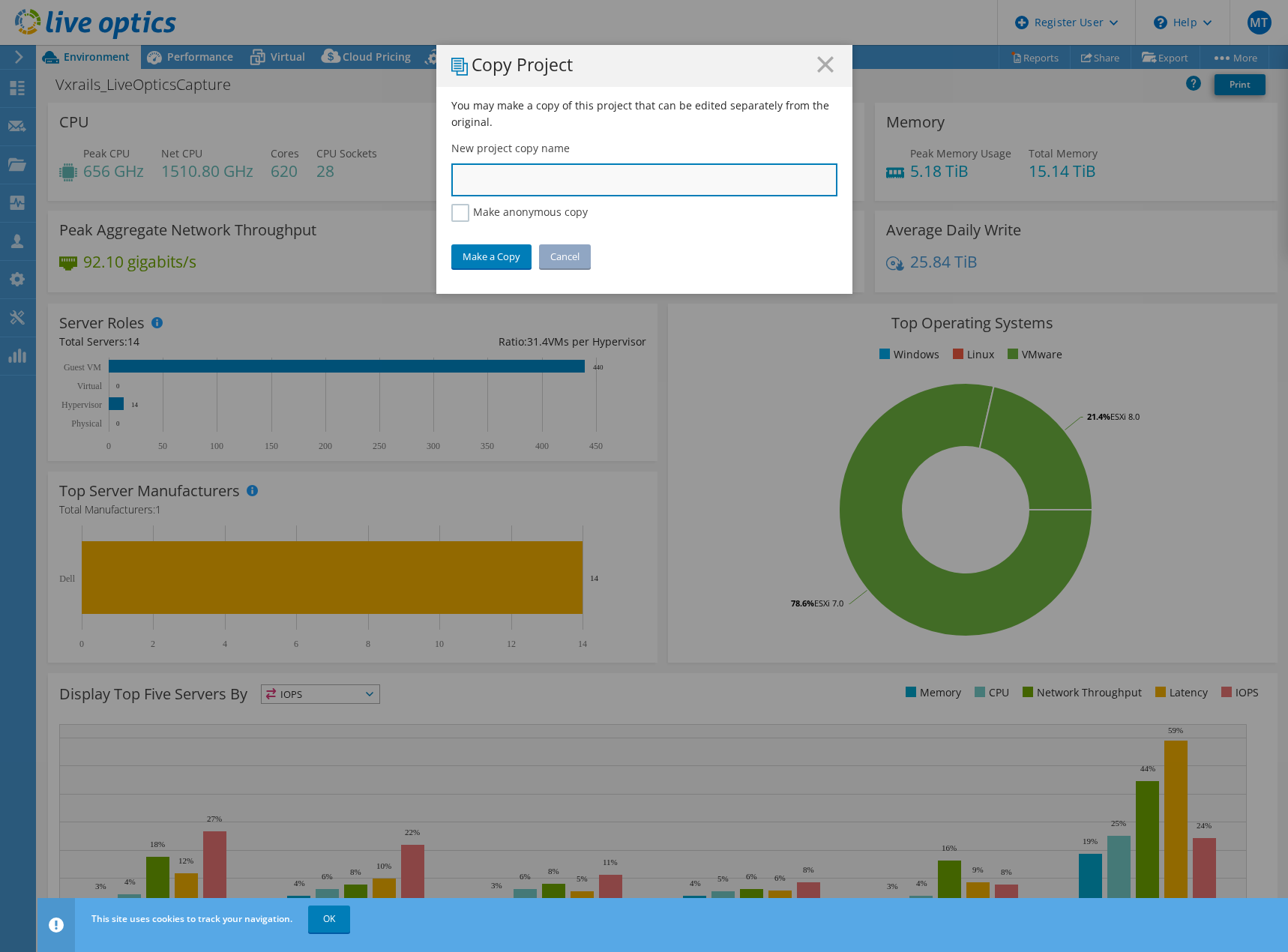
click at [595, 185] on input "text" at bounding box center [644, 180] width 386 height 33
type input "N"
drag, startPoint x: 508, startPoint y: 176, endPoint x: 793, endPoint y: 204, distance: 286.4
click at [792, 204] on div "You may make a copy of this project that can be edited separately from the orig…" at bounding box center [644, 196] width 416 height 196
type input "ATO_VxRail_Example"
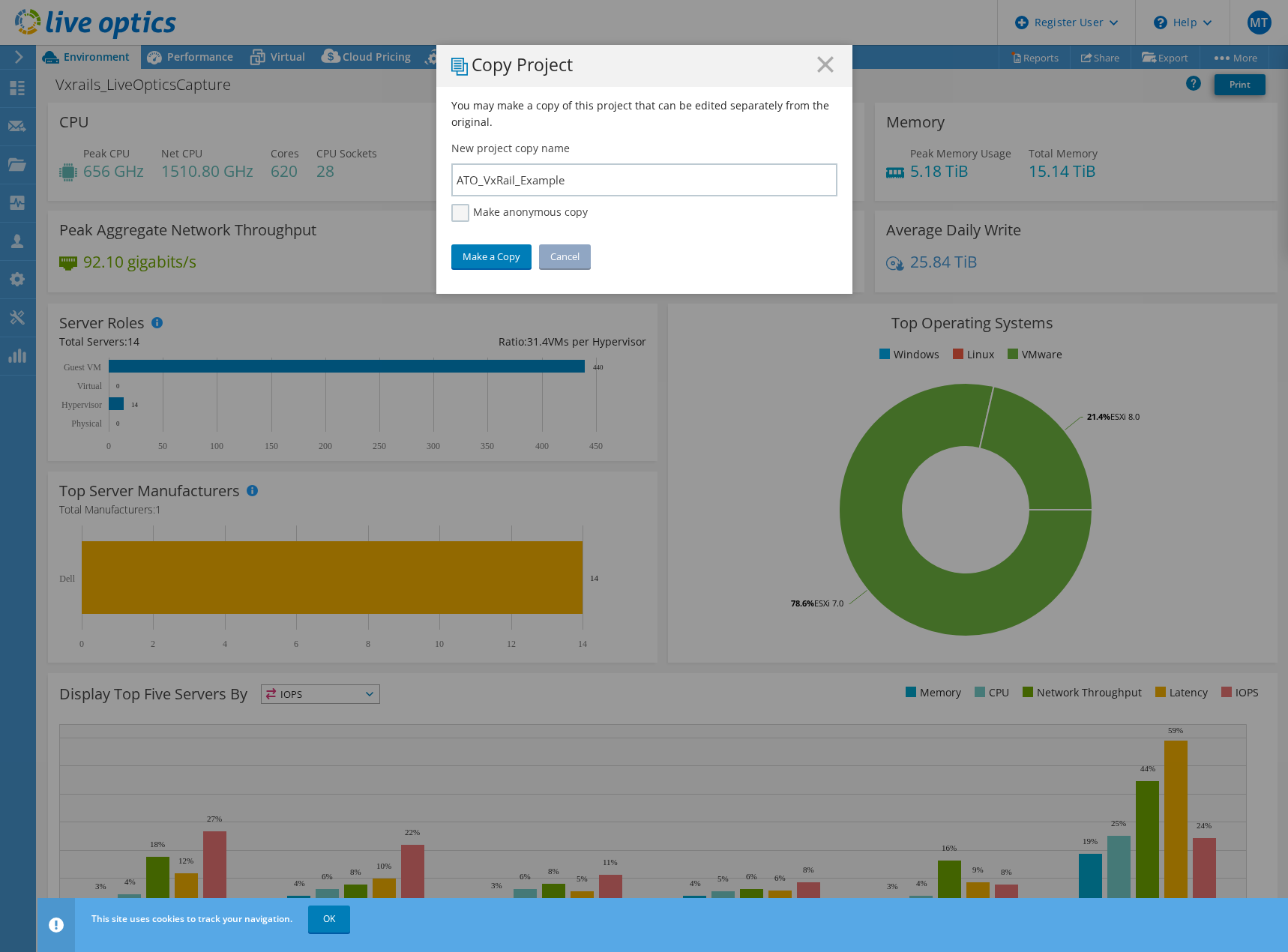
click at [454, 212] on label "Make anonymous copy" at bounding box center [520, 212] width 137 height 18
click at [0, 0] on input "Make anonymous copy" at bounding box center [0, 0] width 0 height 0
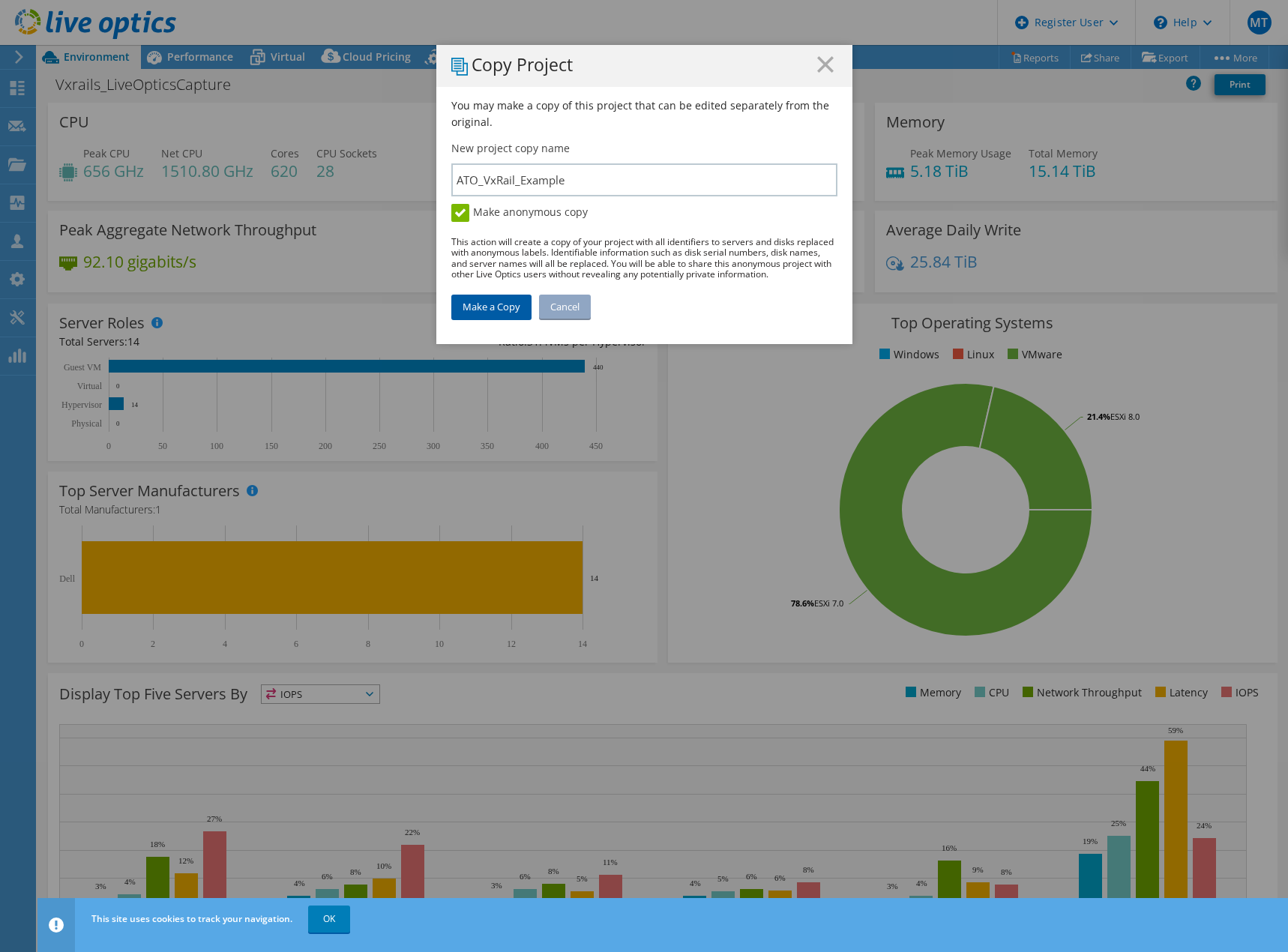
click at [480, 307] on link "Make a Copy" at bounding box center [491, 306] width 80 height 24
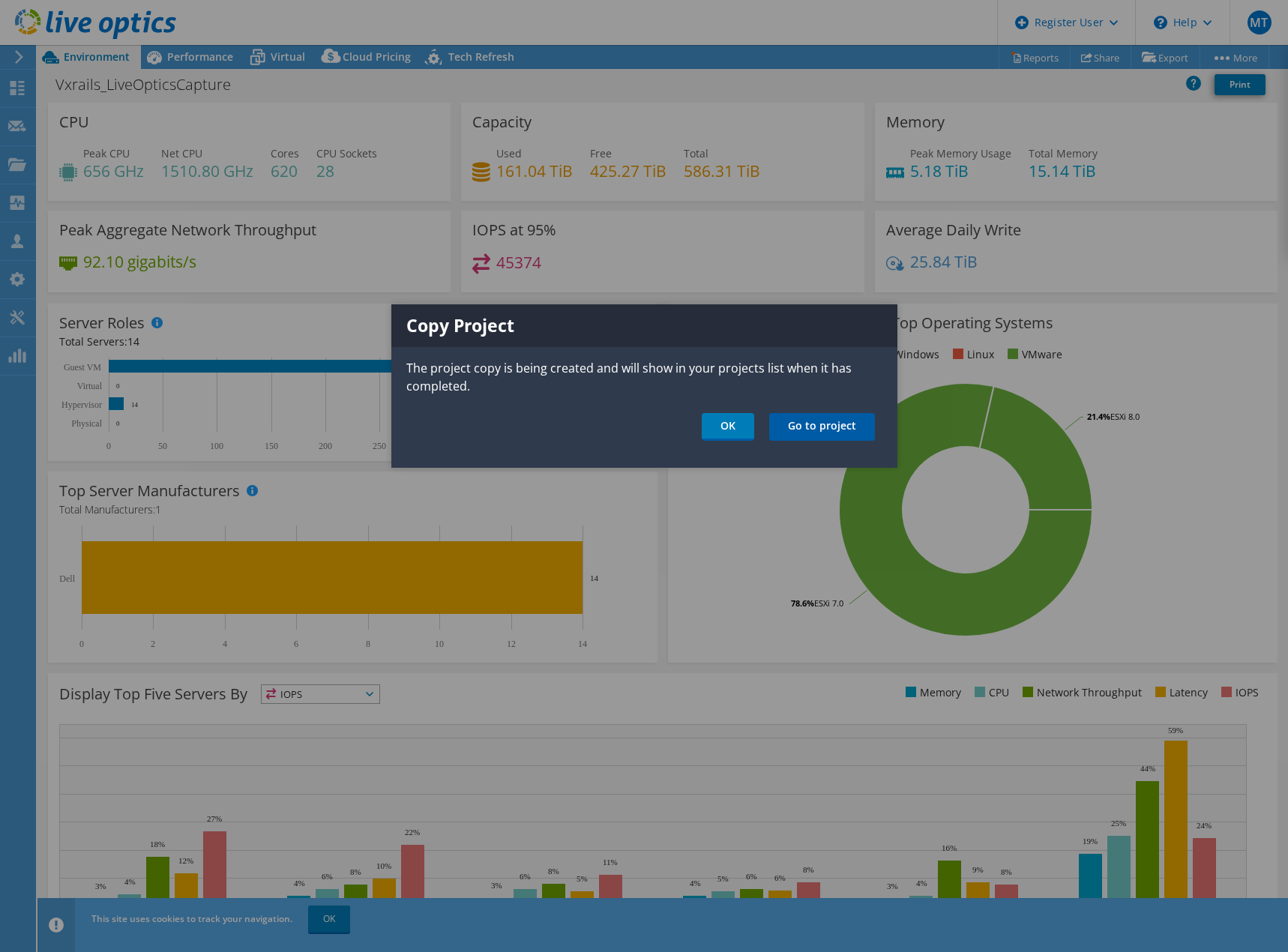
click at [854, 425] on link "Go to project" at bounding box center [822, 427] width 105 height 28
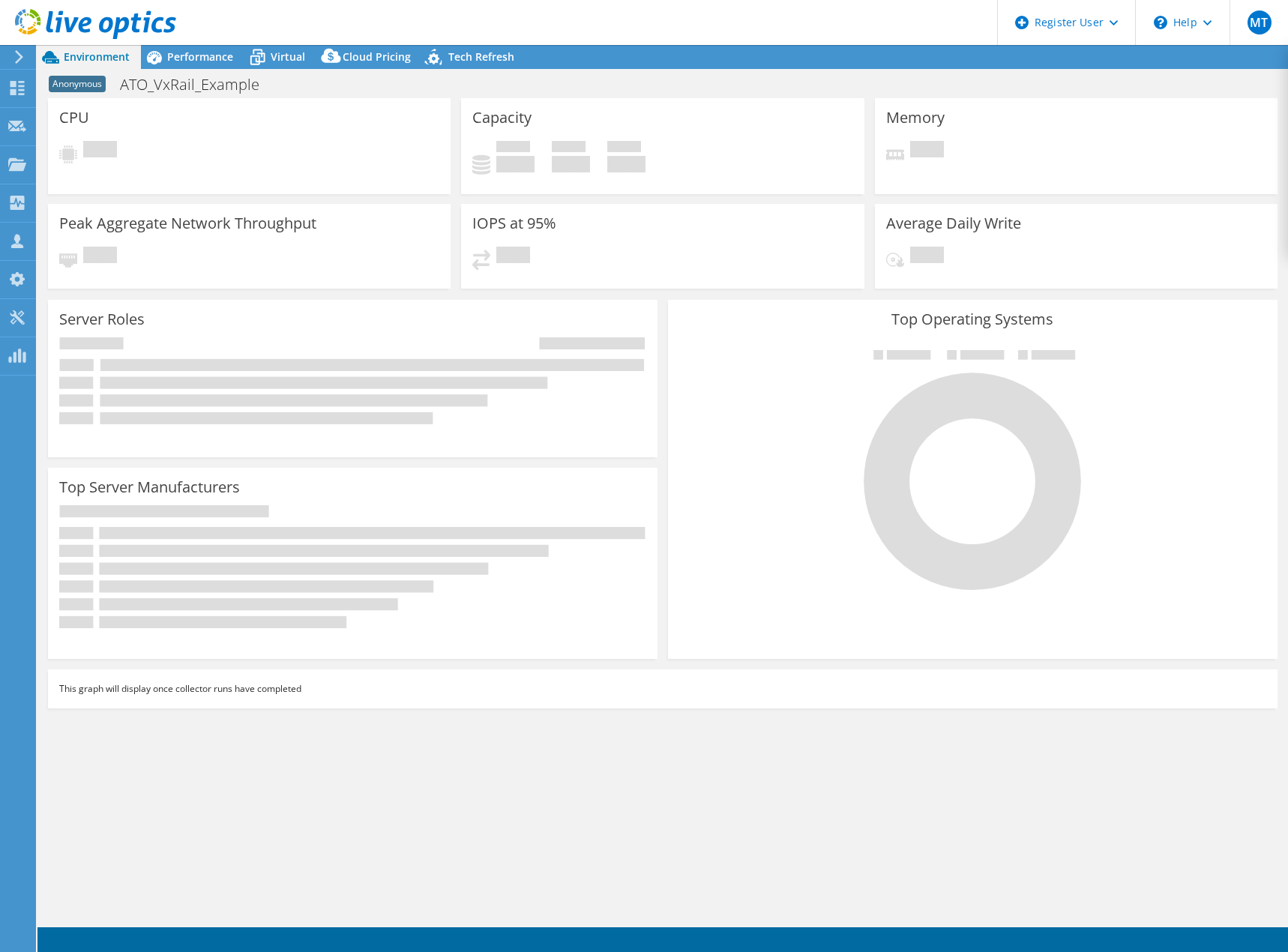
select select "USD"
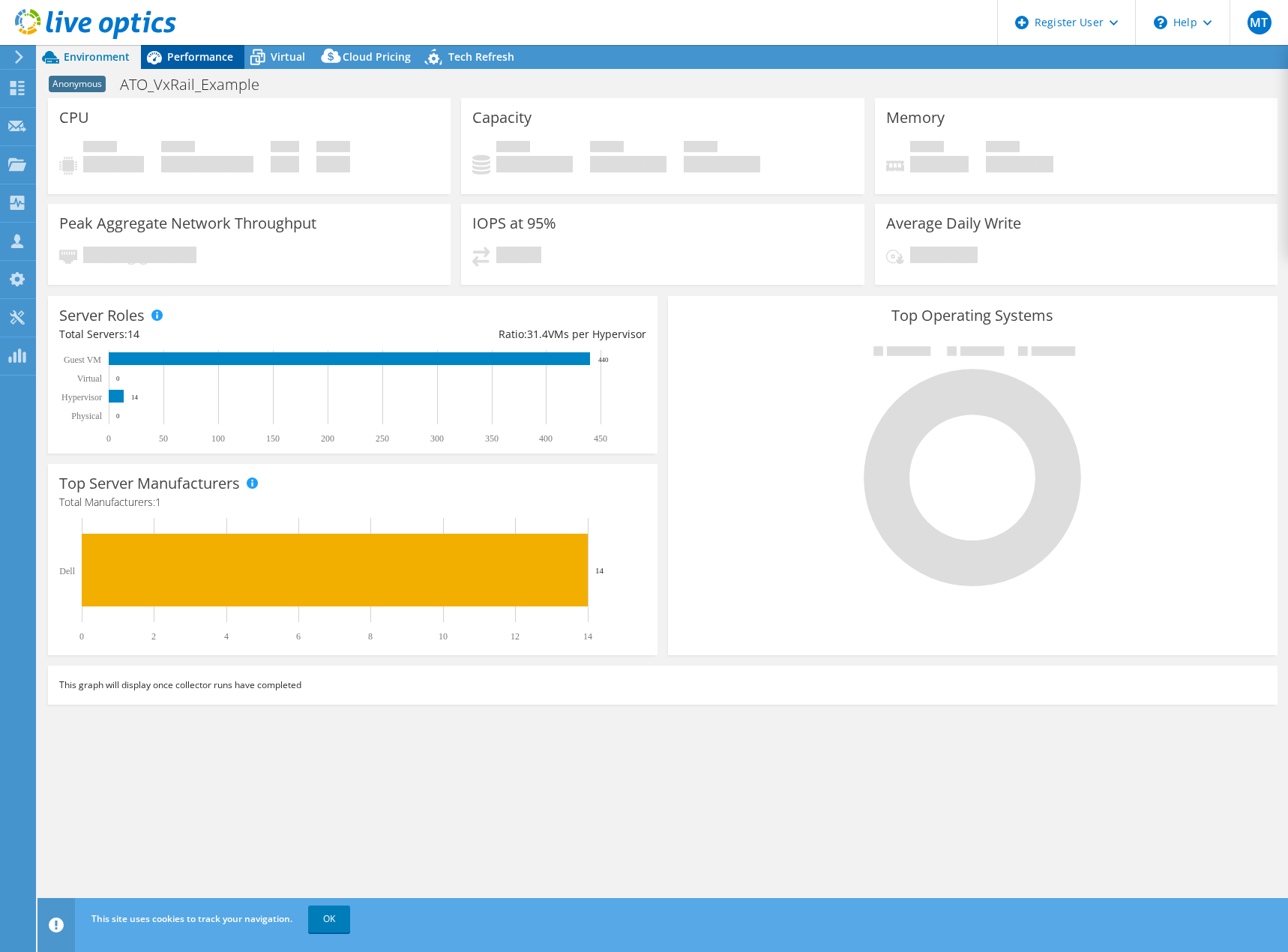
click at [224, 55] on span "Performance" at bounding box center [200, 56] width 66 height 14
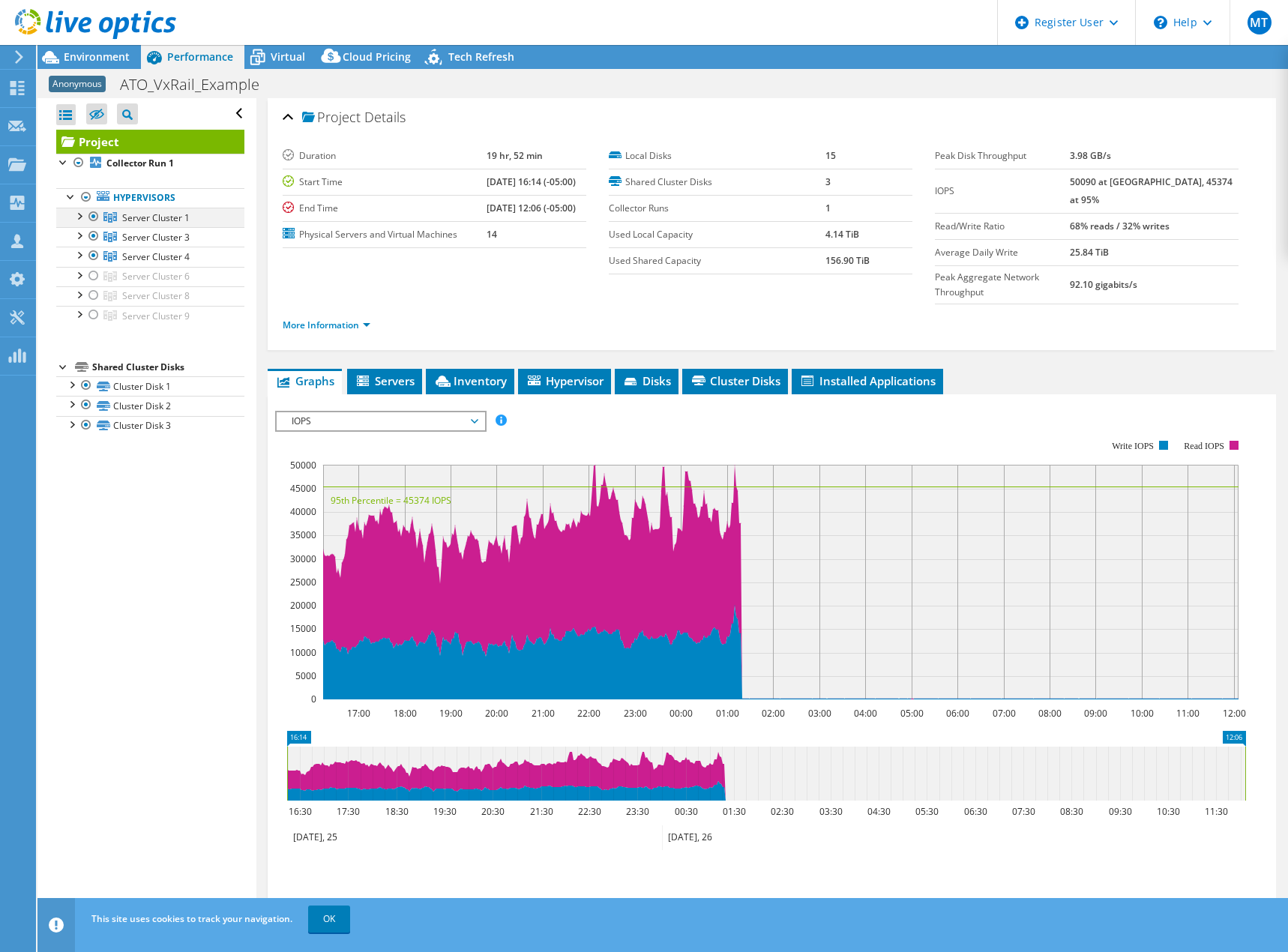
click at [75, 218] on div at bounding box center [78, 215] width 15 height 15
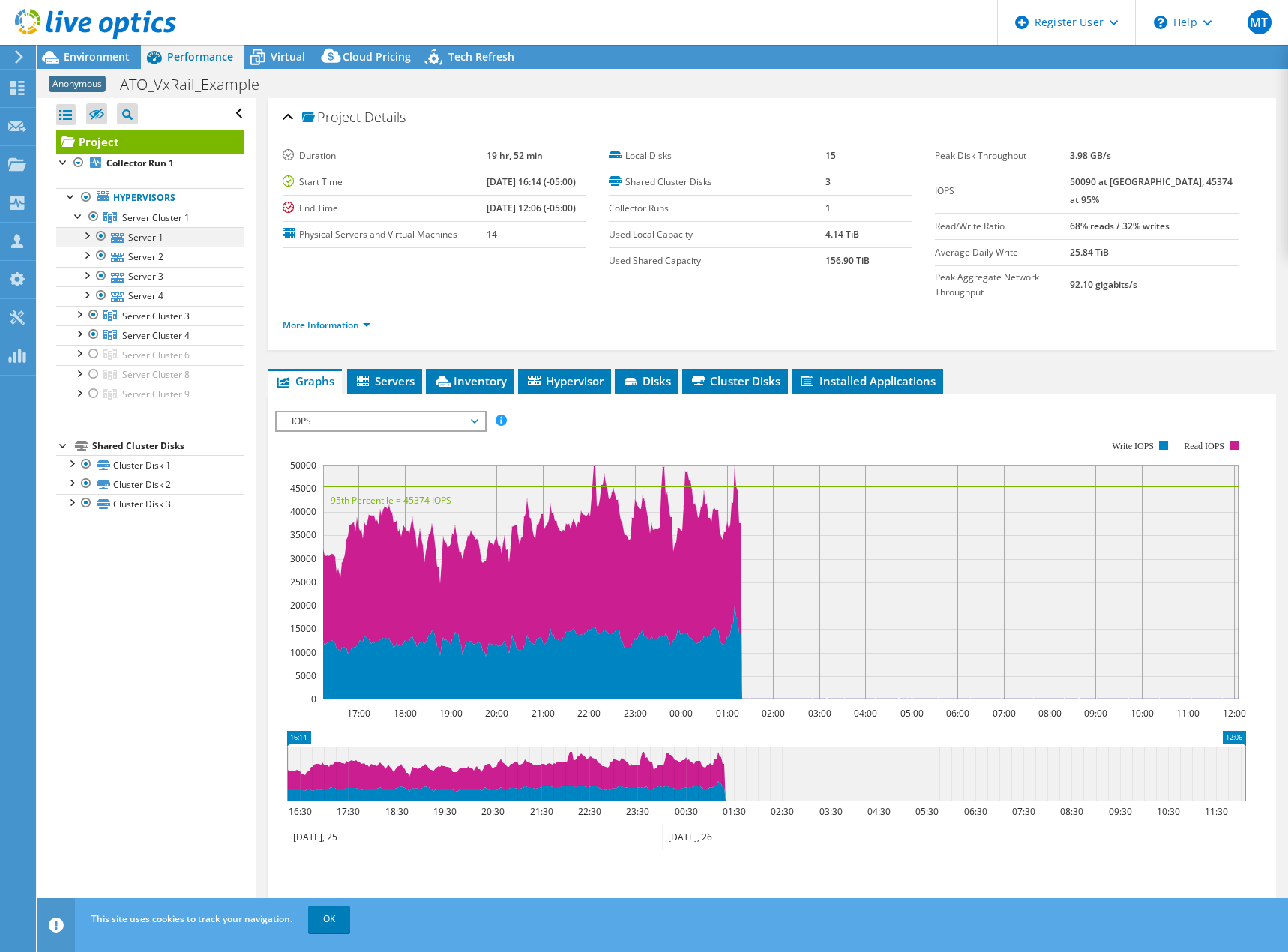
click at [89, 236] on div at bounding box center [86, 234] width 15 height 15
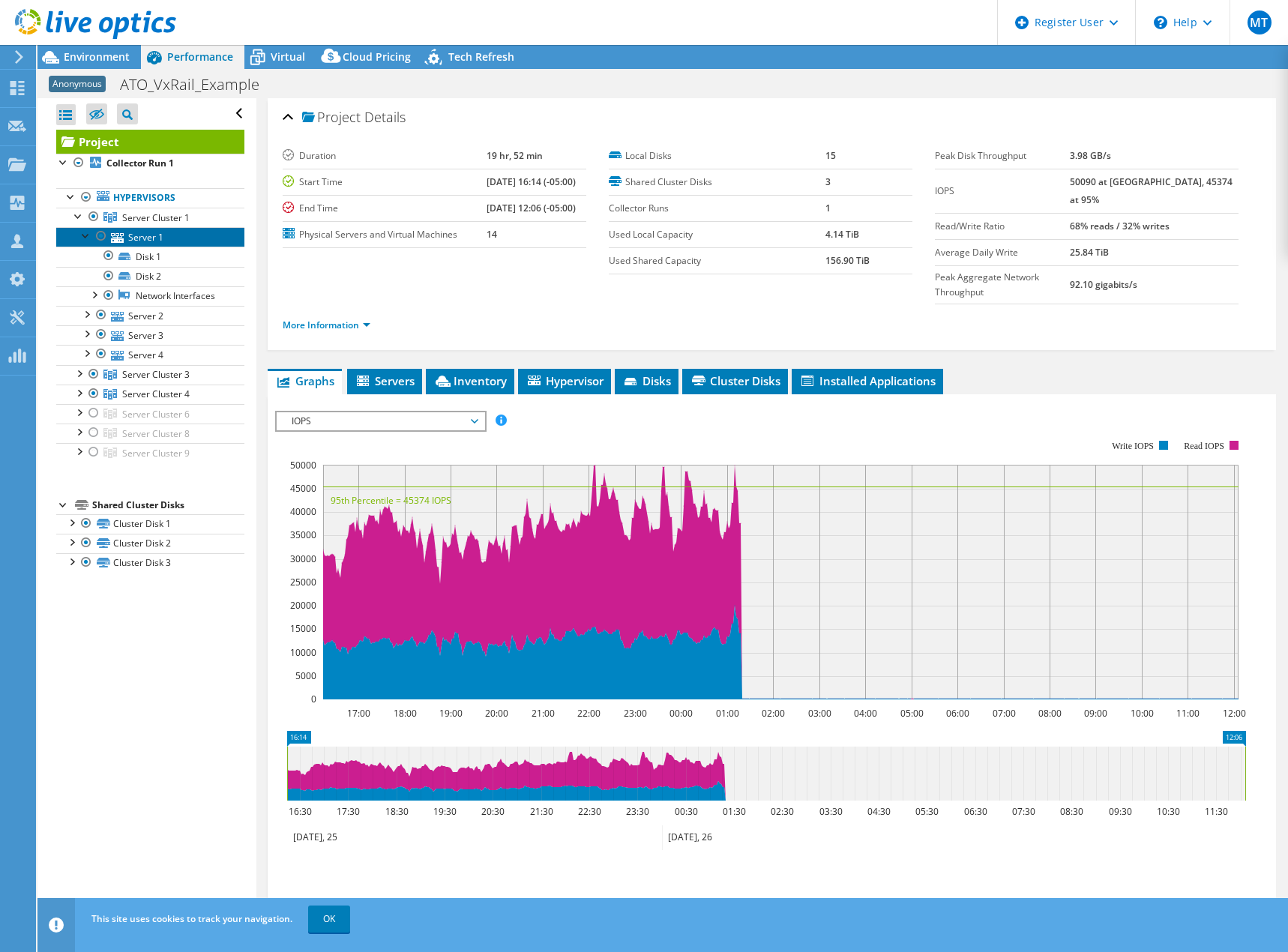
click at [162, 245] on link "Server 1" at bounding box center [150, 236] width 188 height 19
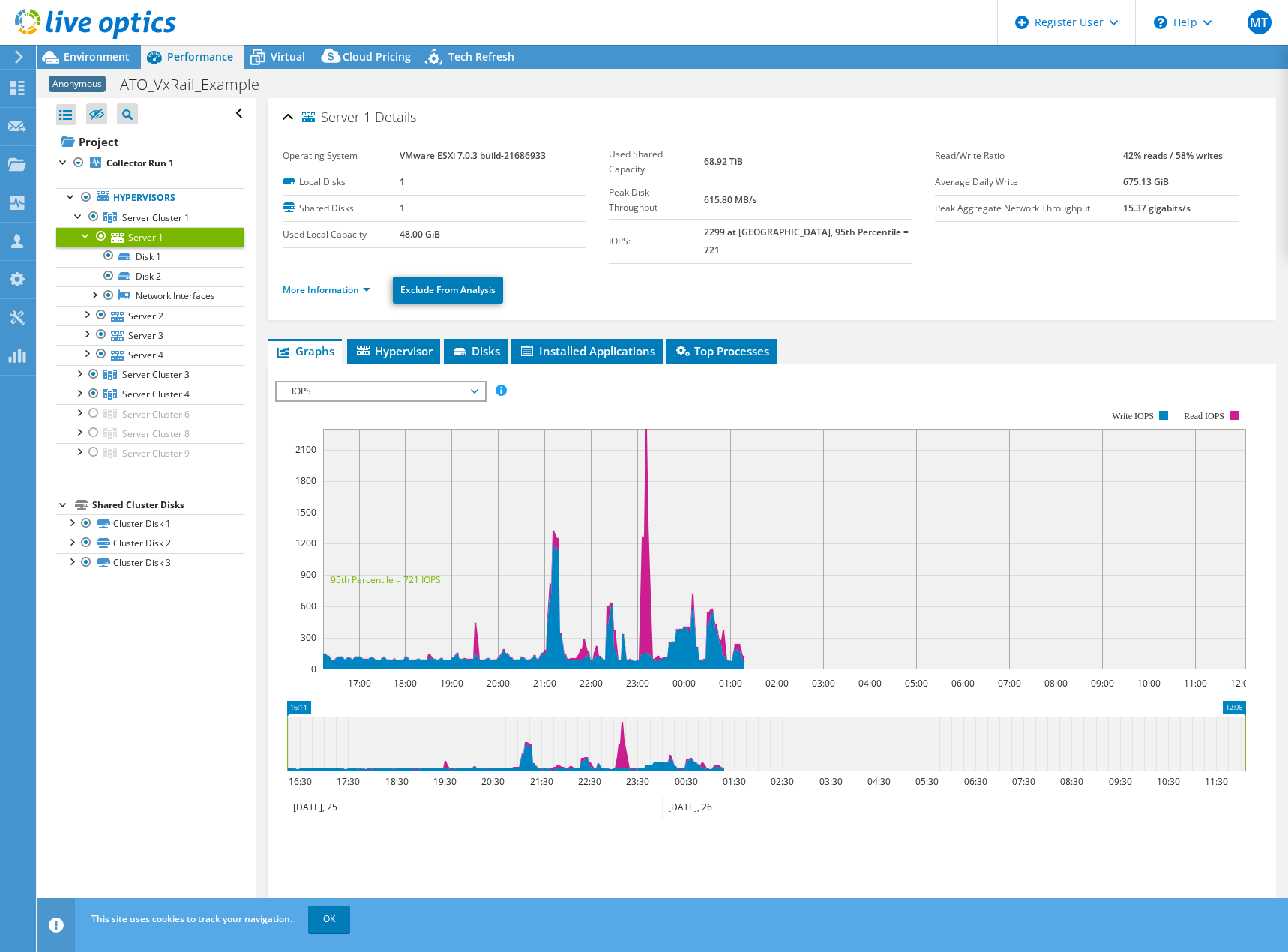
click at [320, 282] on li "More Information" at bounding box center [331, 290] width 97 height 17
click at [330, 283] on link "More Information" at bounding box center [326, 289] width 88 height 13
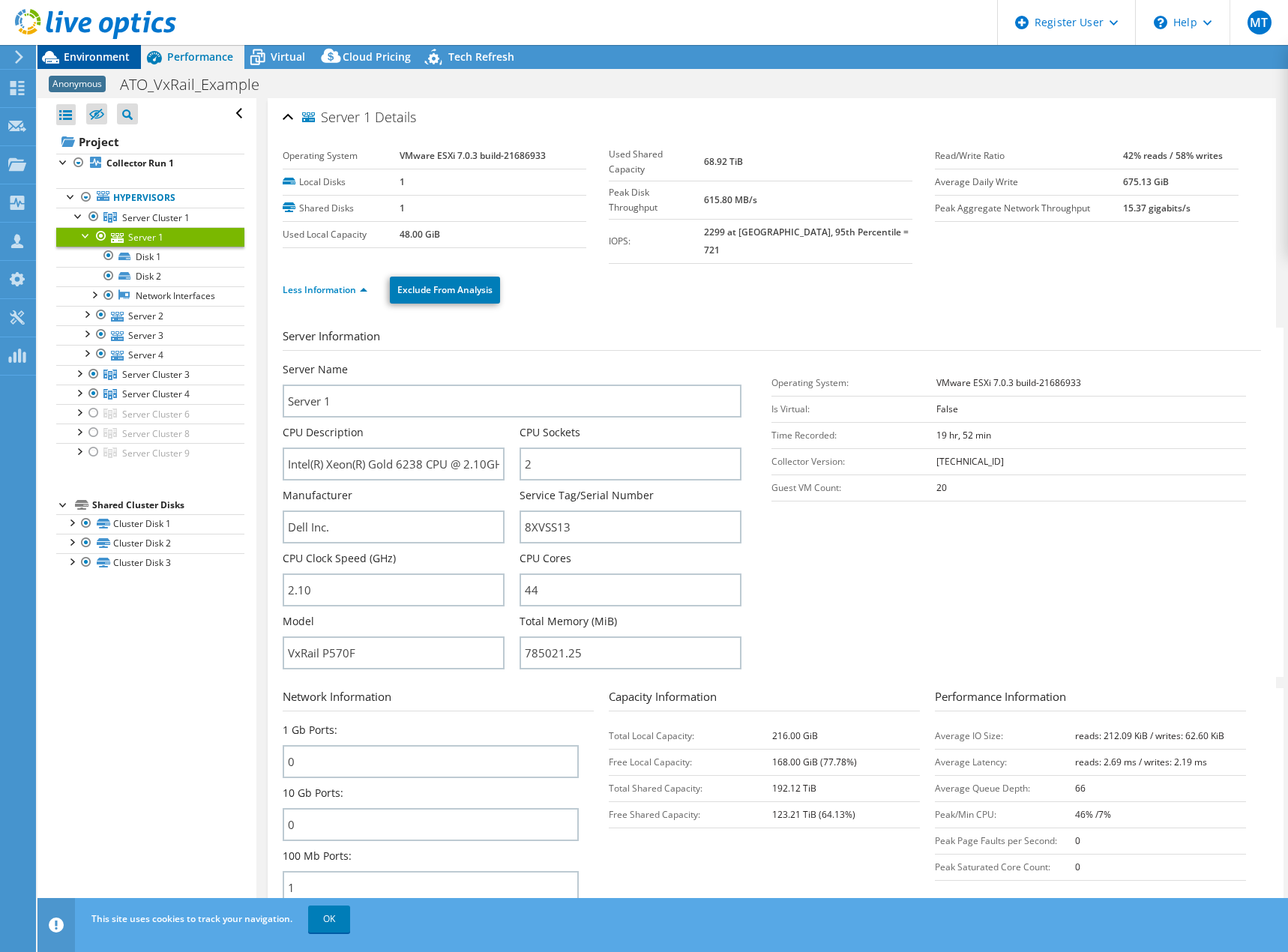
click at [100, 53] on span "Environment" at bounding box center [97, 56] width 66 height 14
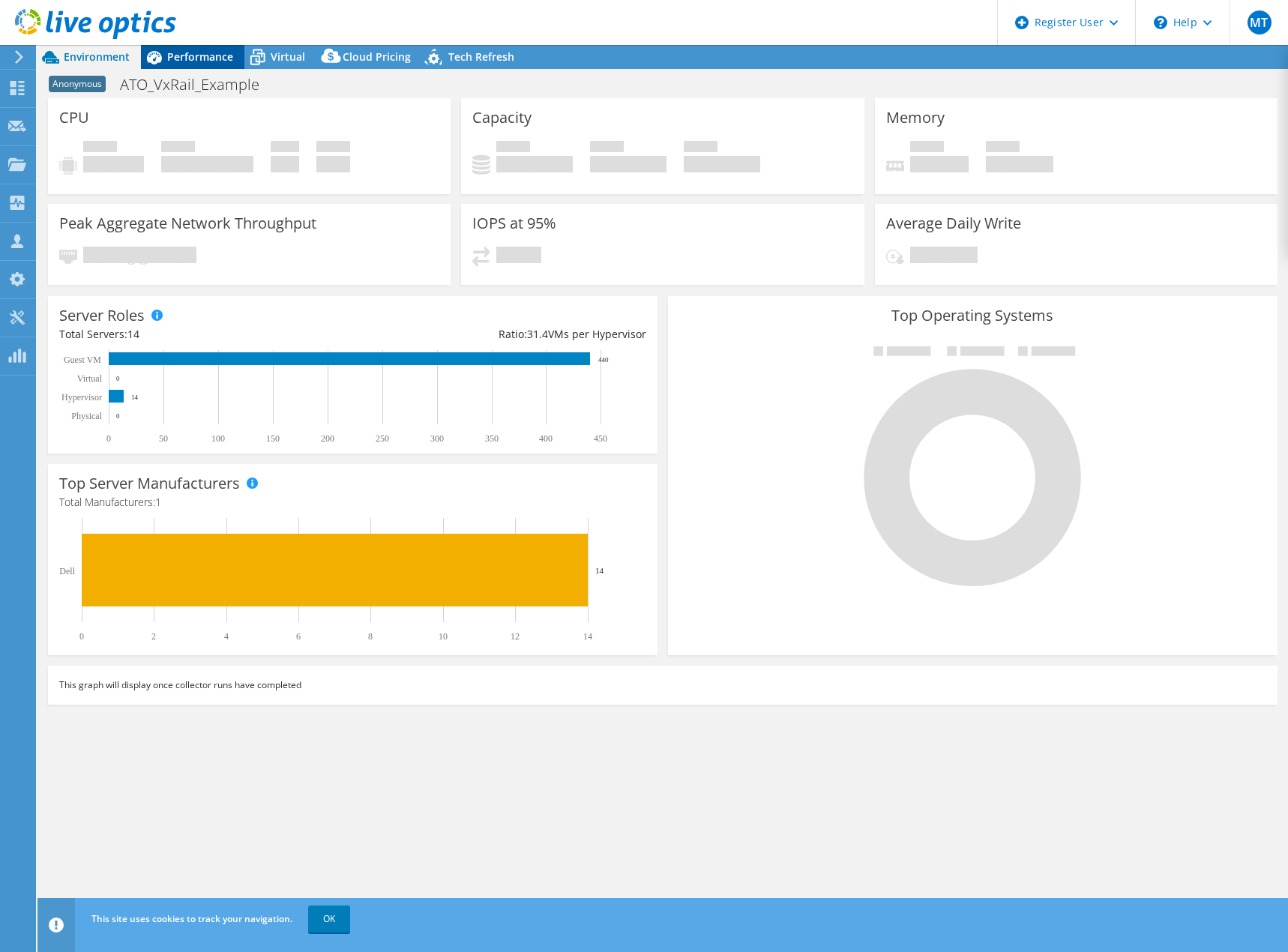
click at [186, 67] on div "Performance" at bounding box center [192, 56] width 104 height 24
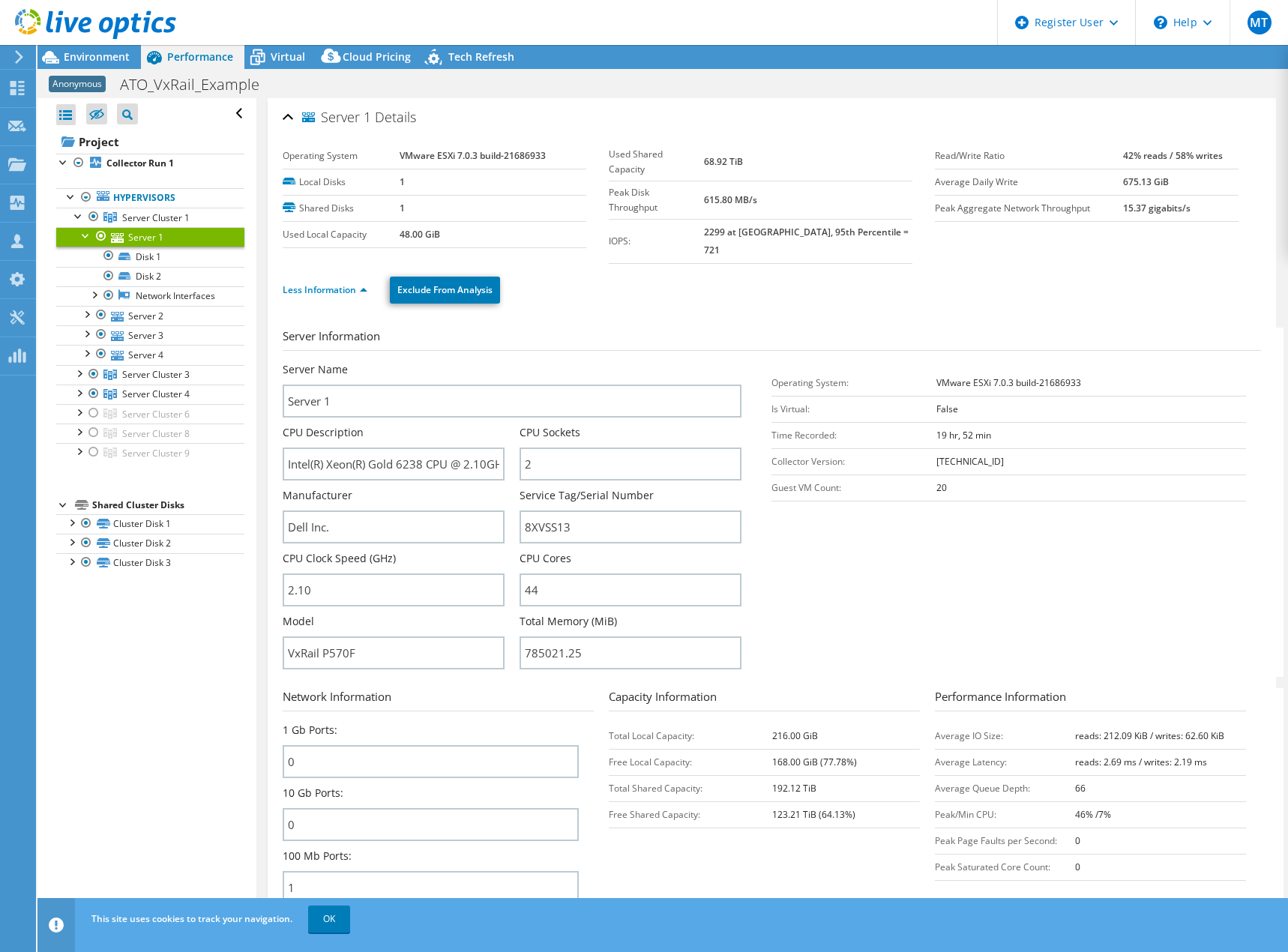
click at [81, 46] on div at bounding box center [88, 25] width 176 height 51
click at [85, 57] on span "Environment" at bounding box center [97, 56] width 66 height 14
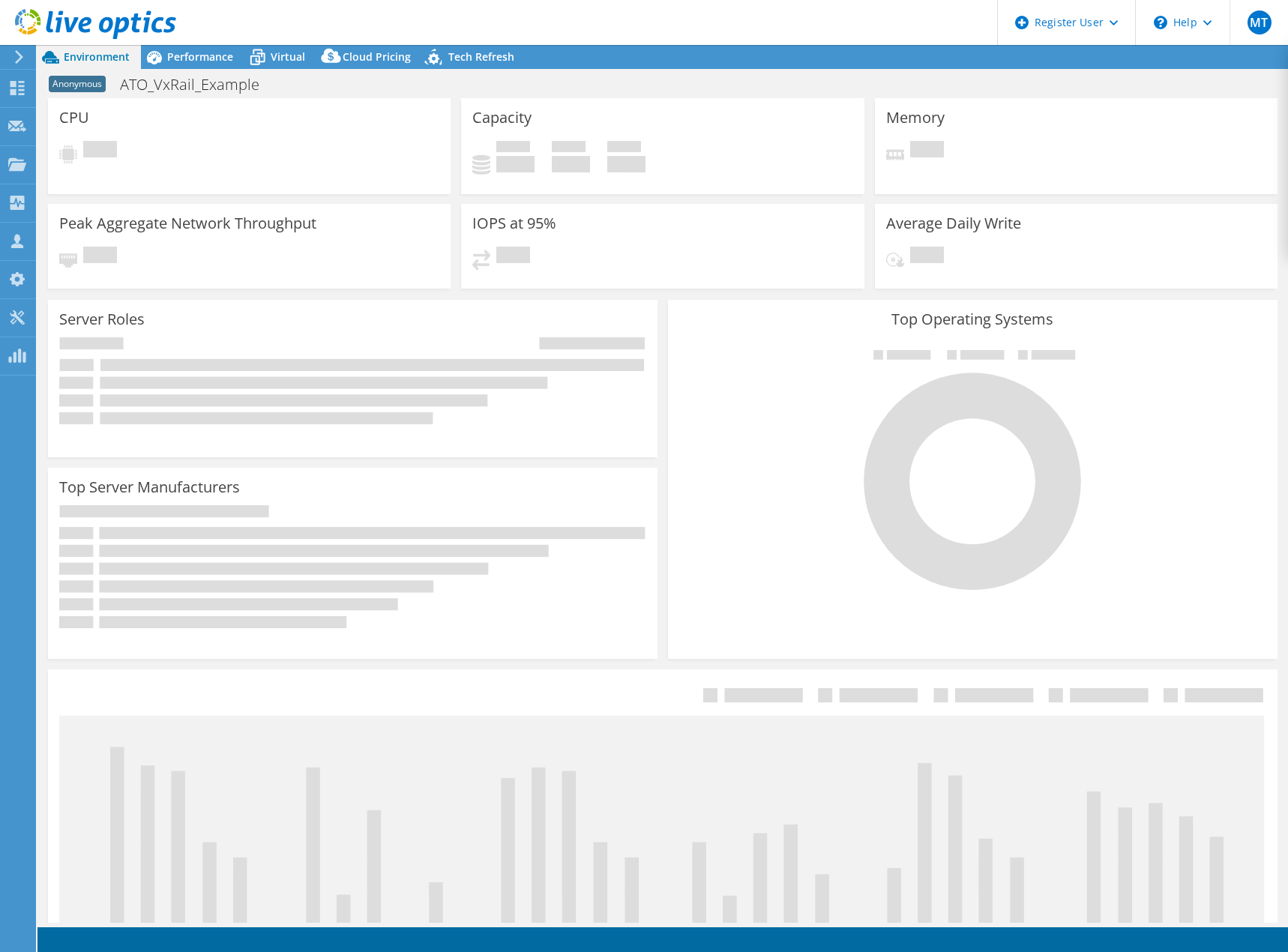
select select "USD"
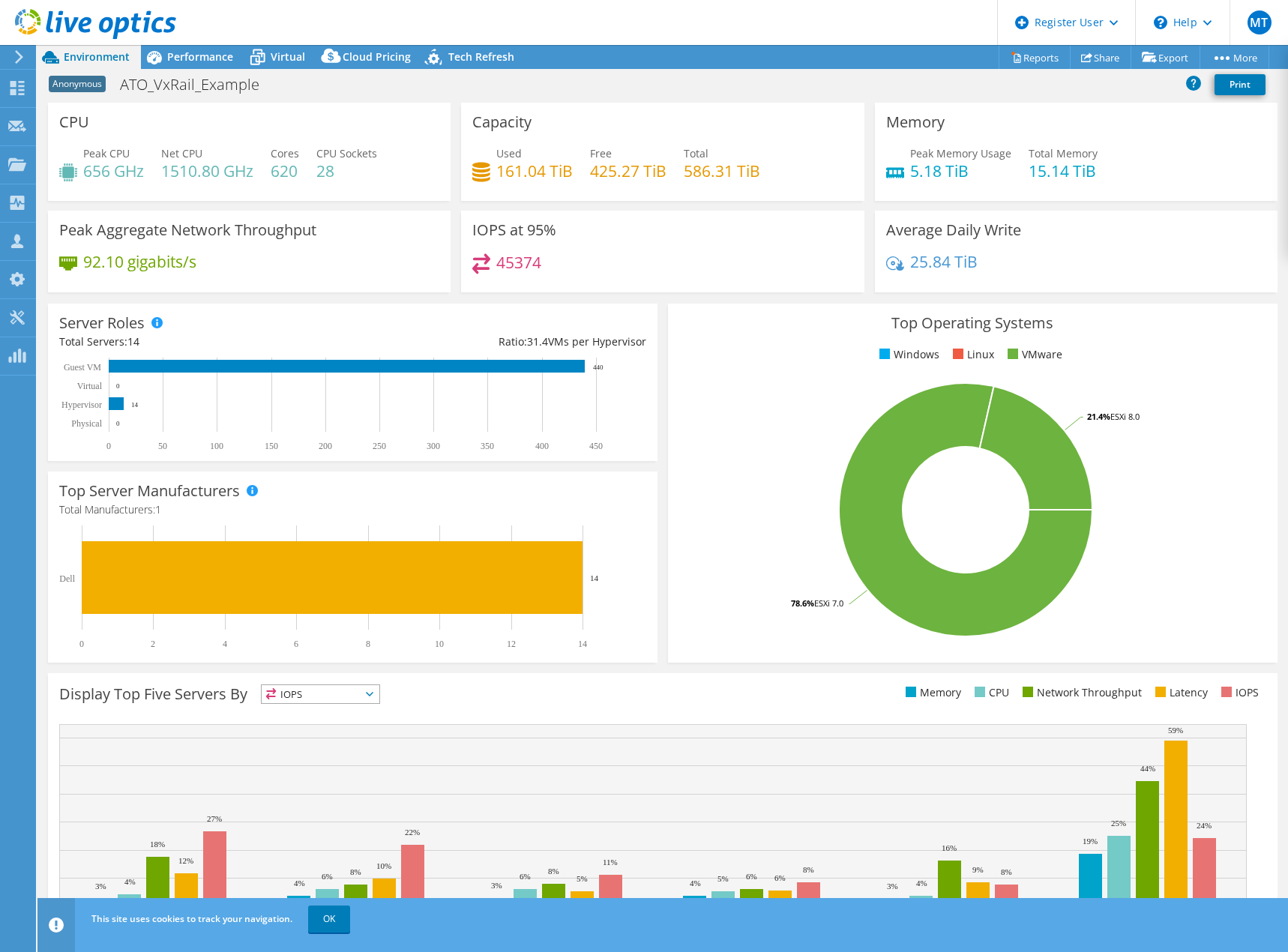
click at [254, 24] on header "MT Dell User [PERSON_NAME] [EMAIL_ADDRESS][DOMAIN_NAME] Dell My Profile Log Out…" at bounding box center [644, 22] width 1288 height 45
click at [211, 51] on span "Performance" at bounding box center [200, 56] width 66 height 14
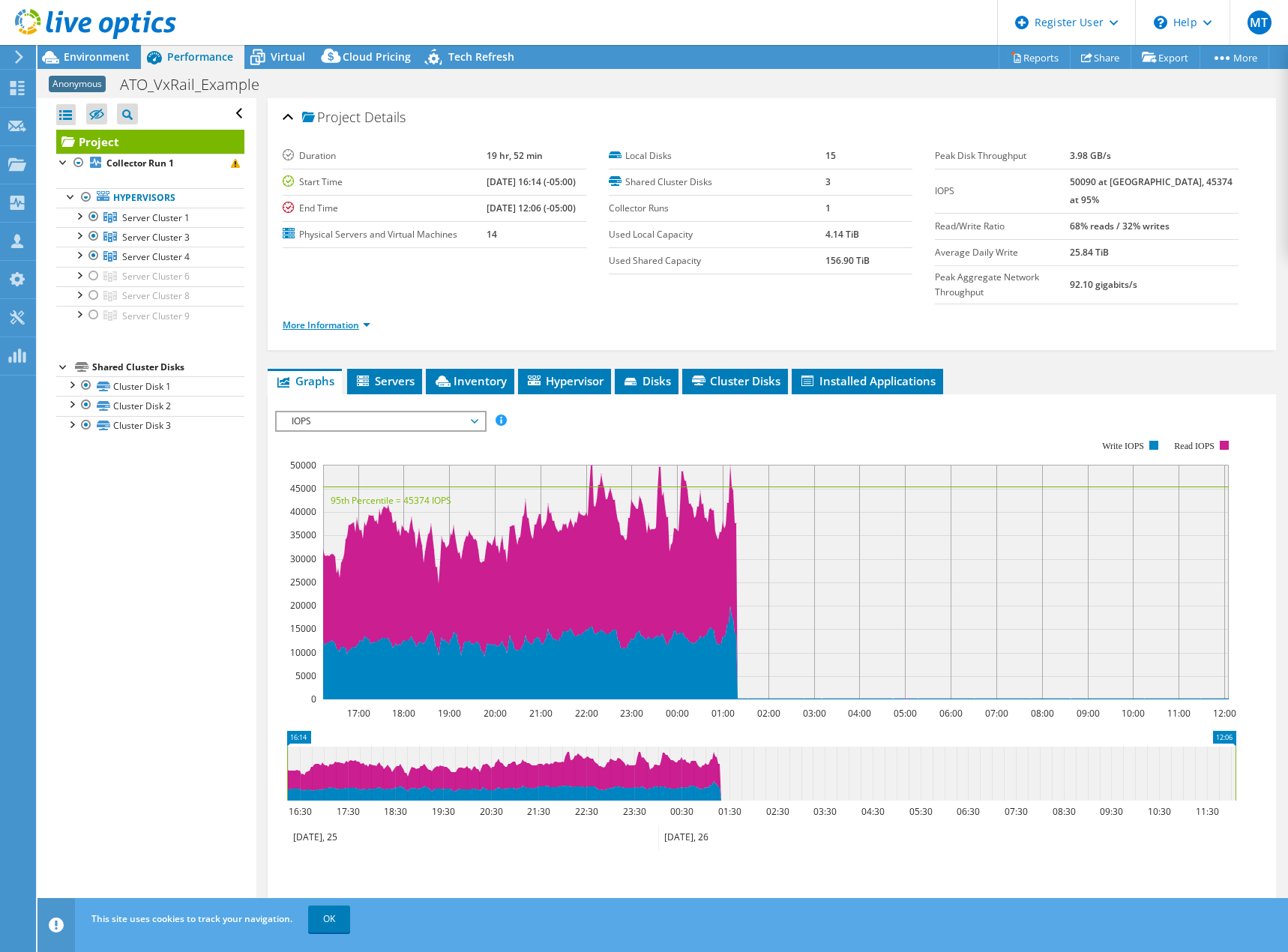
click at [367, 319] on link "More Information" at bounding box center [326, 325] width 88 height 13
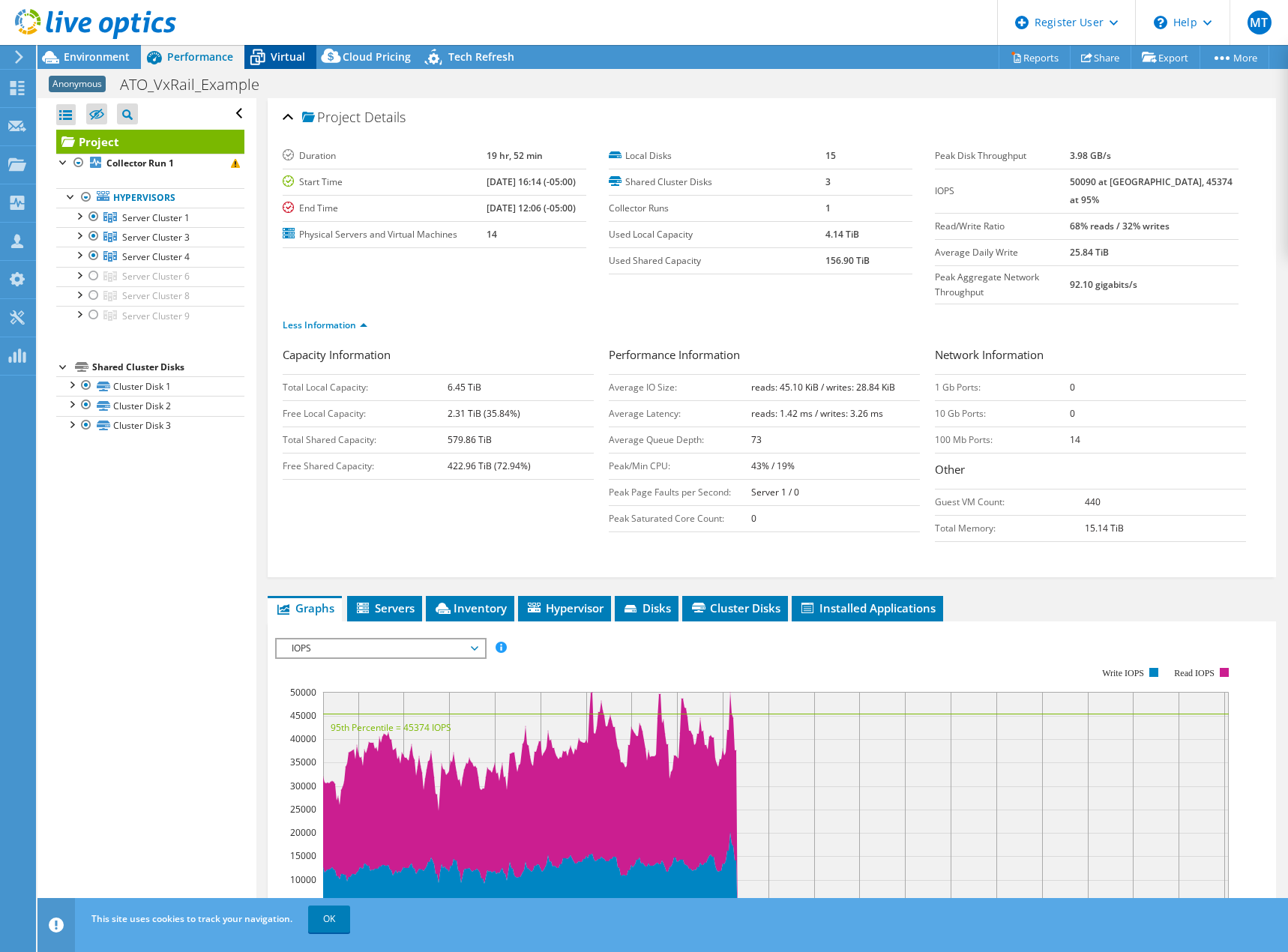
click at [294, 57] on span "Virtual" at bounding box center [288, 56] width 35 height 14
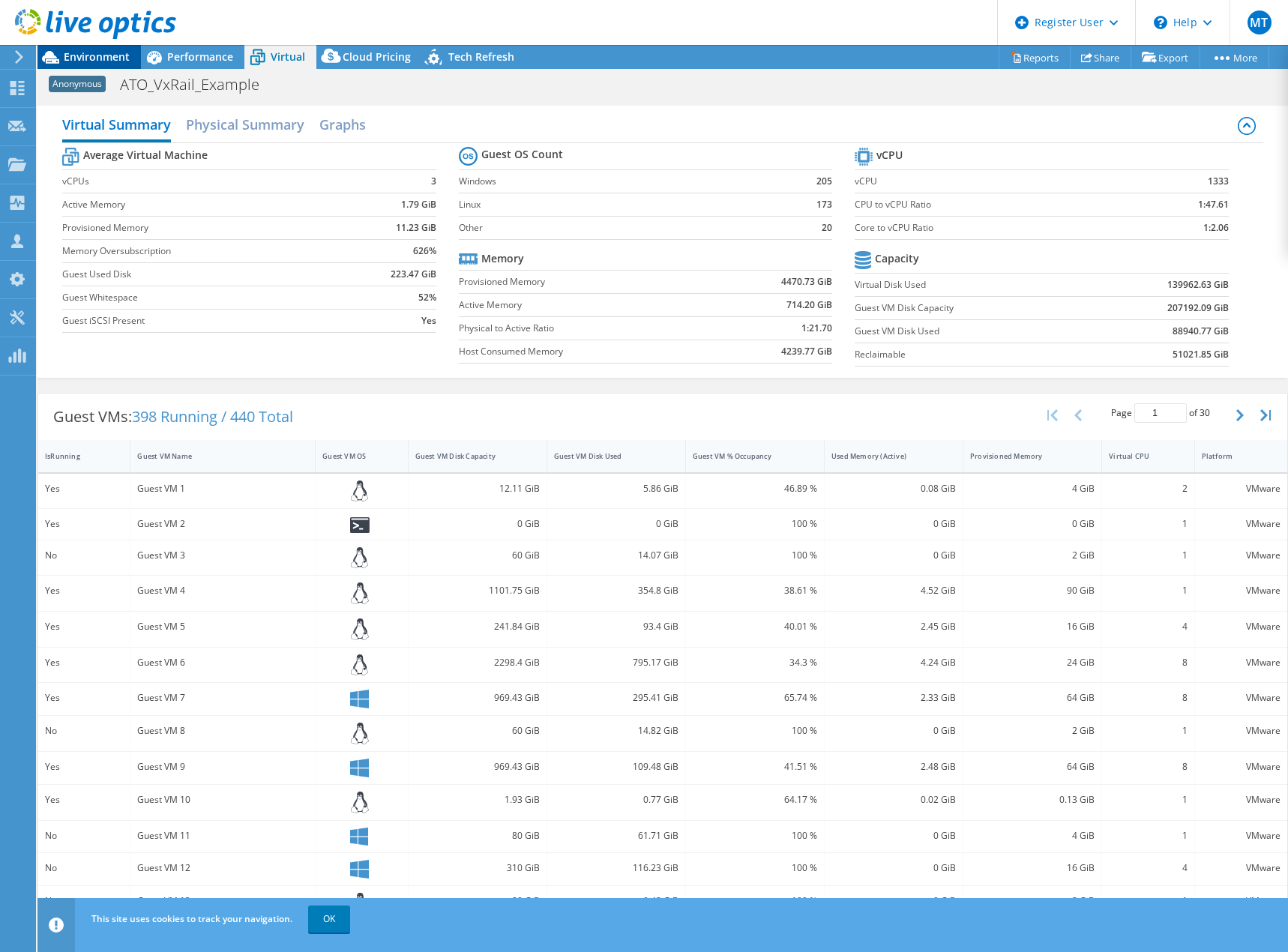
click at [94, 55] on span "Environment" at bounding box center [97, 56] width 66 height 14
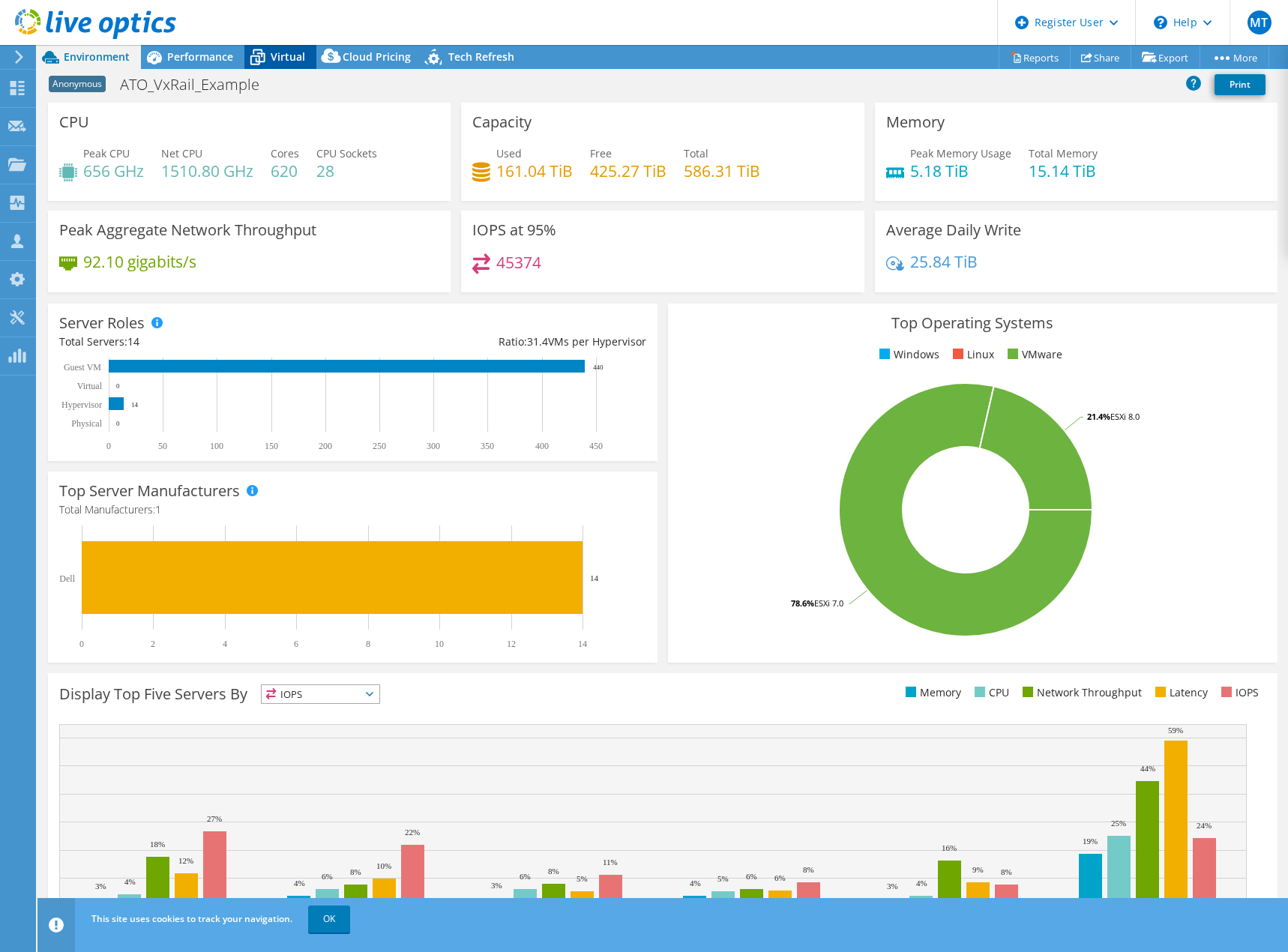
click at [286, 53] on span "Virtual" at bounding box center [288, 56] width 35 height 14
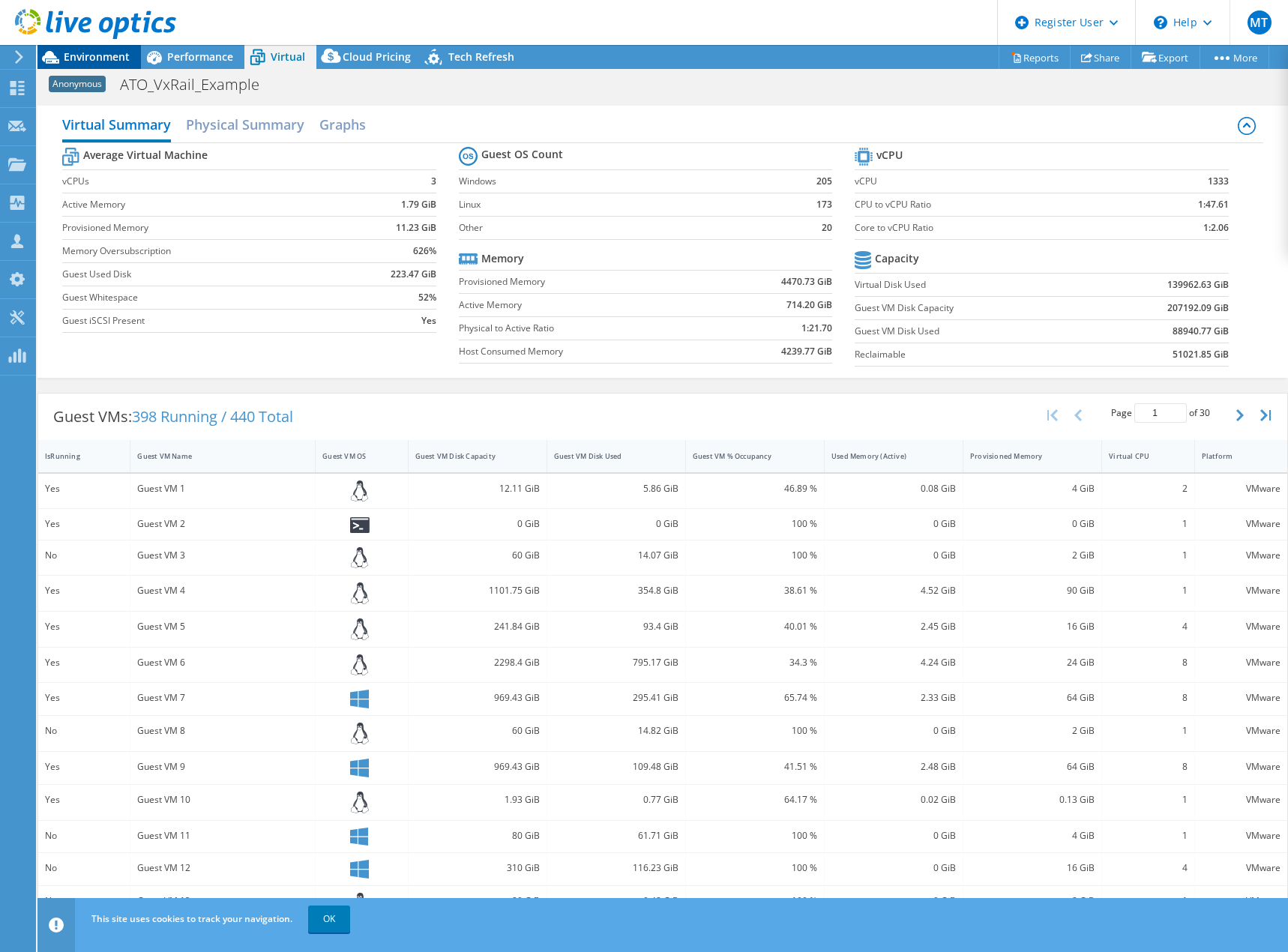
click at [76, 53] on span "Environment" at bounding box center [97, 56] width 66 height 14
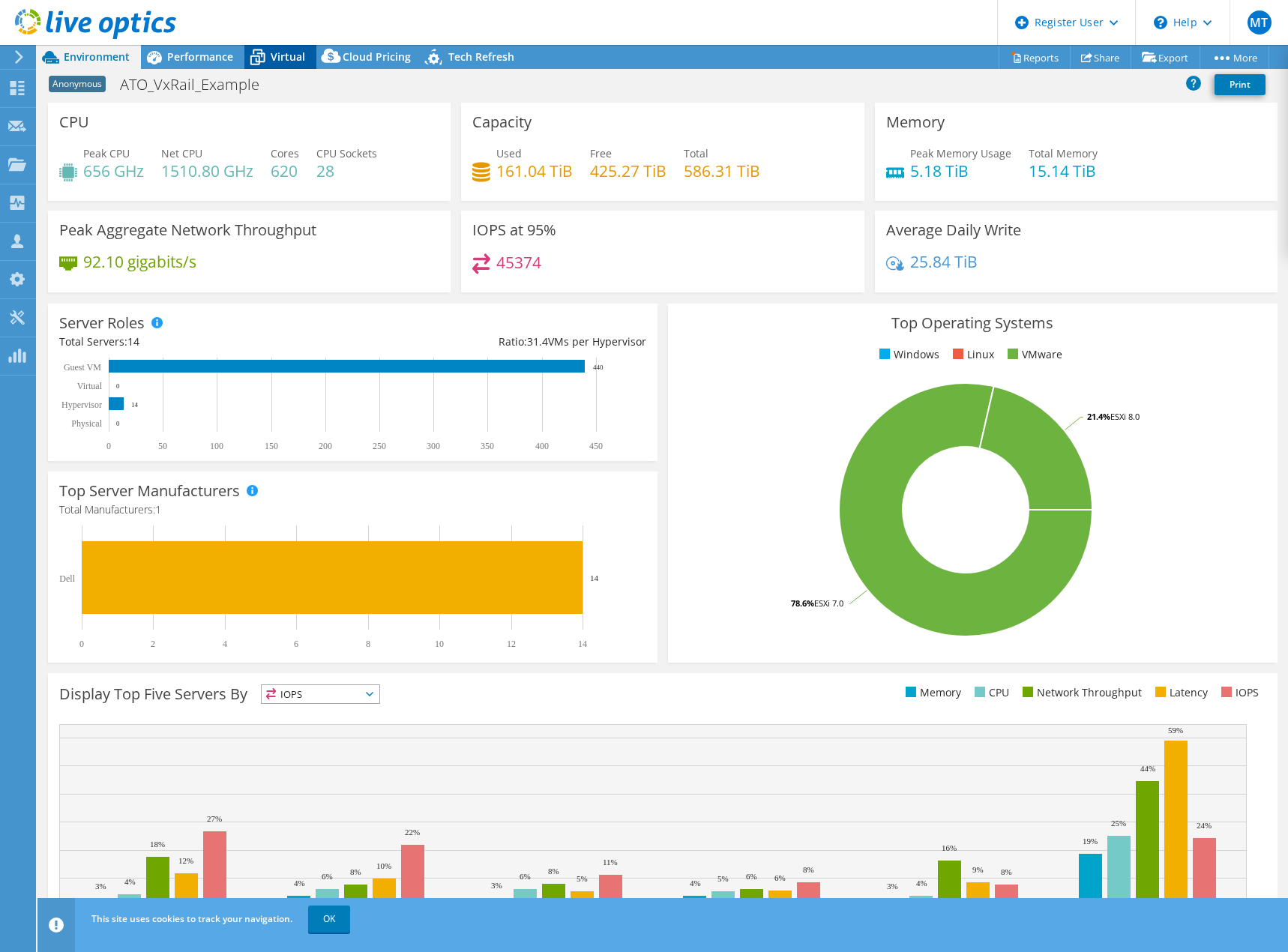
click at [293, 51] on span "Virtual" at bounding box center [288, 56] width 35 height 14
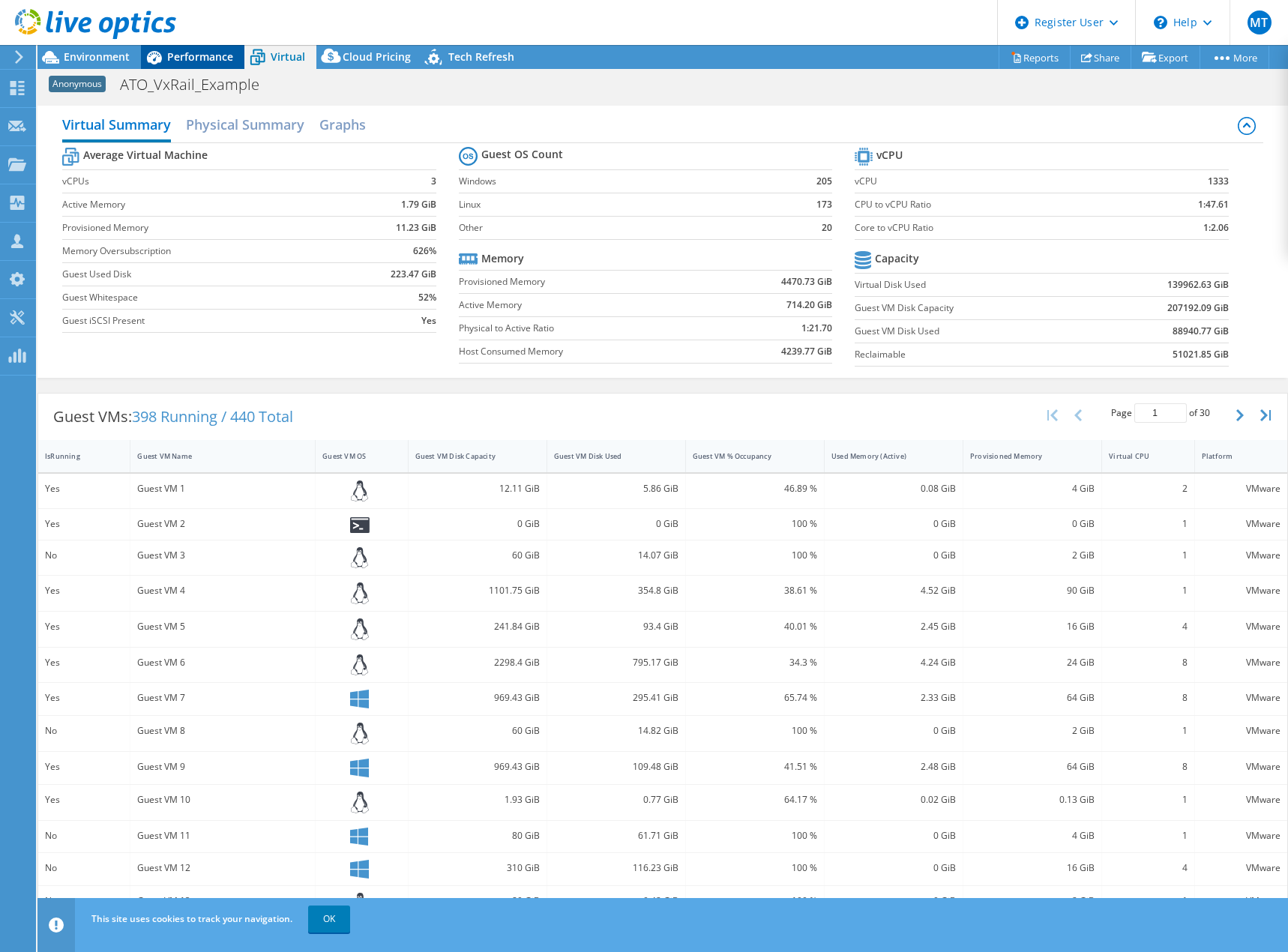
click at [207, 52] on span "Performance" at bounding box center [200, 56] width 66 height 14
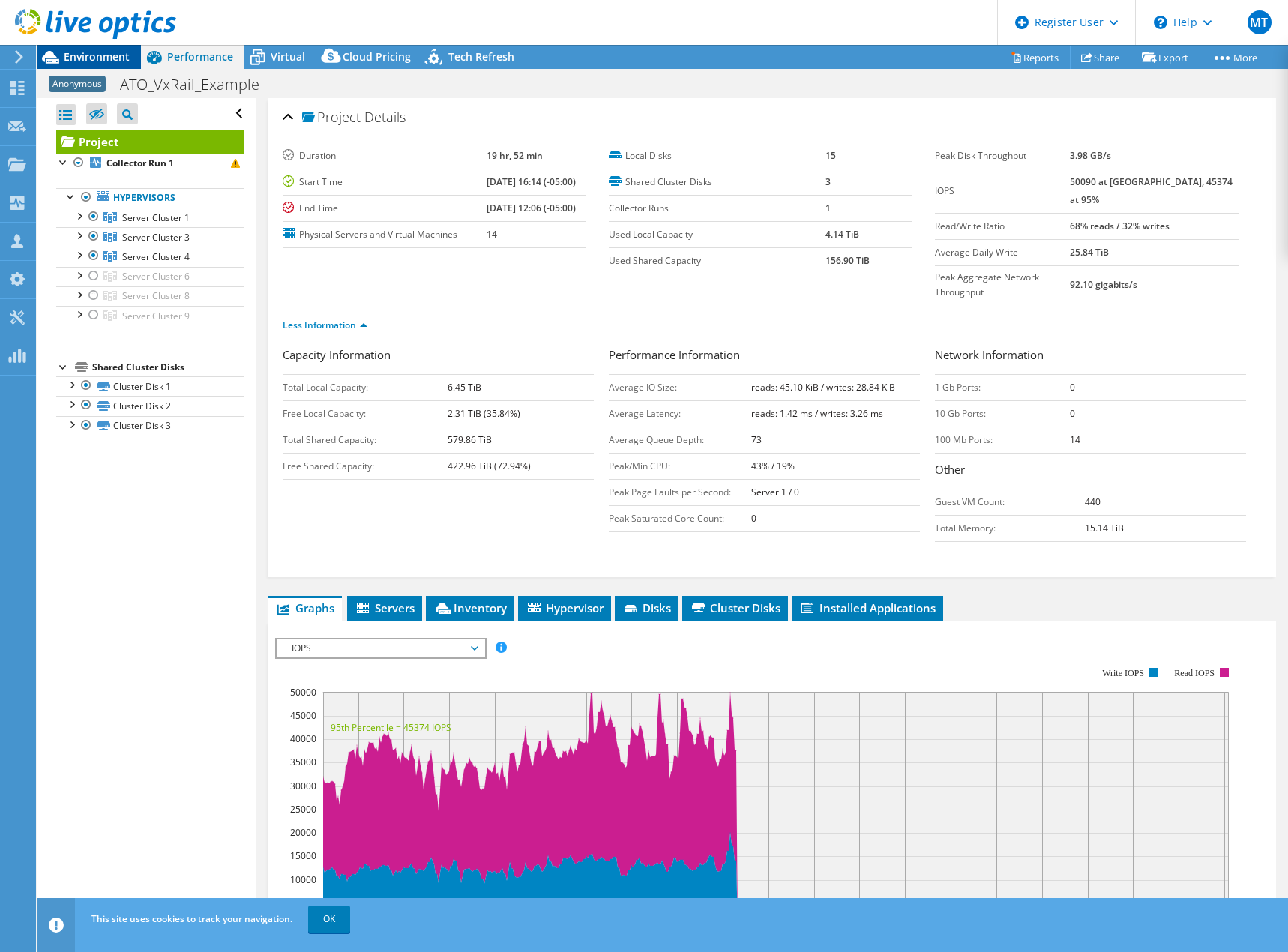
click at [98, 51] on span "Environment" at bounding box center [97, 56] width 66 height 14
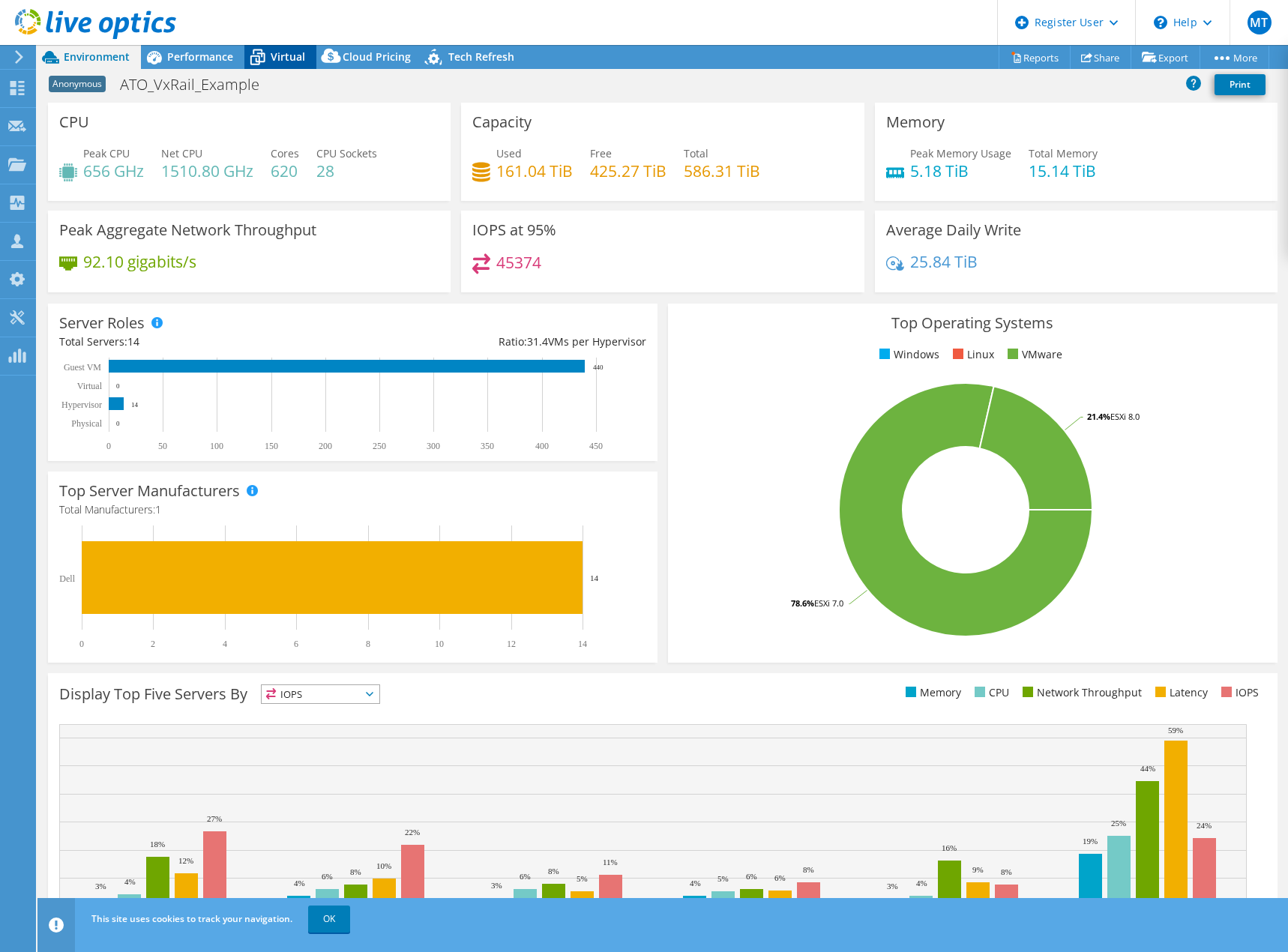
click at [279, 50] on span "Virtual" at bounding box center [288, 56] width 35 height 14
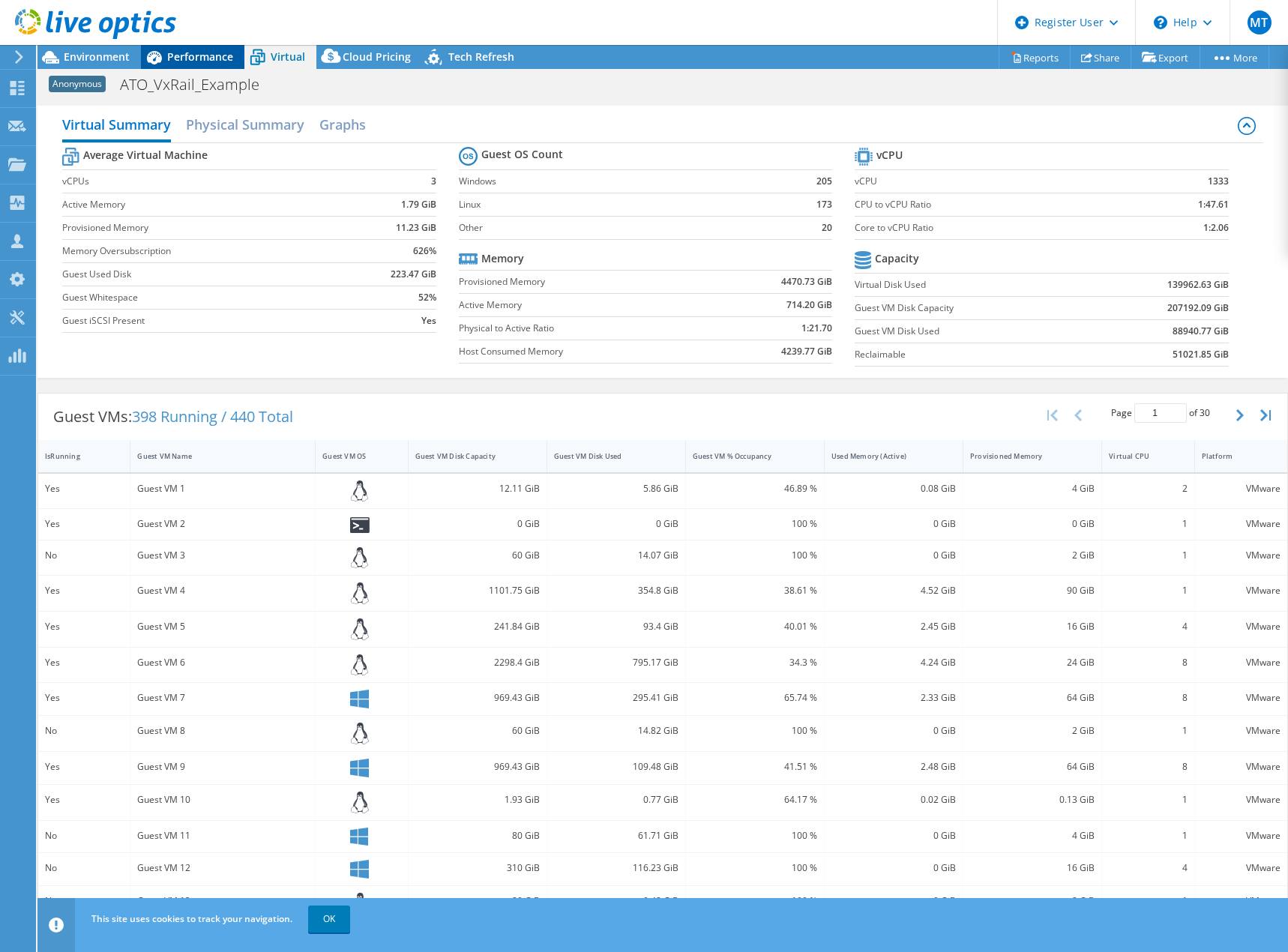
click at [179, 56] on span "Performance" at bounding box center [200, 56] width 66 height 14
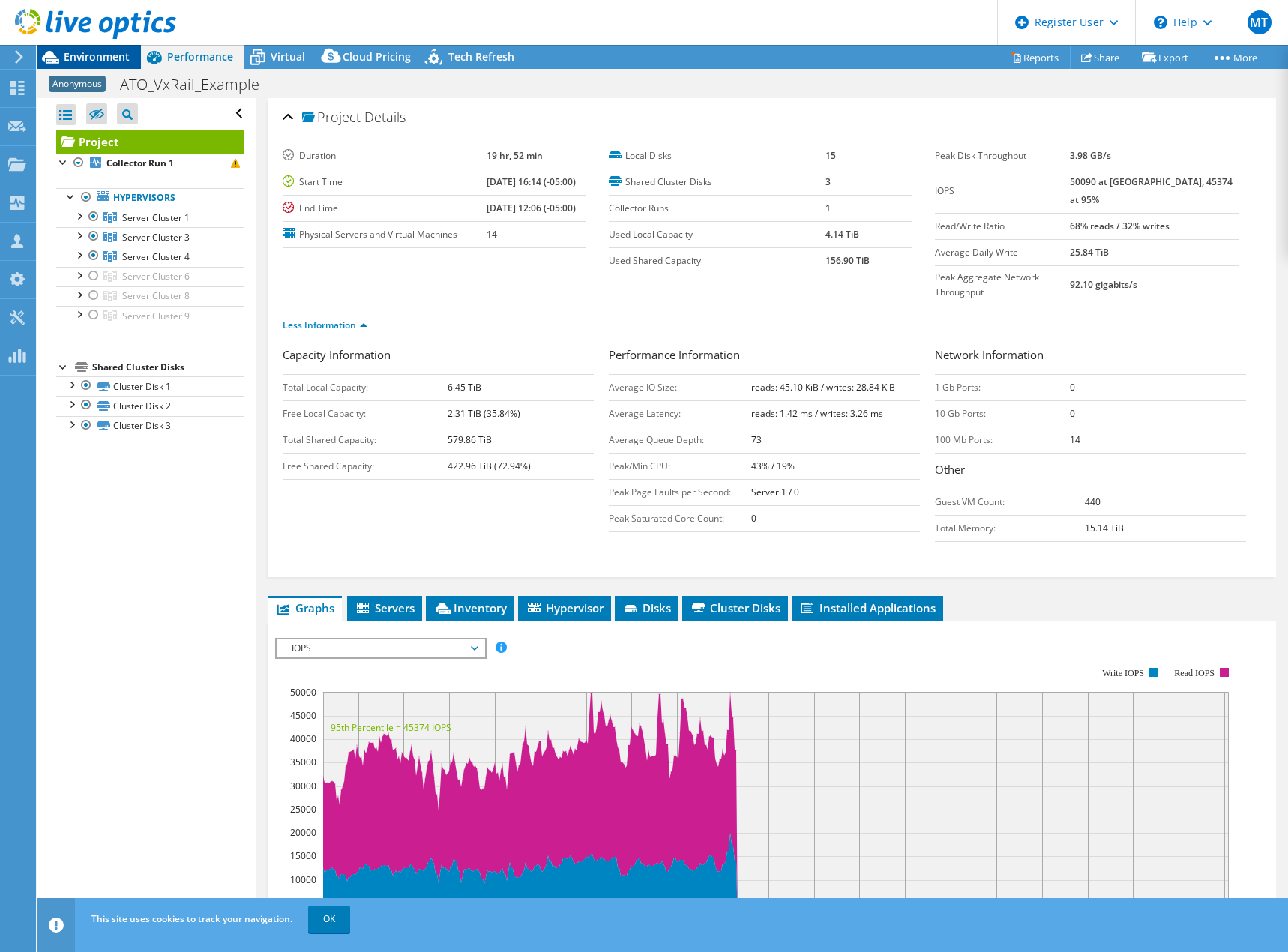
click at [93, 58] on span "Environment" at bounding box center [97, 56] width 66 height 14
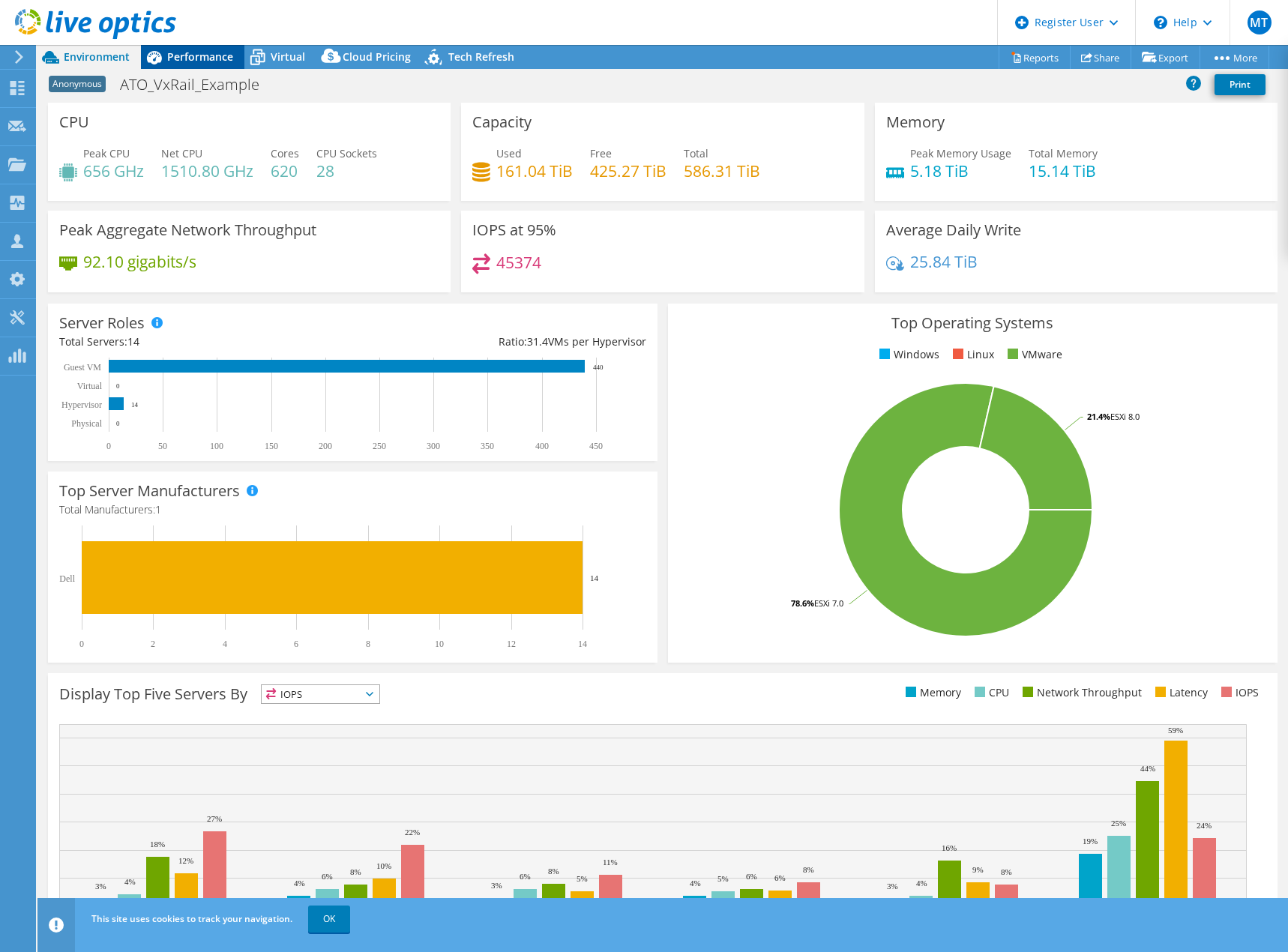
click at [192, 57] on span "Performance" at bounding box center [200, 56] width 66 height 14
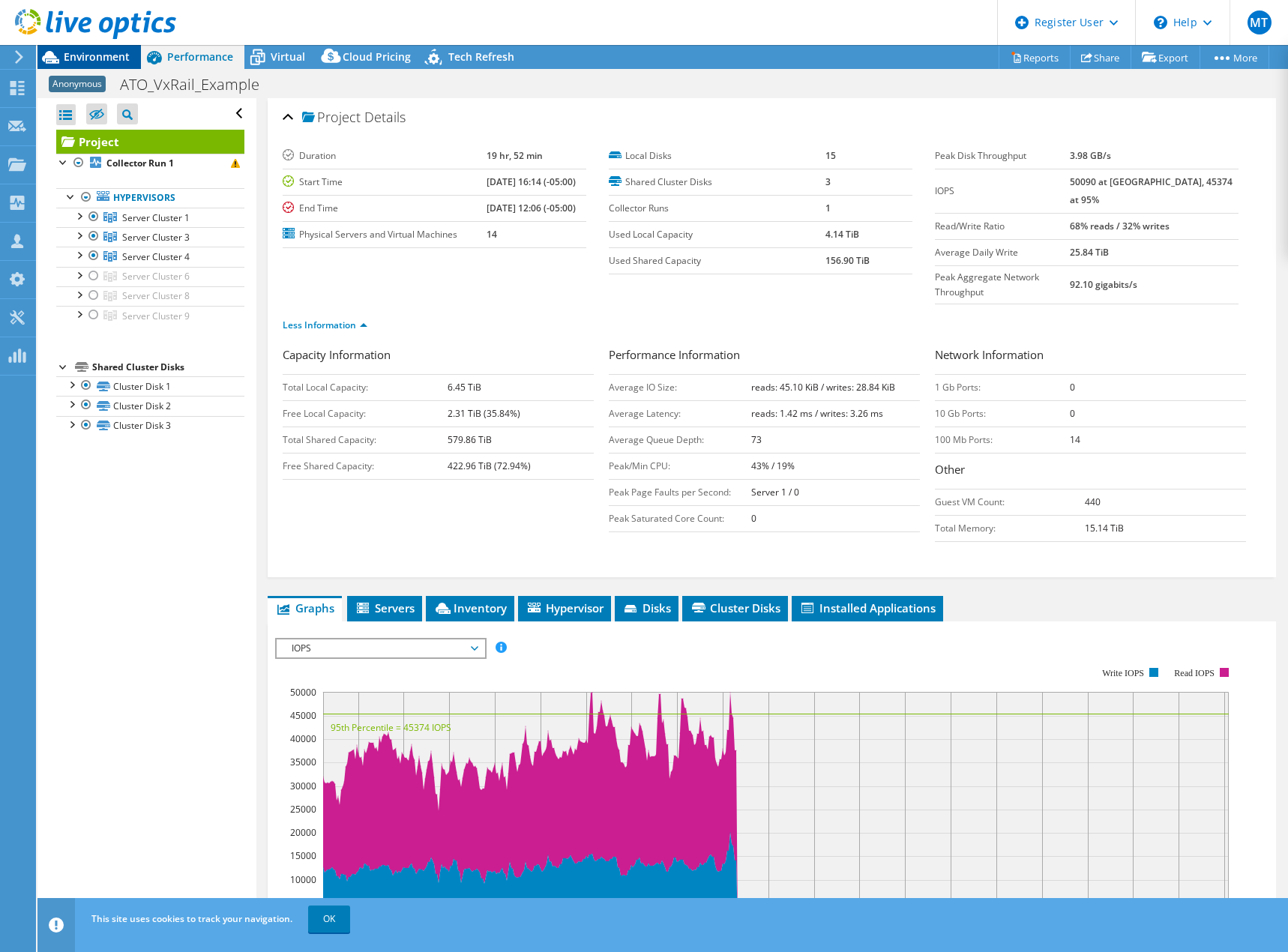
click at [105, 57] on span "Environment" at bounding box center [97, 56] width 66 height 14
